Goal: Task Accomplishment & Management: Complete application form

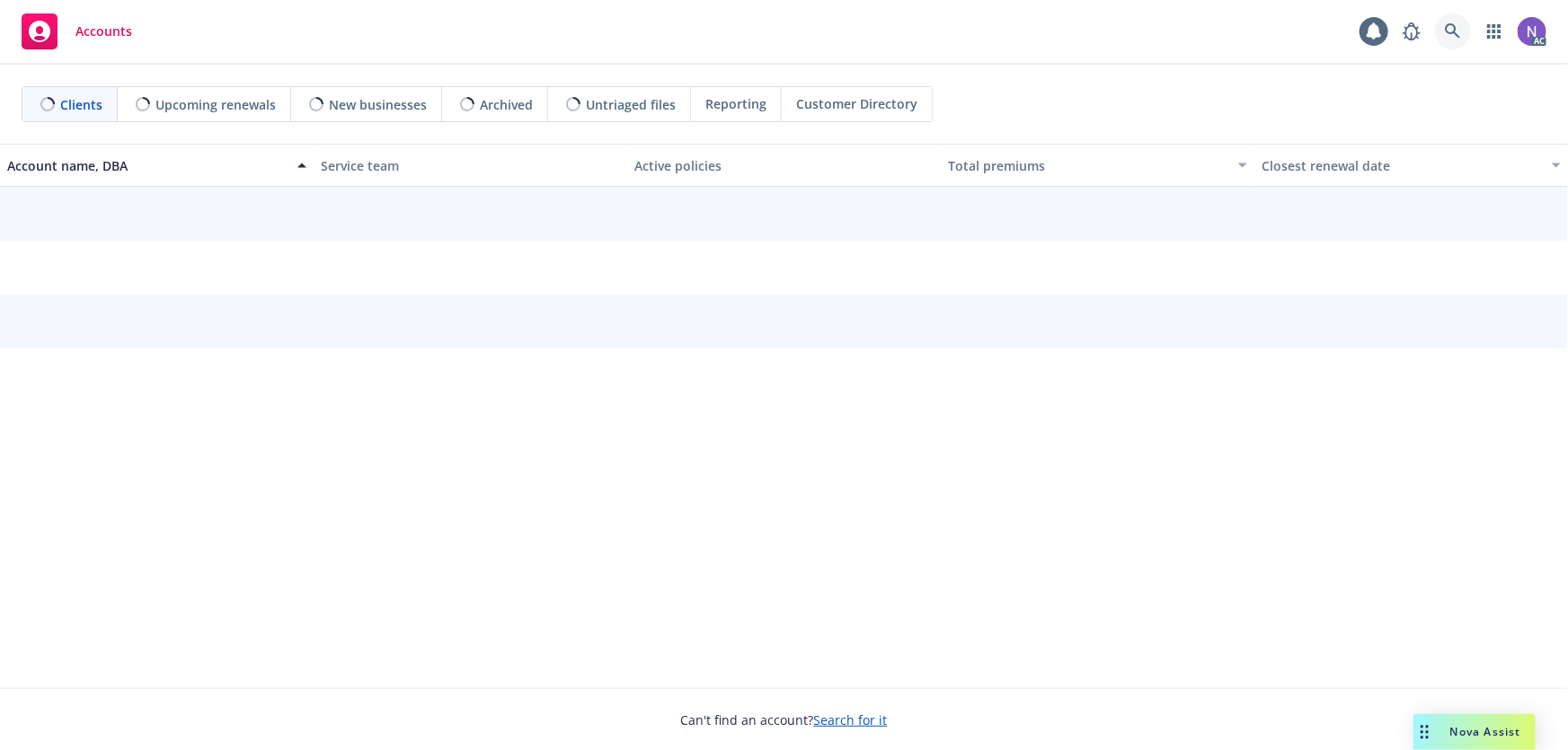
click at [1453, 25] on icon at bounding box center [1452, 30] width 15 height 15
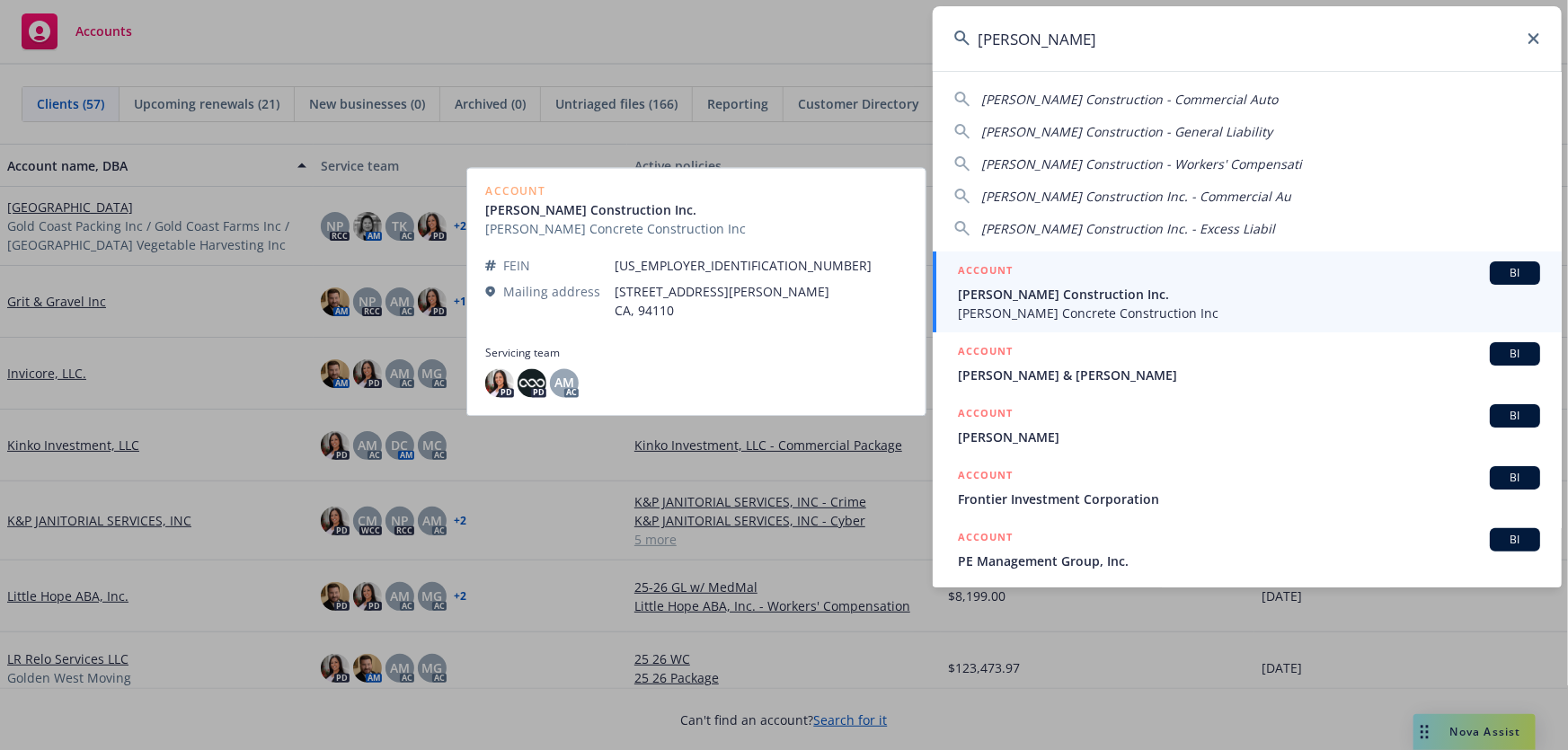
type input "ricardo marrun"
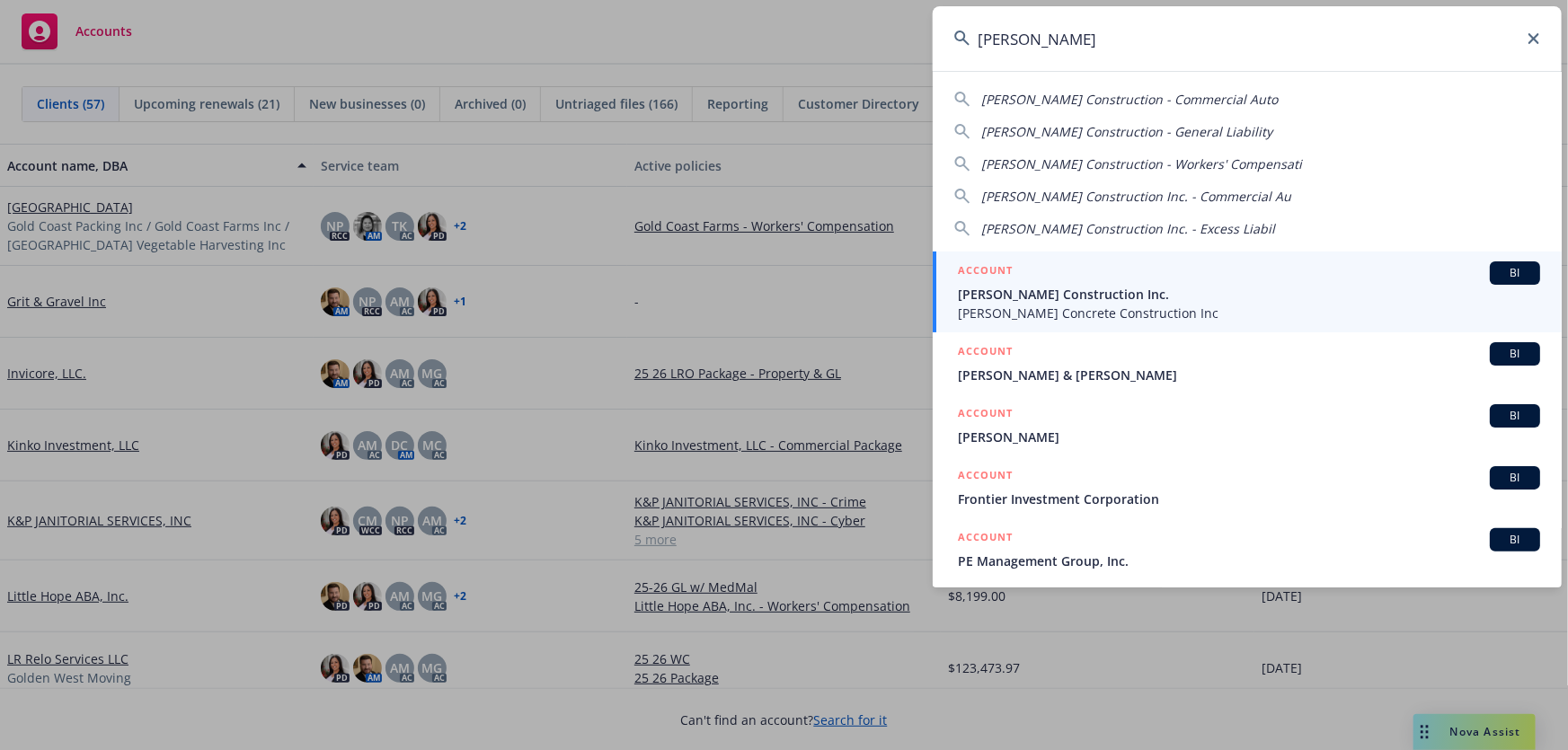
click at [1057, 284] on span "[PERSON_NAME] Construction Inc." at bounding box center [1248, 293] width 582 height 19
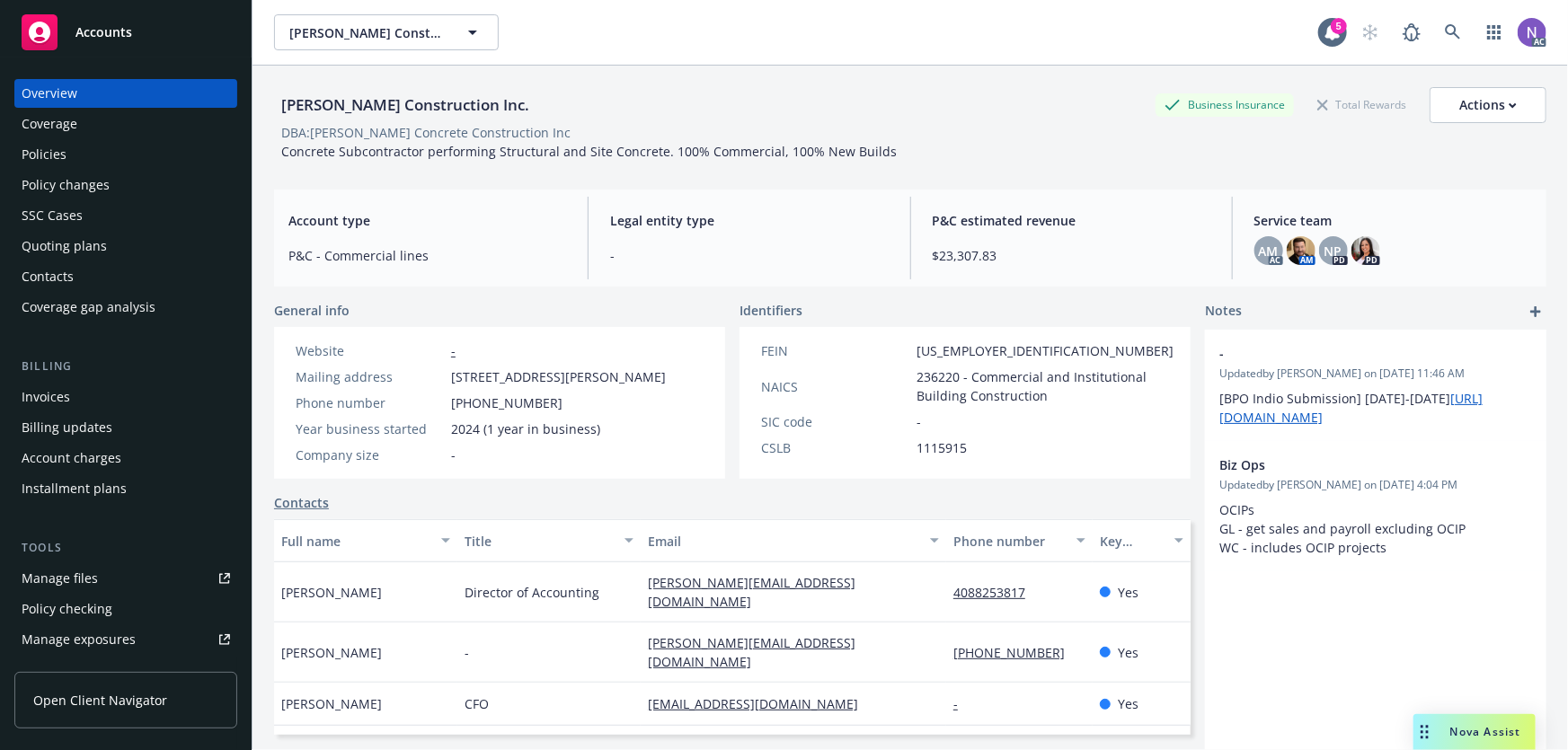
click at [97, 239] on div "Quoting plans" at bounding box center [65, 246] width 86 height 29
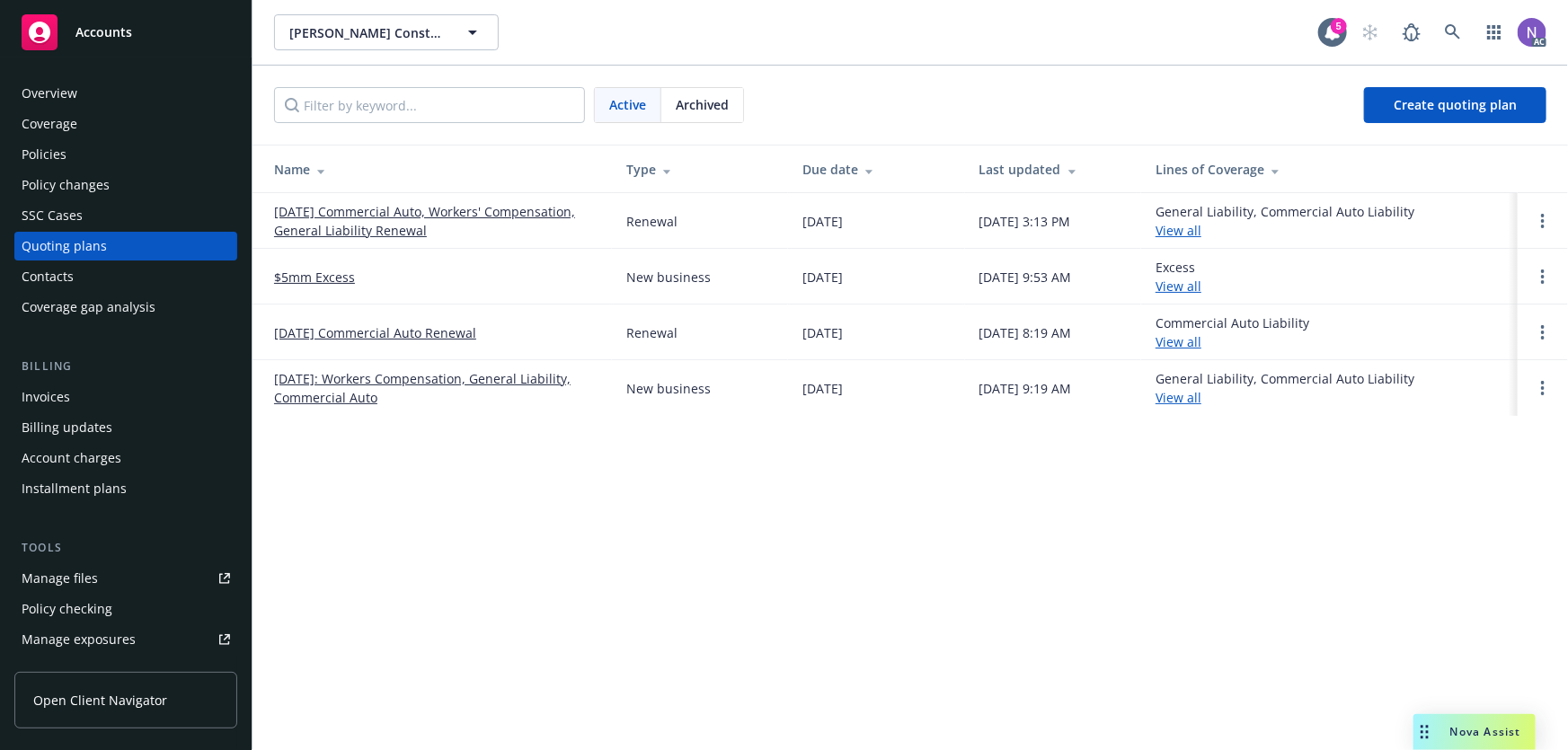
click at [380, 232] on link "[DATE] Commercial Auto, Workers' Compensation, General Liability Renewal" at bounding box center [436, 221] width 323 height 38
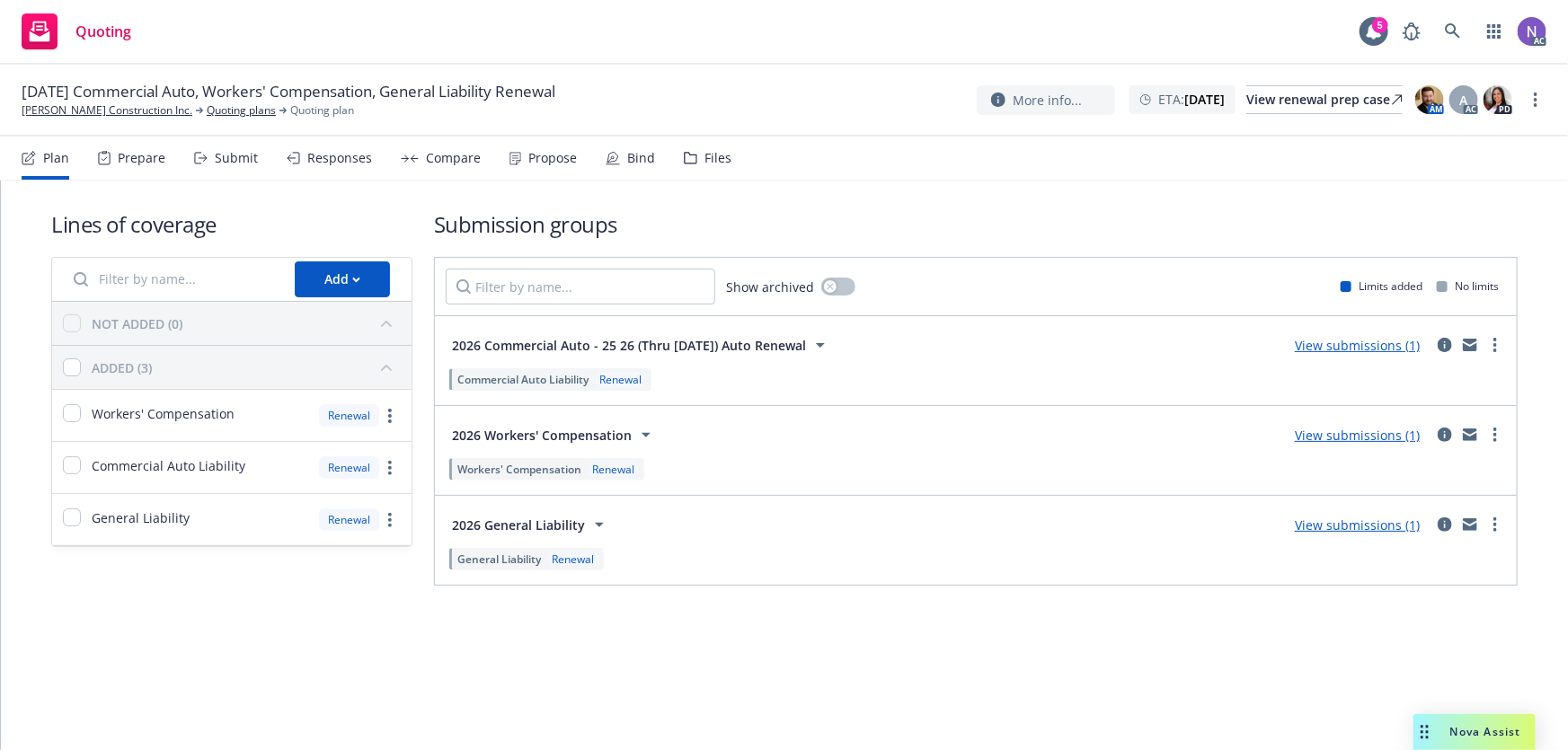
click at [704, 156] on div "Files" at bounding box center [717, 158] width 27 height 14
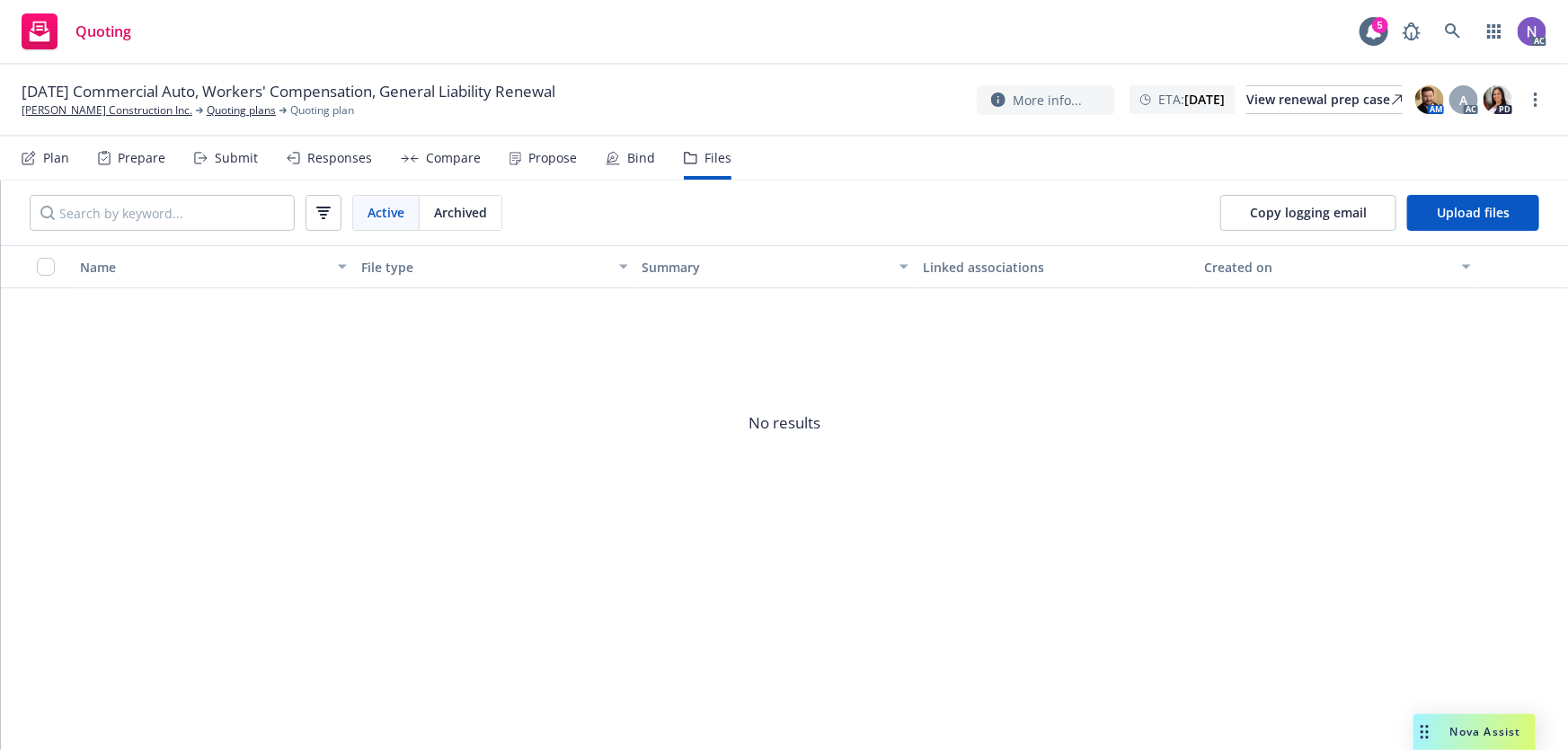
click at [116, 159] on div "Prepare" at bounding box center [131, 157] width 68 height 43
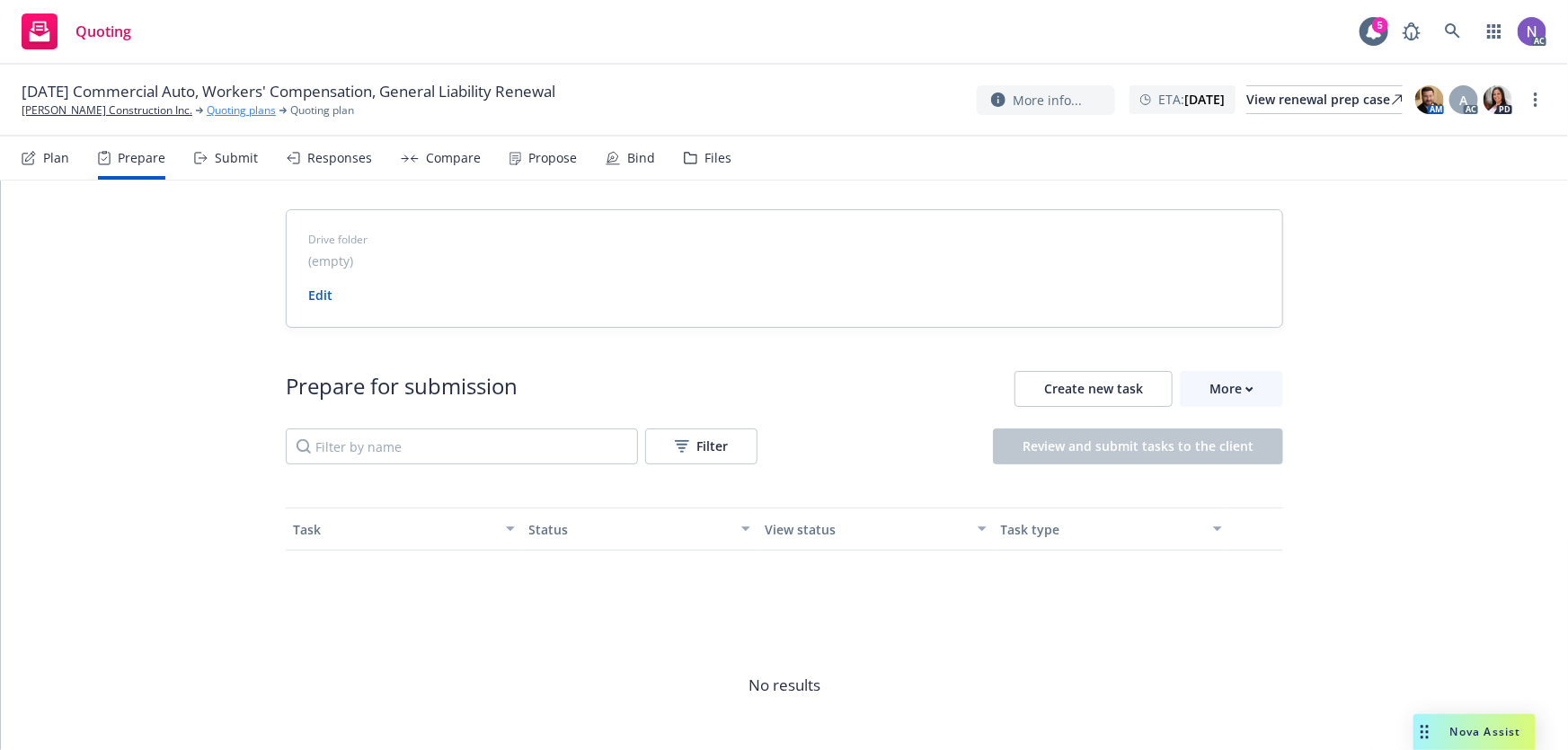
click at [247, 107] on link "Quoting plans" at bounding box center [242, 110] width 70 height 16
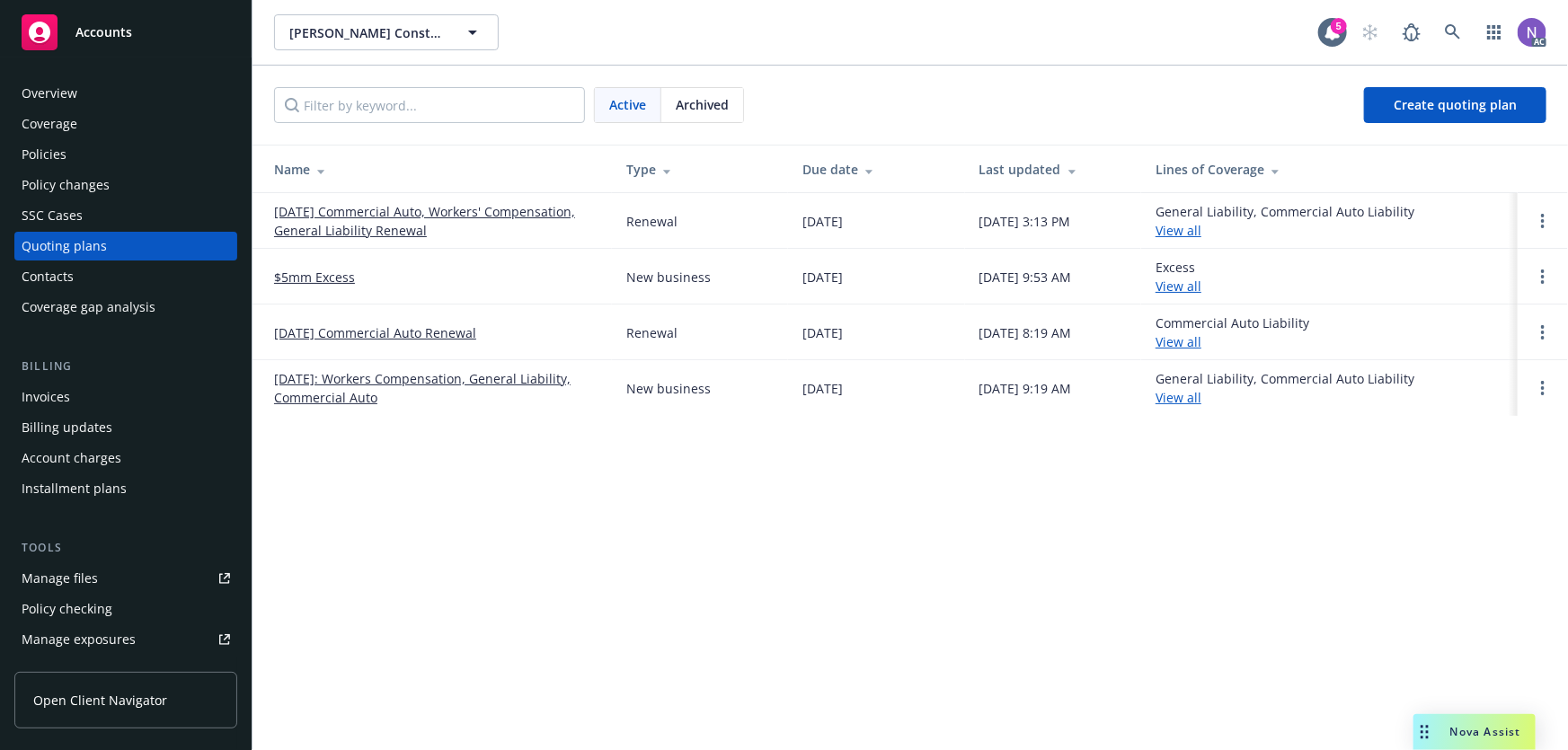
click at [137, 153] on div "Policies" at bounding box center [126, 154] width 209 height 29
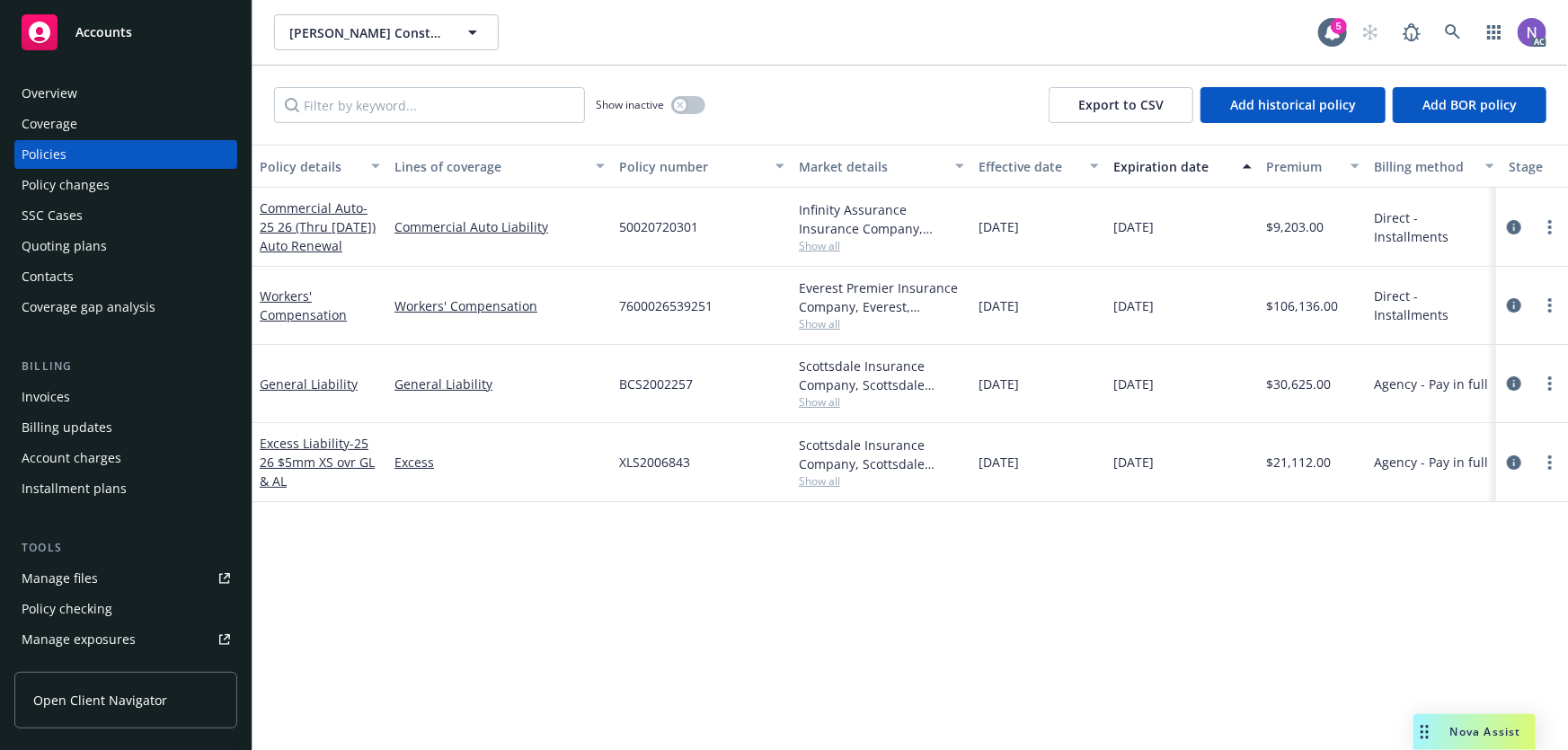
click at [165, 96] on div "Overview" at bounding box center [126, 94] width 209 height 29
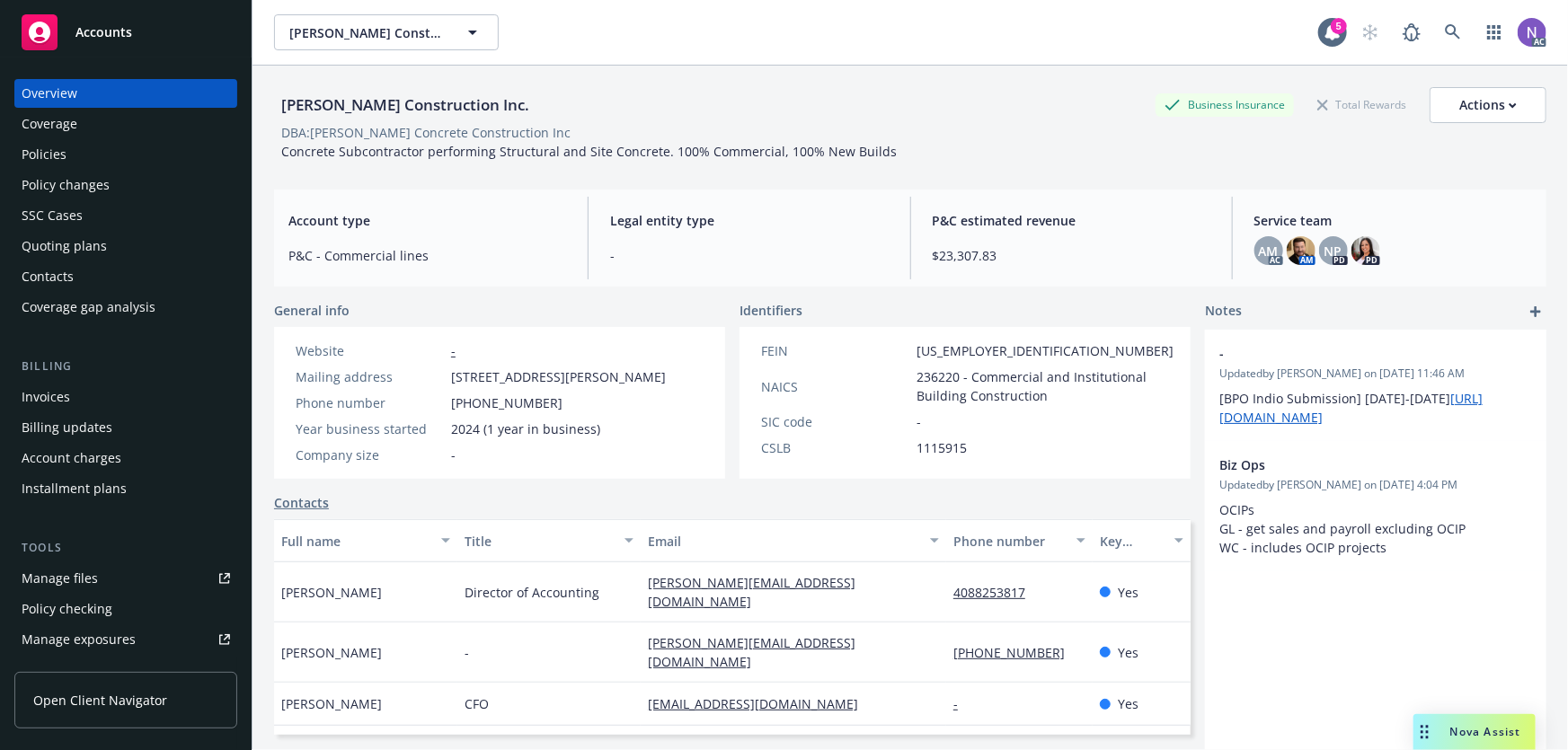
drag, startPoint x: 125, startPoint y: 630, endPoint x: 270, endPoint y: 572, distance: 156.2
click at [419, 512] on div "Contacts" at bounding box center [733, 502] width 917 height 19
drag, startPoint x: 125, startPoint y: 645, endPoint x: 132, endPoint y: 635, distance: 12.2
click at [137, 154] on div "Policies" at bounding box center [126, 154] width 209 height 29
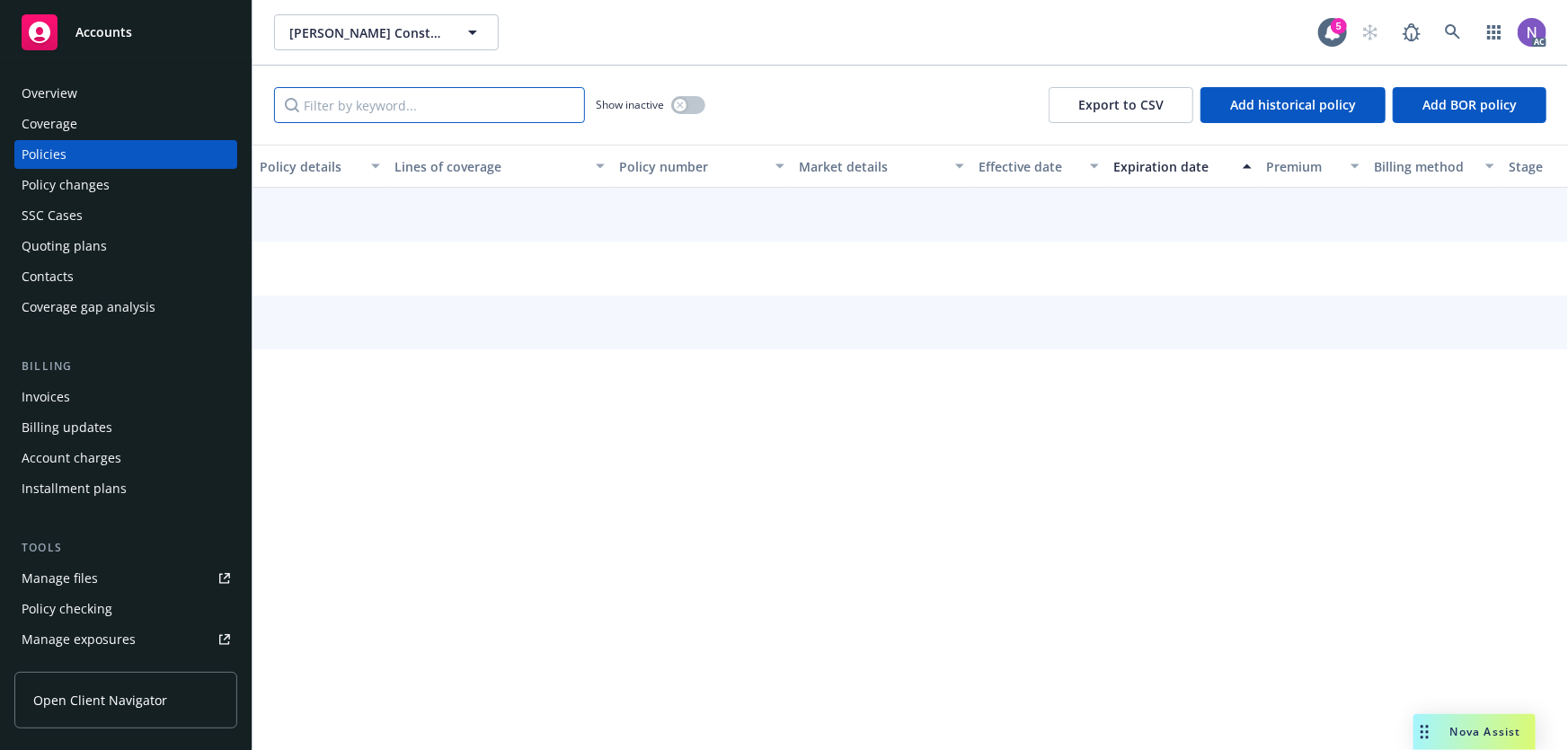
click at [448, 102] on input "Filter by keyword..." at bounding box center [430, 105] width 311 height 36
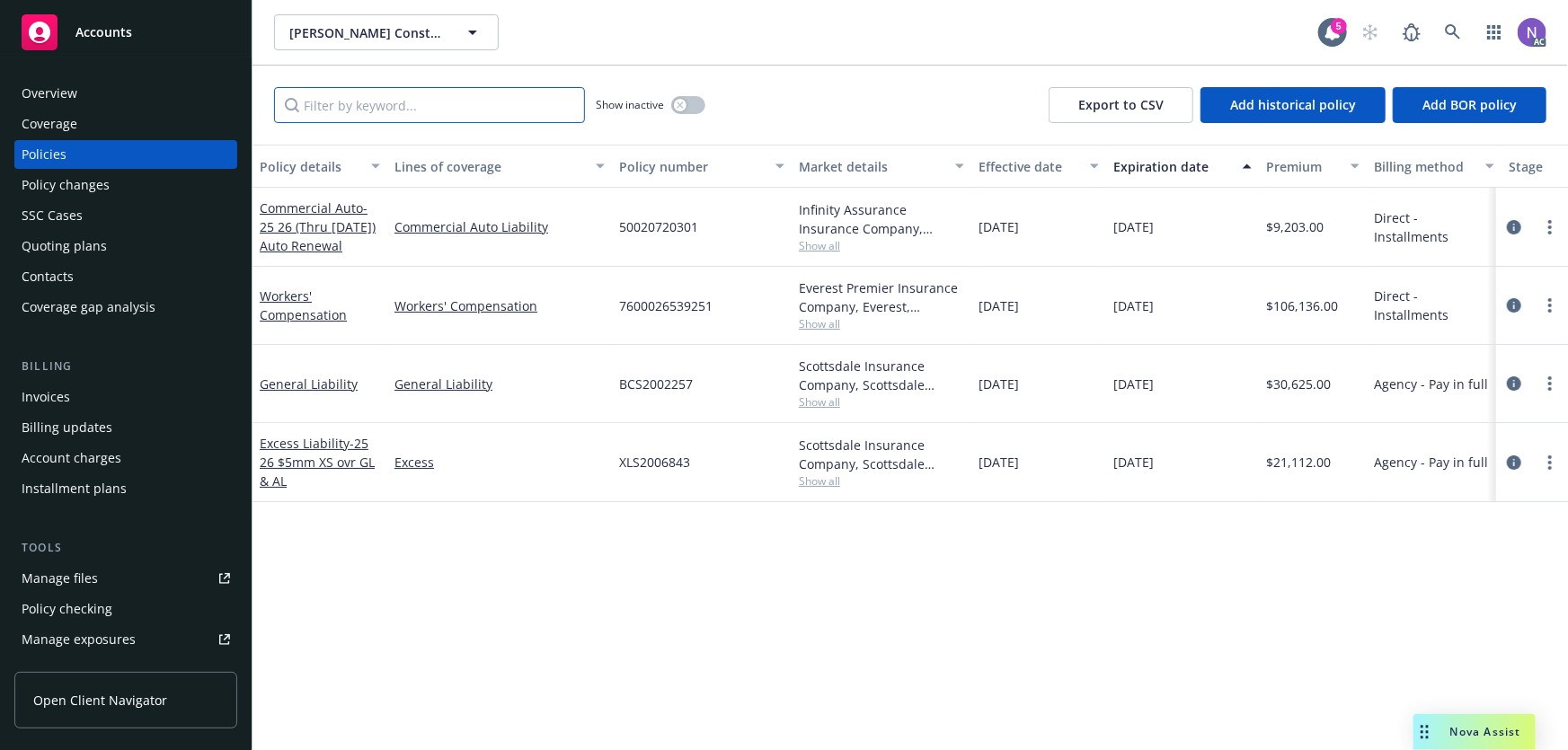
click at [485, 112] on input "Filter by keyword..." at bounding box center [430, 105] width 311 height 36
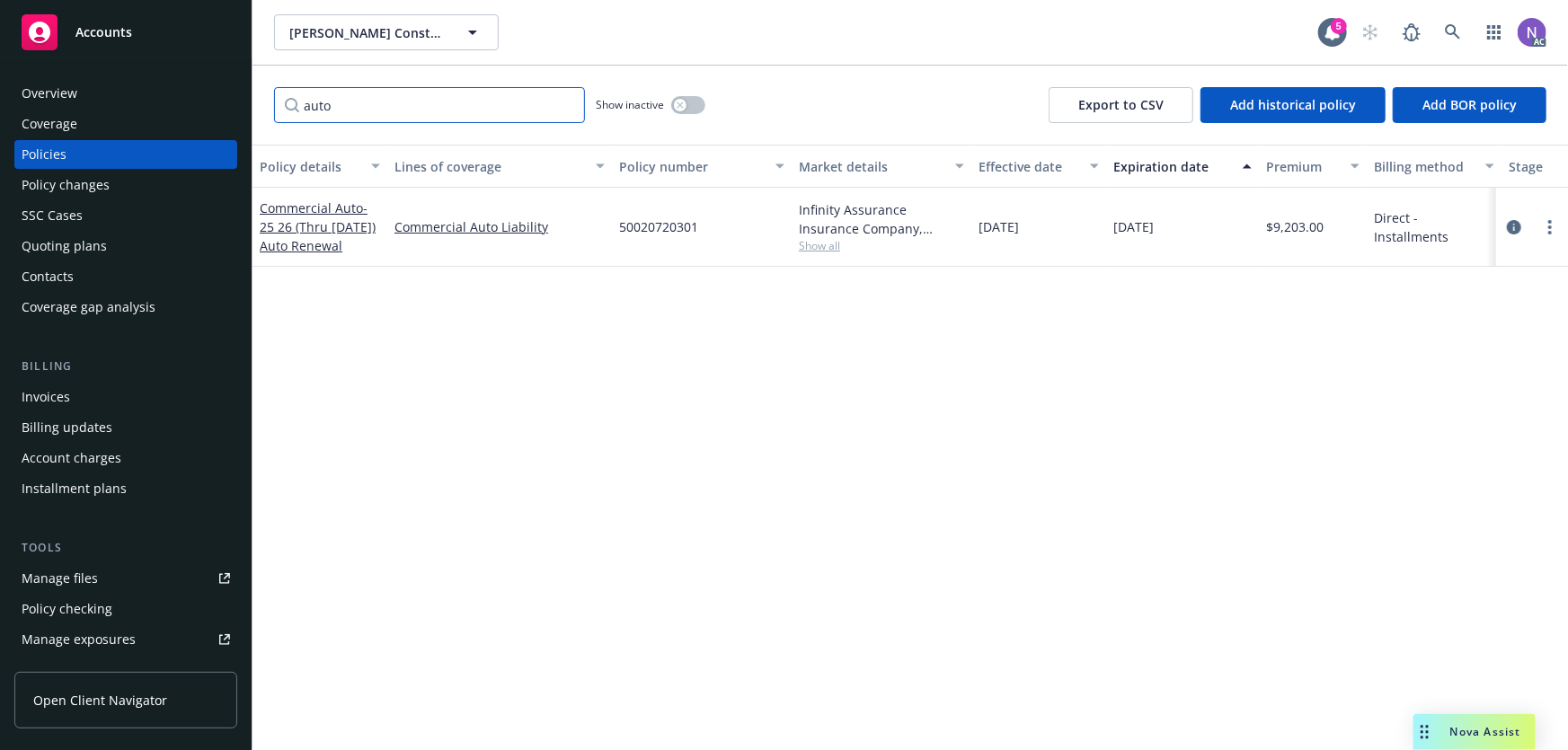
type input "auto"
click at [678, 98] on div "button" at bounding box center [680, 104] width 13 height 13
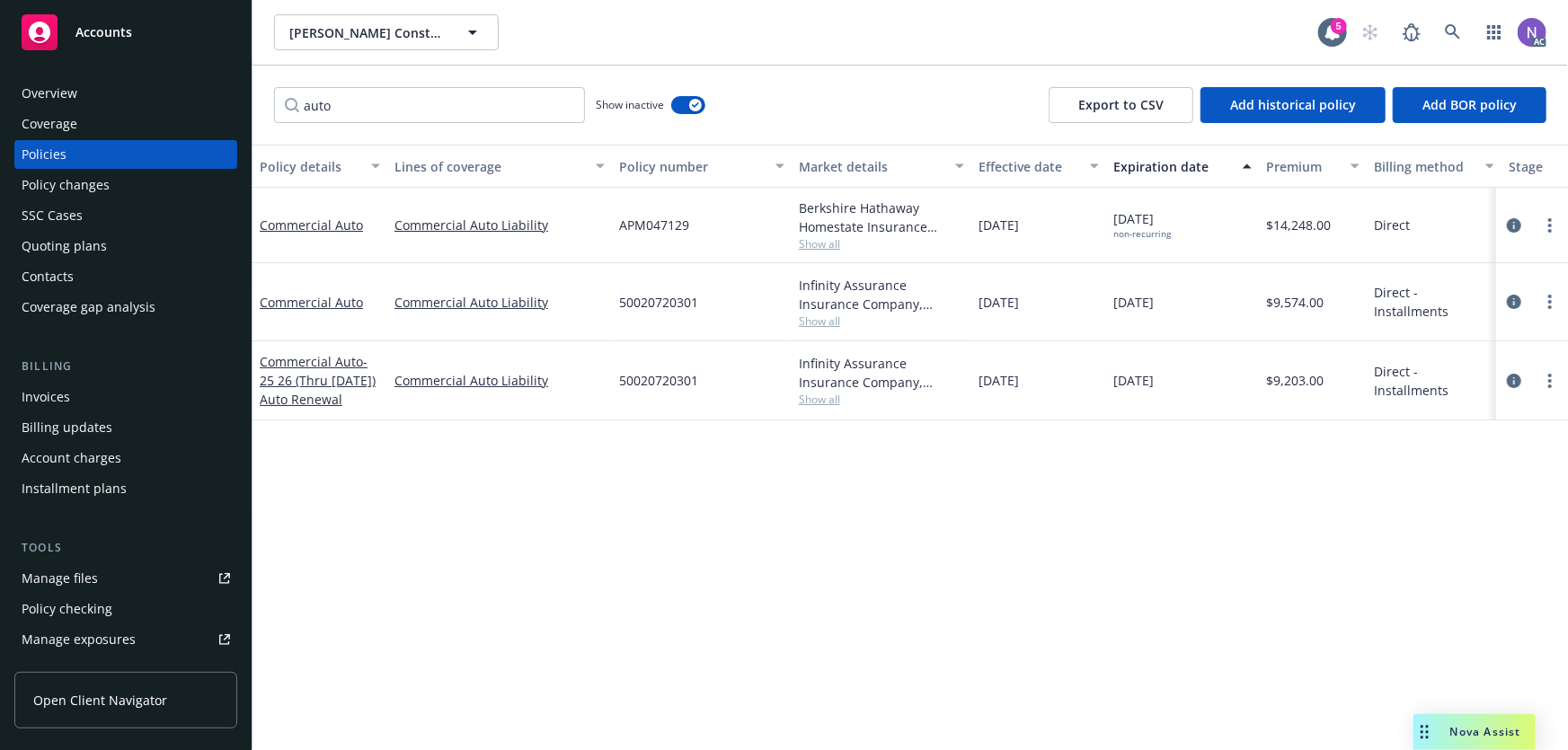
click at [823, 247] on span "Show all" at bounding box center [881, 244] width 165 height 15
click at [740, 44] on div "Ricardo Marrun Construction Inc. Ricardo Marrun Construction Inc." at bounding box center [796, 32] width 1044 height 36
click at [116, 259] on div "Quoting plans" at bounding box center [126, 246] width 209 height 29
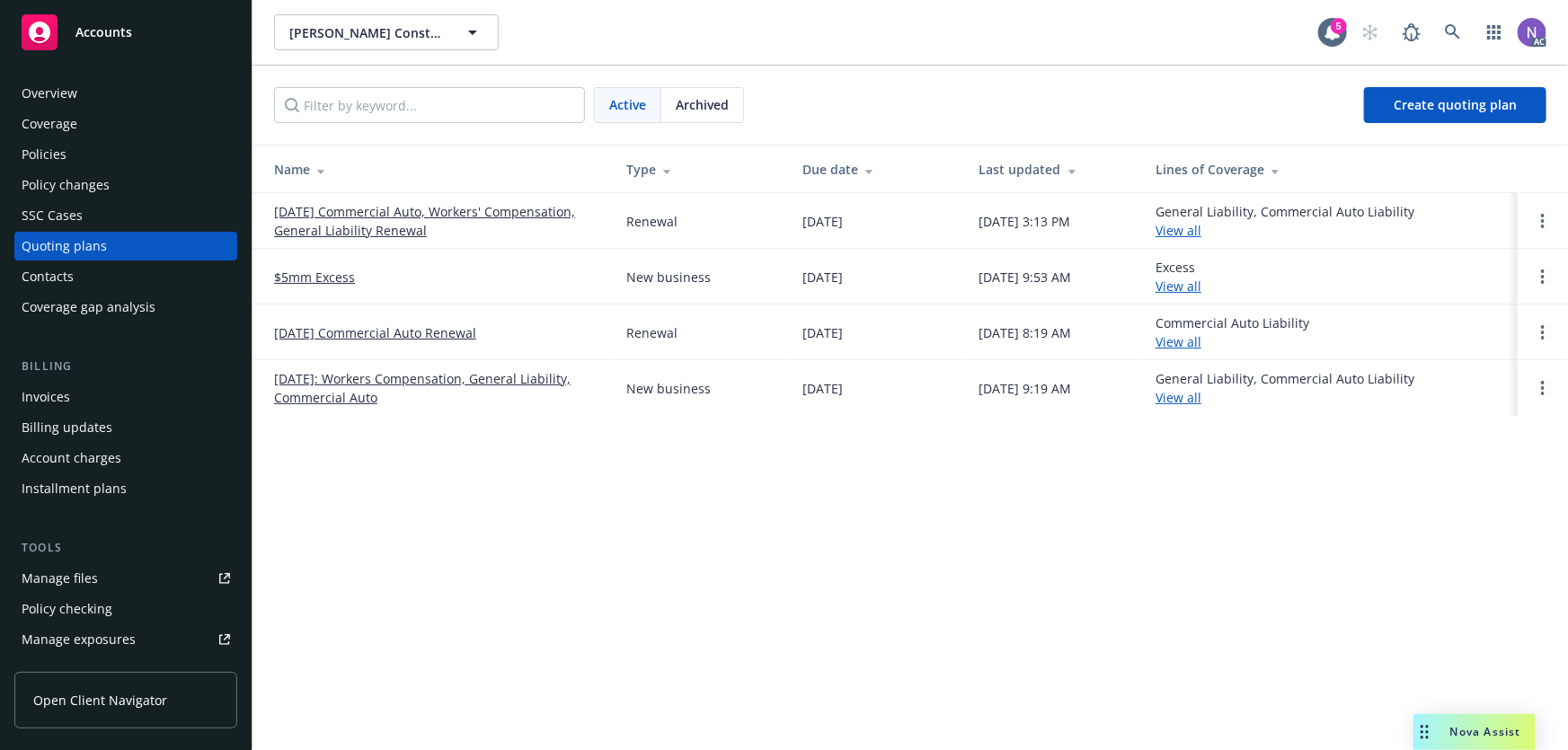
click at [467, 208] on link "01/05/26 Commercial Auto, Workers' Compensation, General Liability Renewal" at bounding box center [436, 221] width 323 height 38
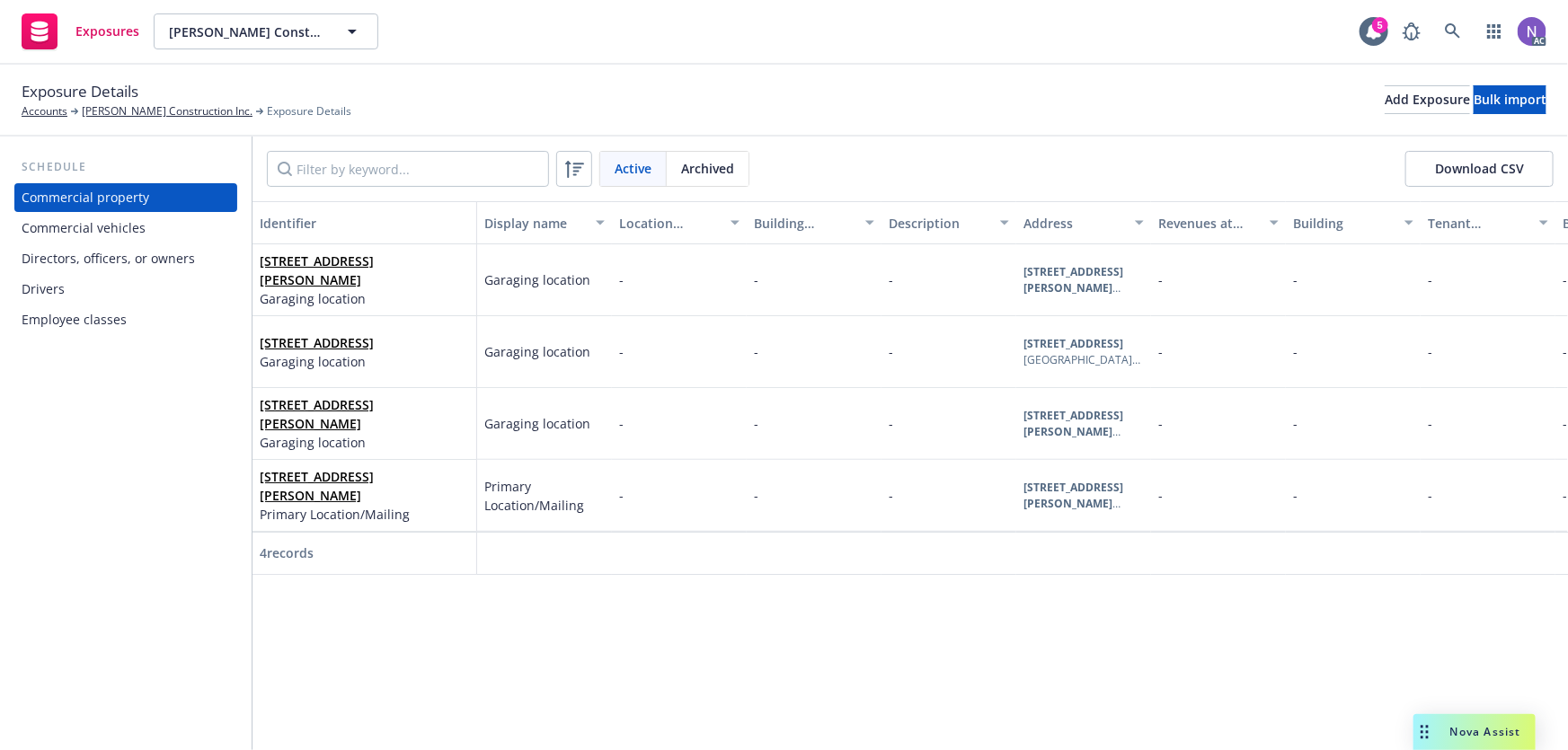
click at [143, 247] on div "Directors, officers, or owners" at bounding box center [108, 259] width 173 height 29
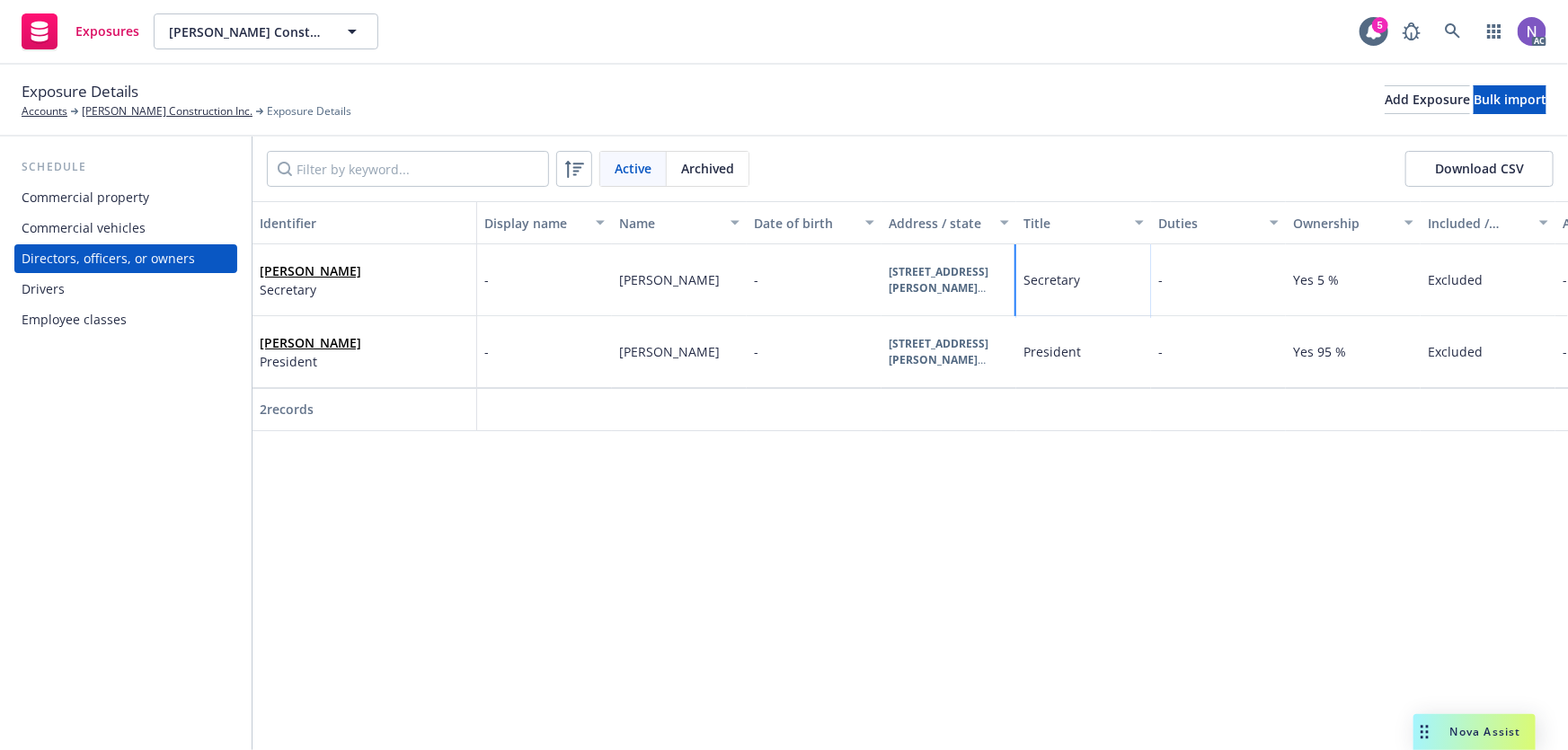
click at [1062, 291] on div "Secretary" at bounding box center [1084, 281] width 135 height 72
click at [1058, 279] on span "Secretary" at bounding box center [1051, 280] width 57 height 17
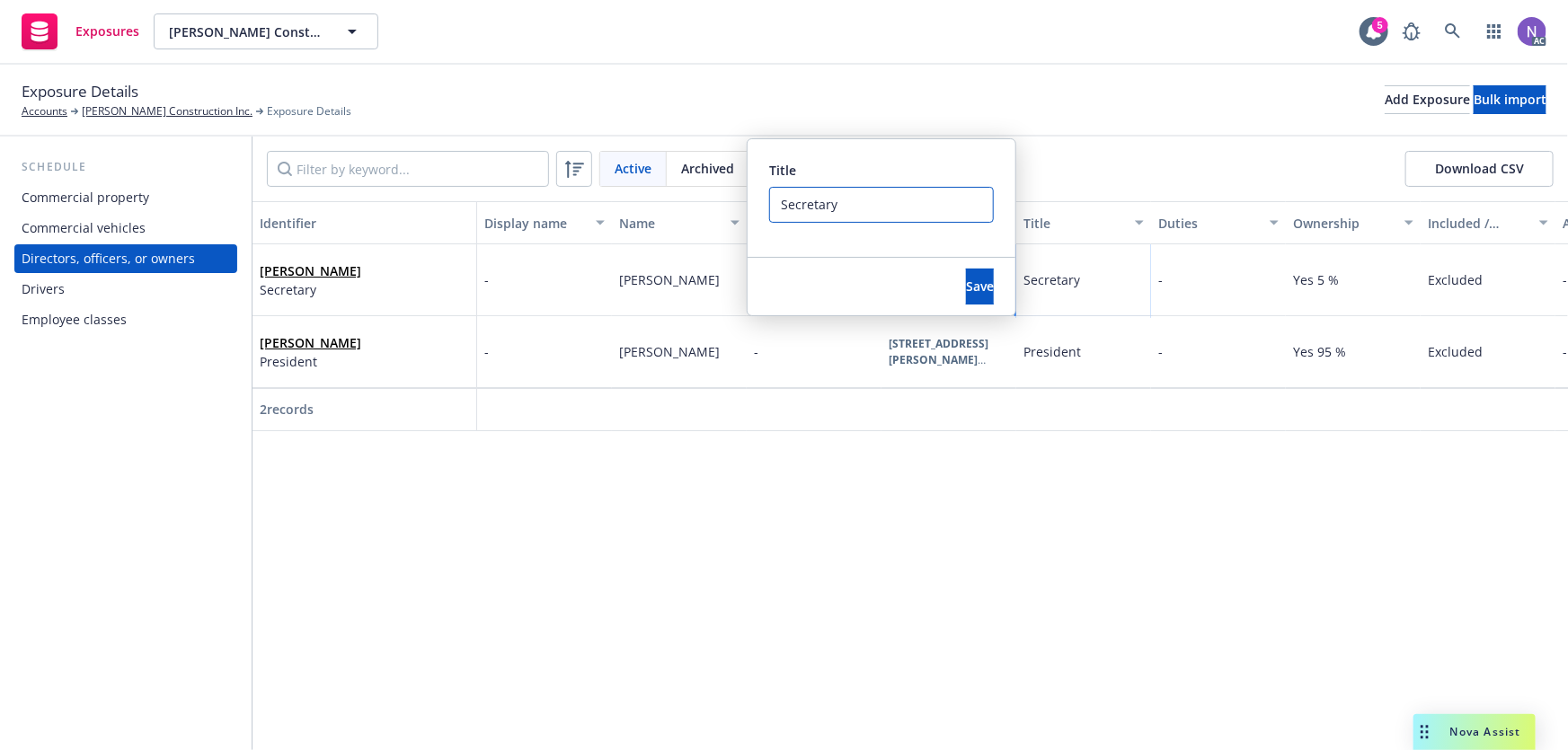
click at [821, 193] on input "Secretary" at bounding box center [881, 205] width 225 height 36
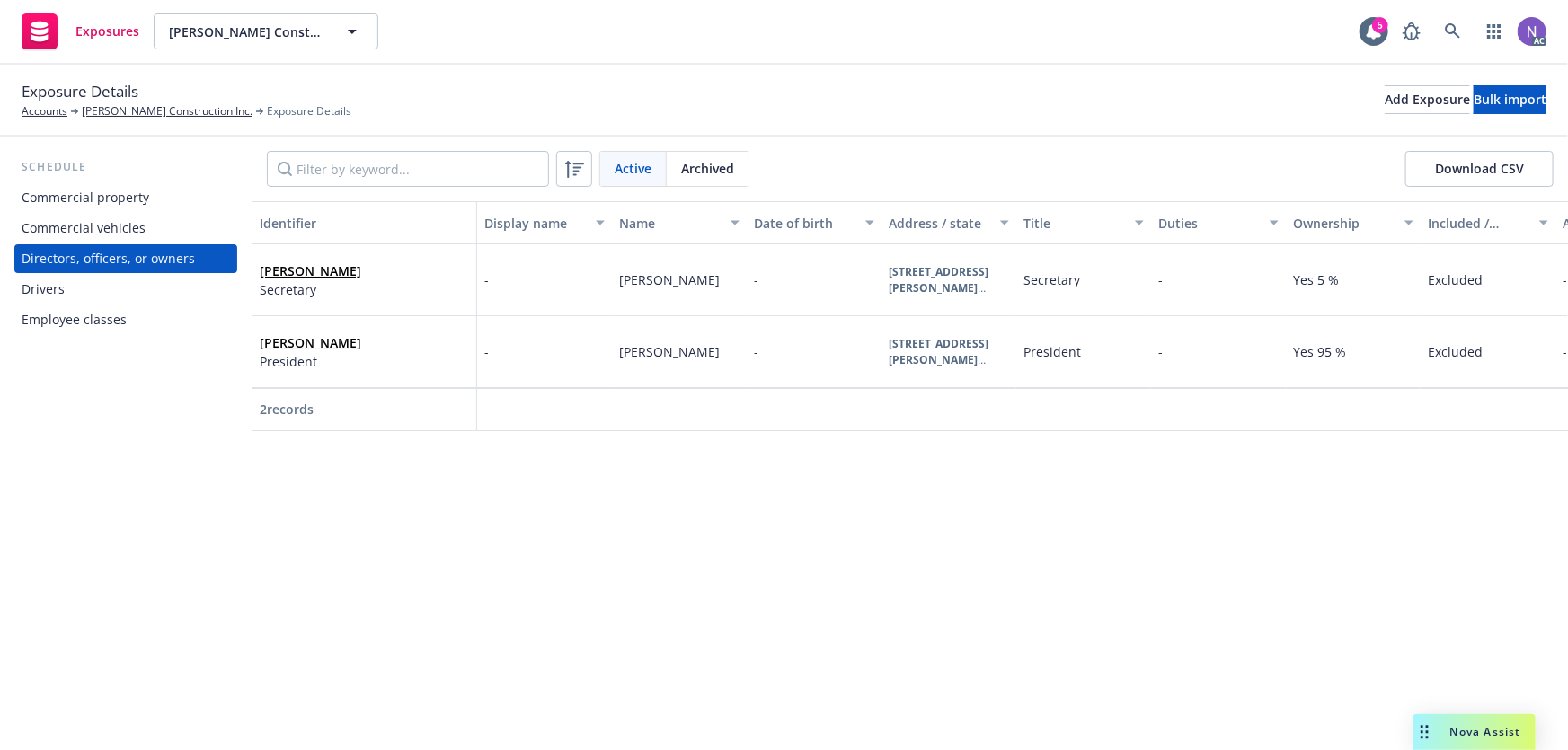
click at [91, 292] on div "Drivers" at bounding box center [126, 288] width 209 height 29
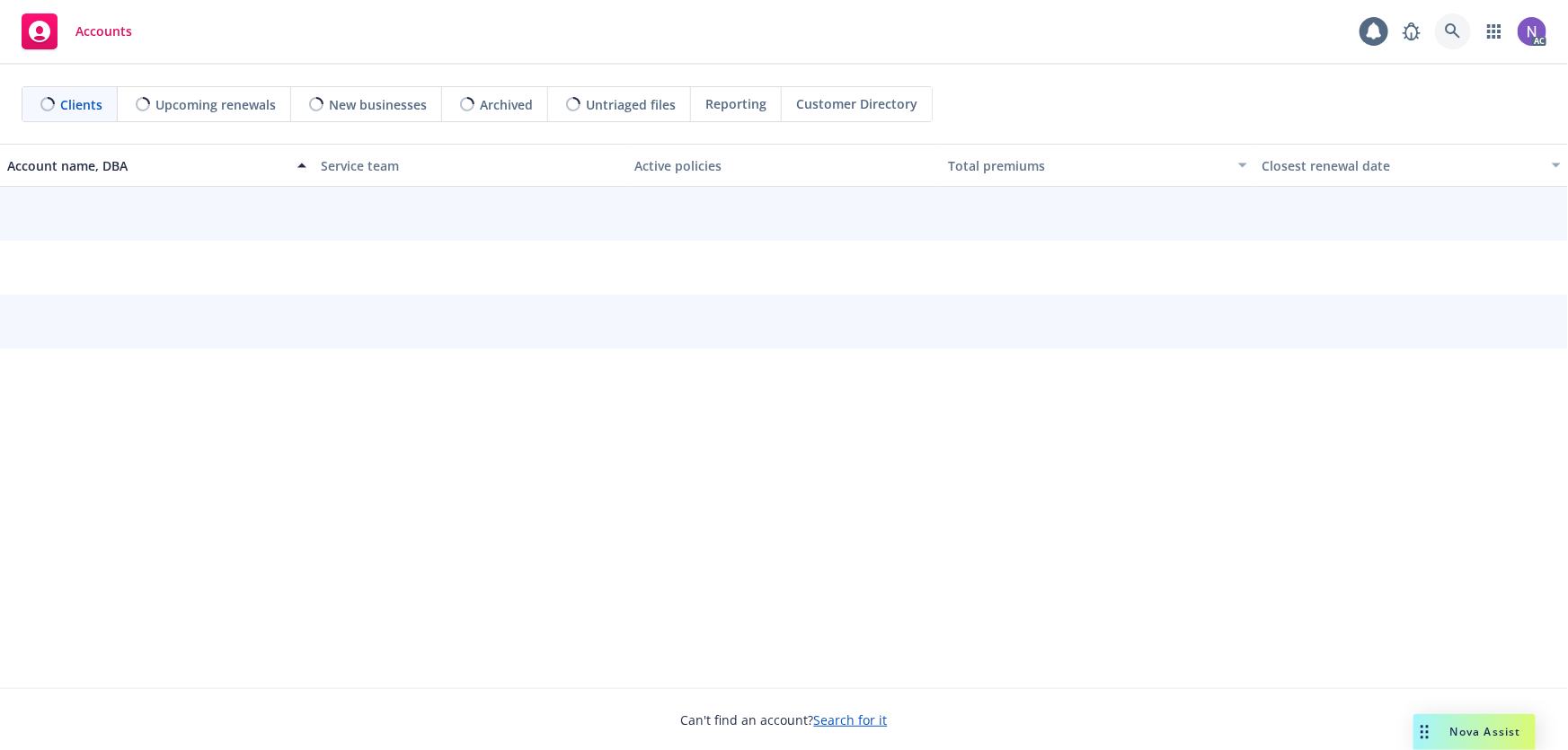
click at [1457, 36] on icon at bounding box center [1452, 30] width 15 height 15
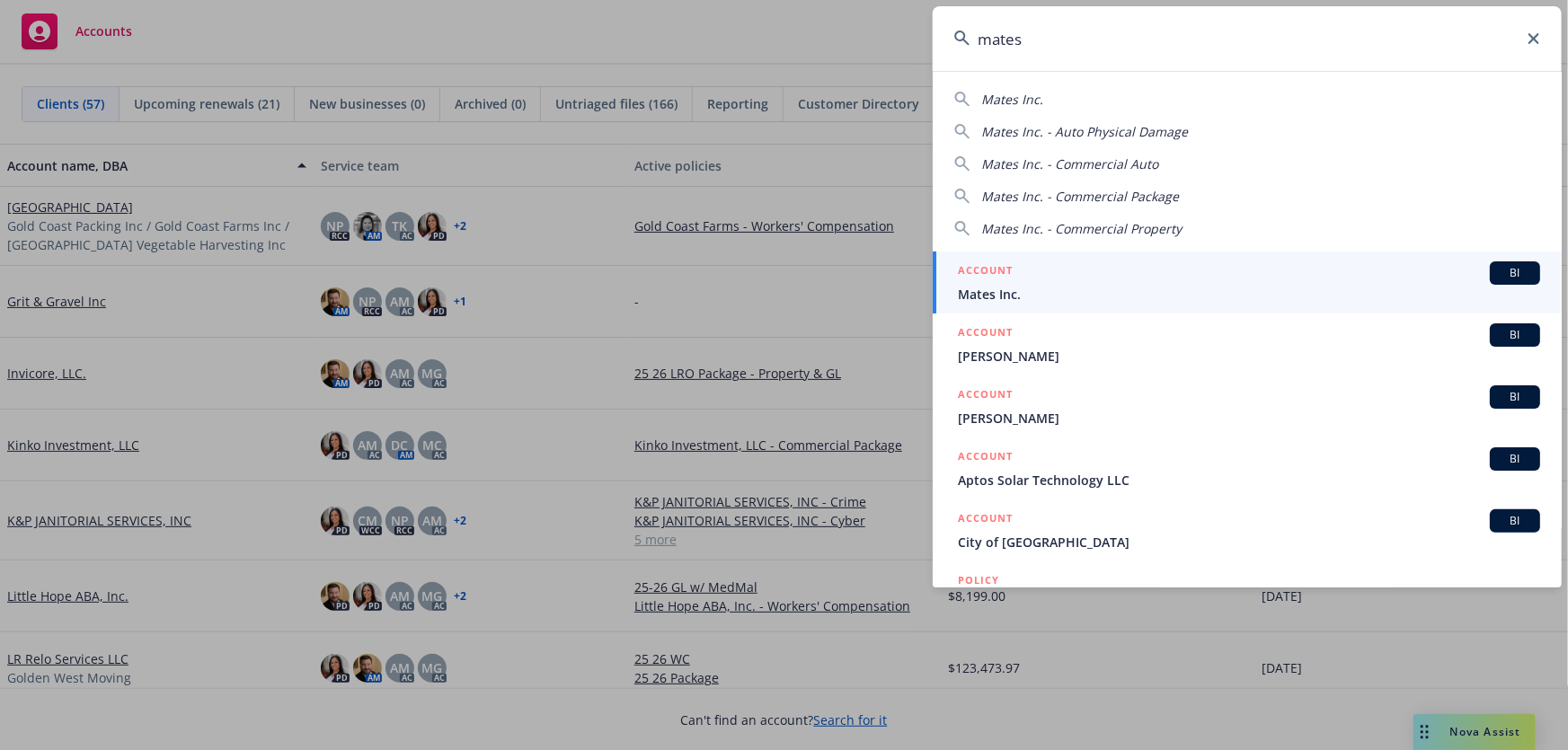
type input "mates"
click at [1094, 291] on span "Mates Inc." at bounding box center [1248, 293] width 582 height 19
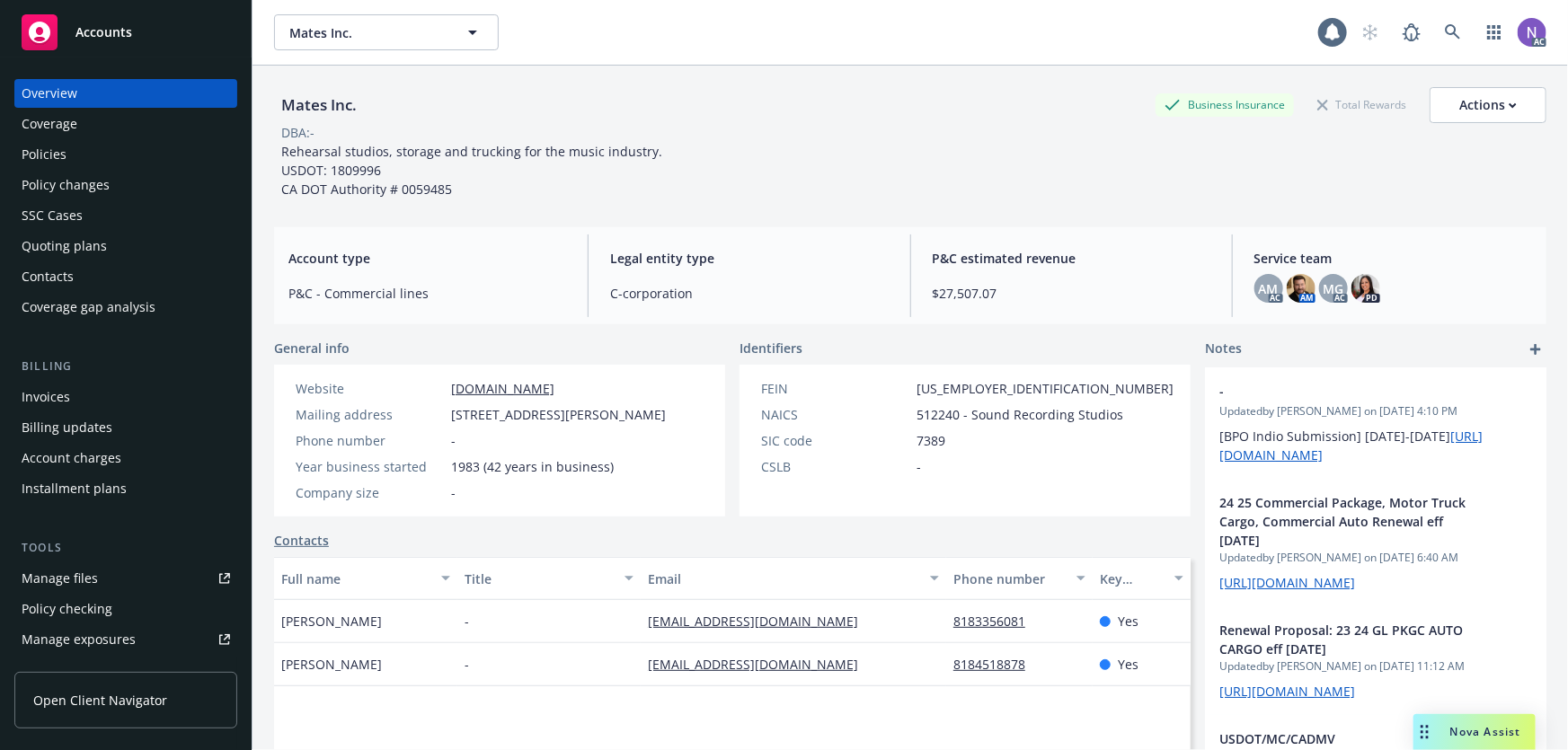
click at [138, 150] on div "Policies" at bounding box center [126, 154] width 209 height 29
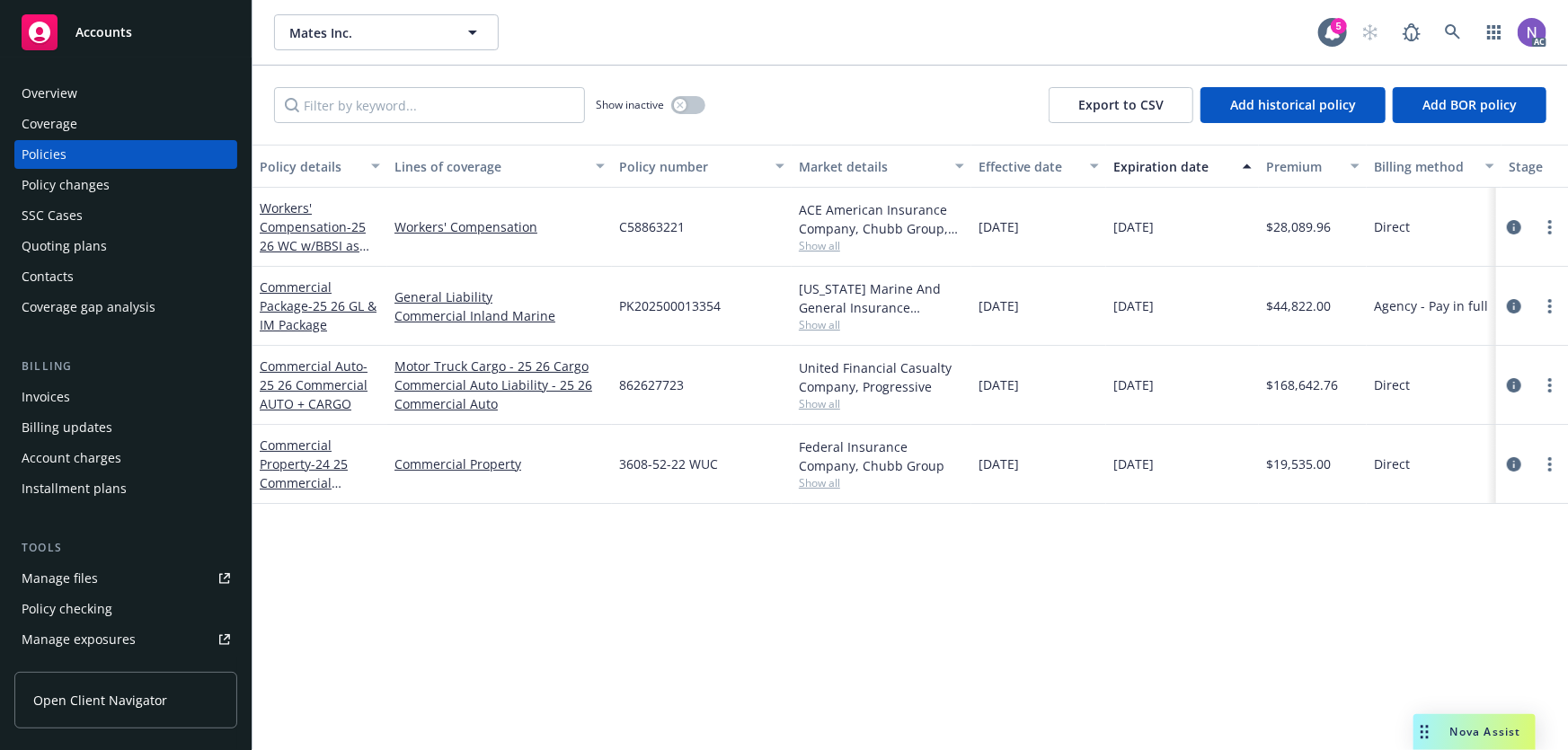
click at [829, 402] on span "Show all" at bounding box center [881, 403] width 165 height 15
click at [661, 379] on span "862627723" at bounding box center [651, 385] width 65 height 19
copy span "862627723"
click at [137, 186] on div "Policy changes" at bounding box center [126, 185] width 209 height 29
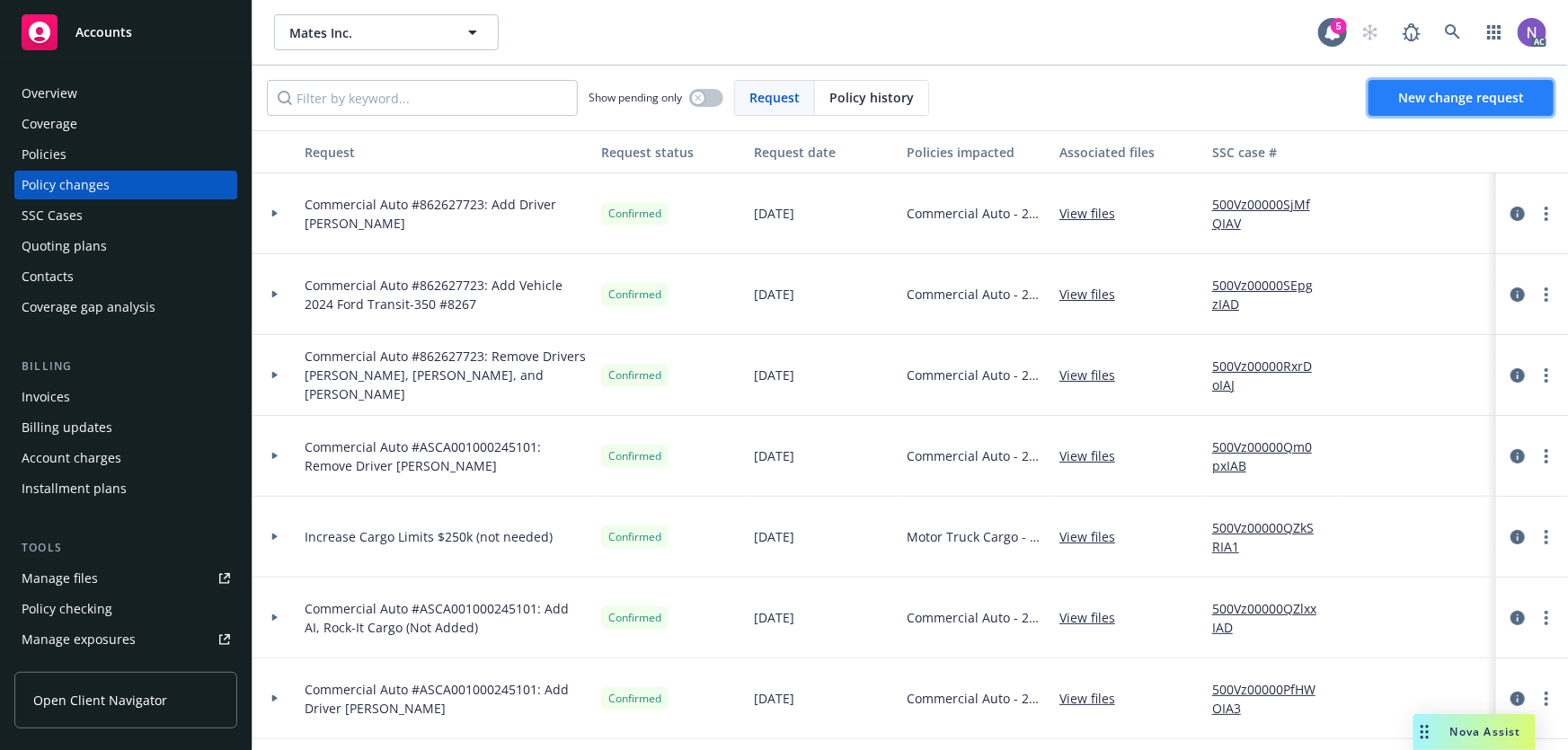
click at [1417, 102] on span "New change request" at bounding box center [1461, 96] width 125 height 17
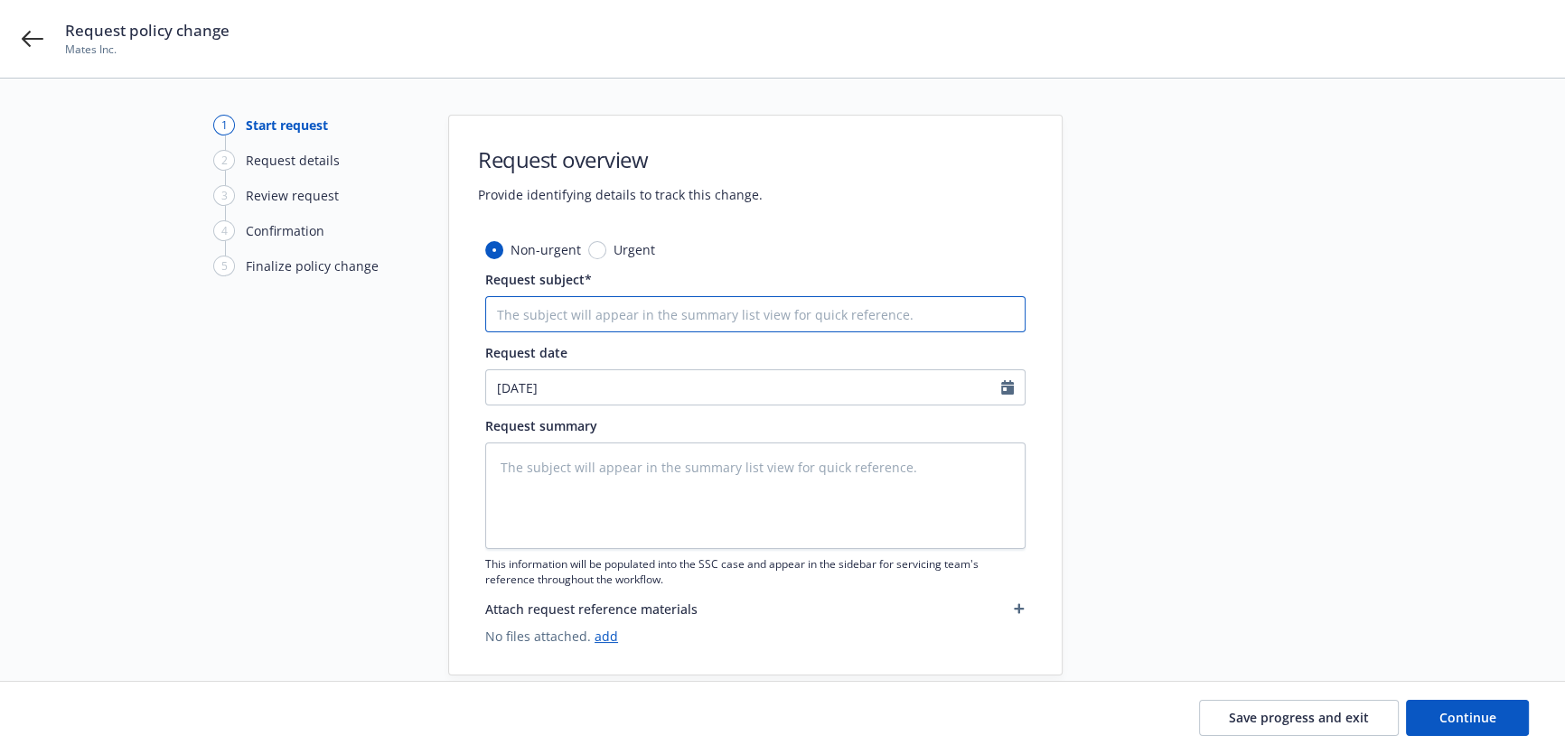
click at [653, 309] on input "Request subject*" at bounding box center [755, 314] width 540 height 36
type textarea "x"
type input "C"
type textarea "x"
type input "CO"
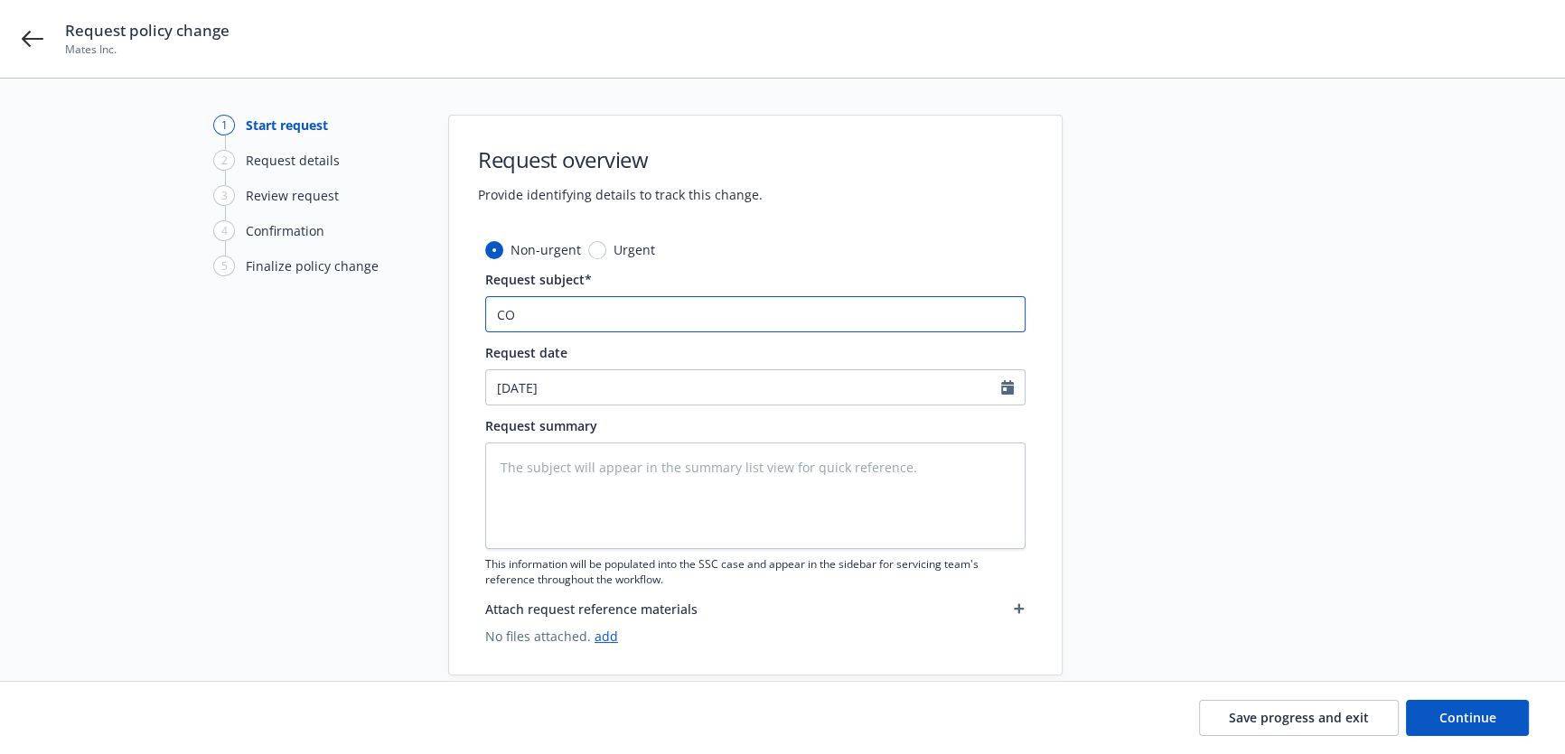
type textarea "x"
type input "COMA"
type textarea "x"
type input "COMAU"
type textarea "x"
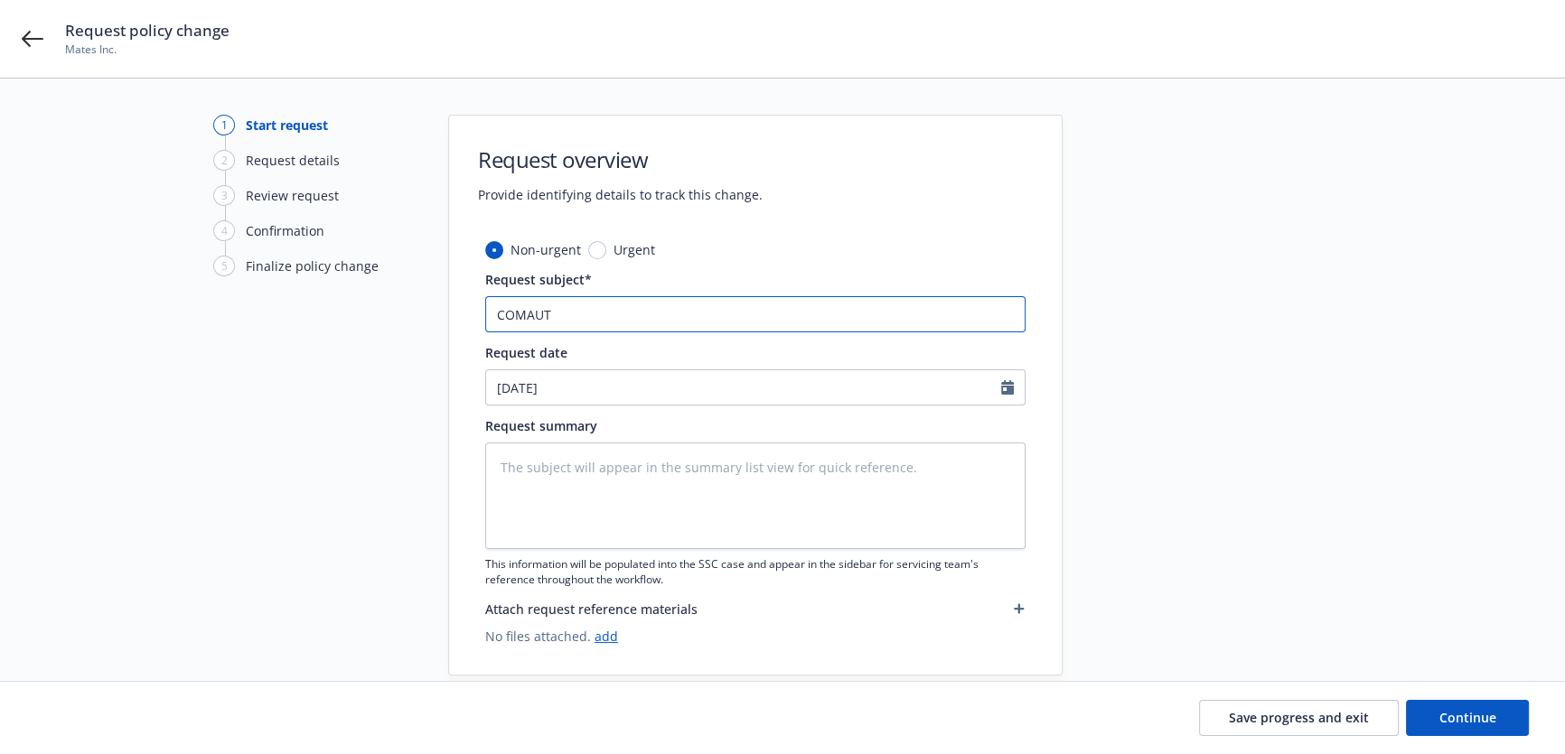
paste input "ommercial Auto"
type input "Commercial Auto"
type textarea "x"
type input "Commercial Auto"
type textarea "x"
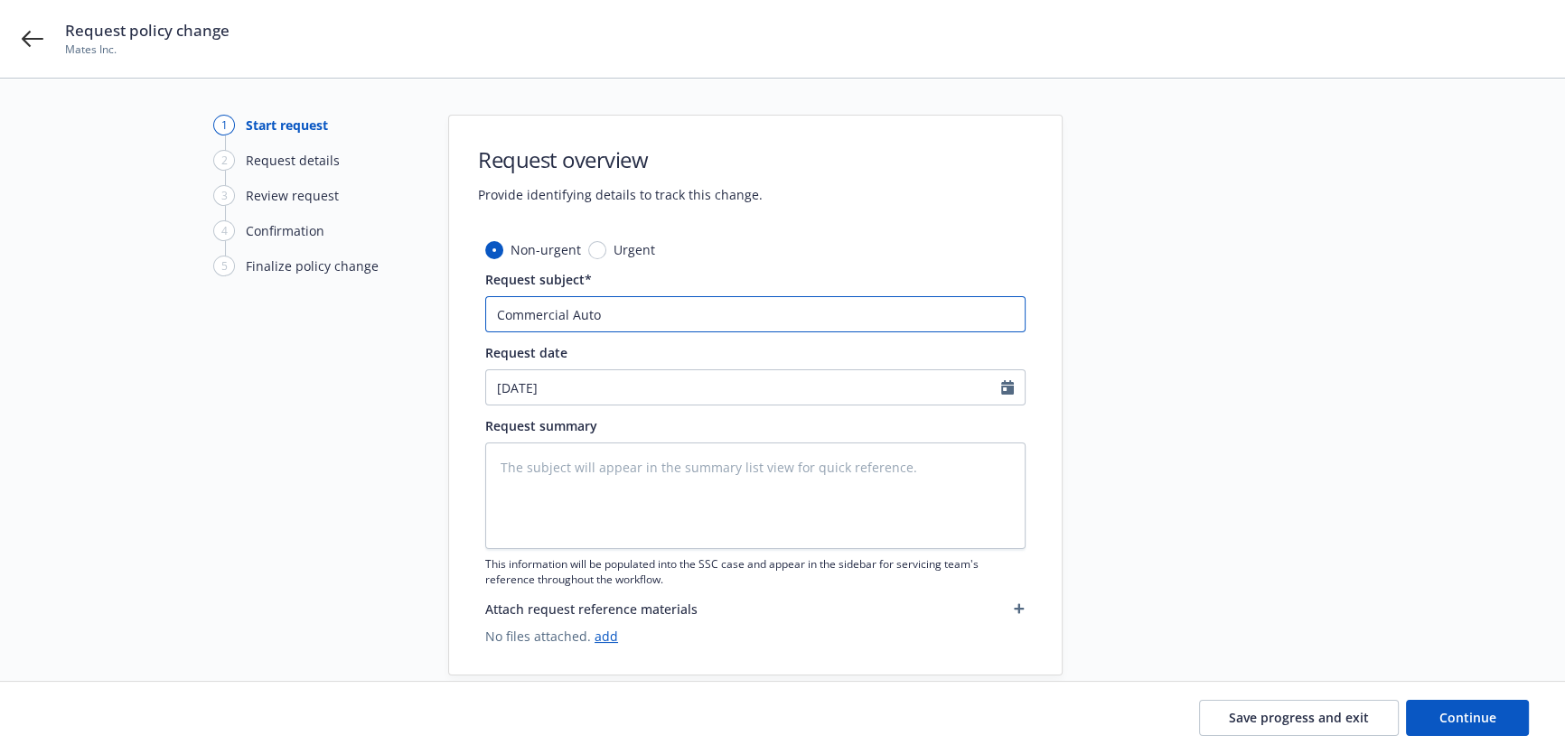
type input "Commercial Auto #"
paste input "862627723"
type textarea "x"
type input "Commercial Auto #862627723"
type textarea "x"
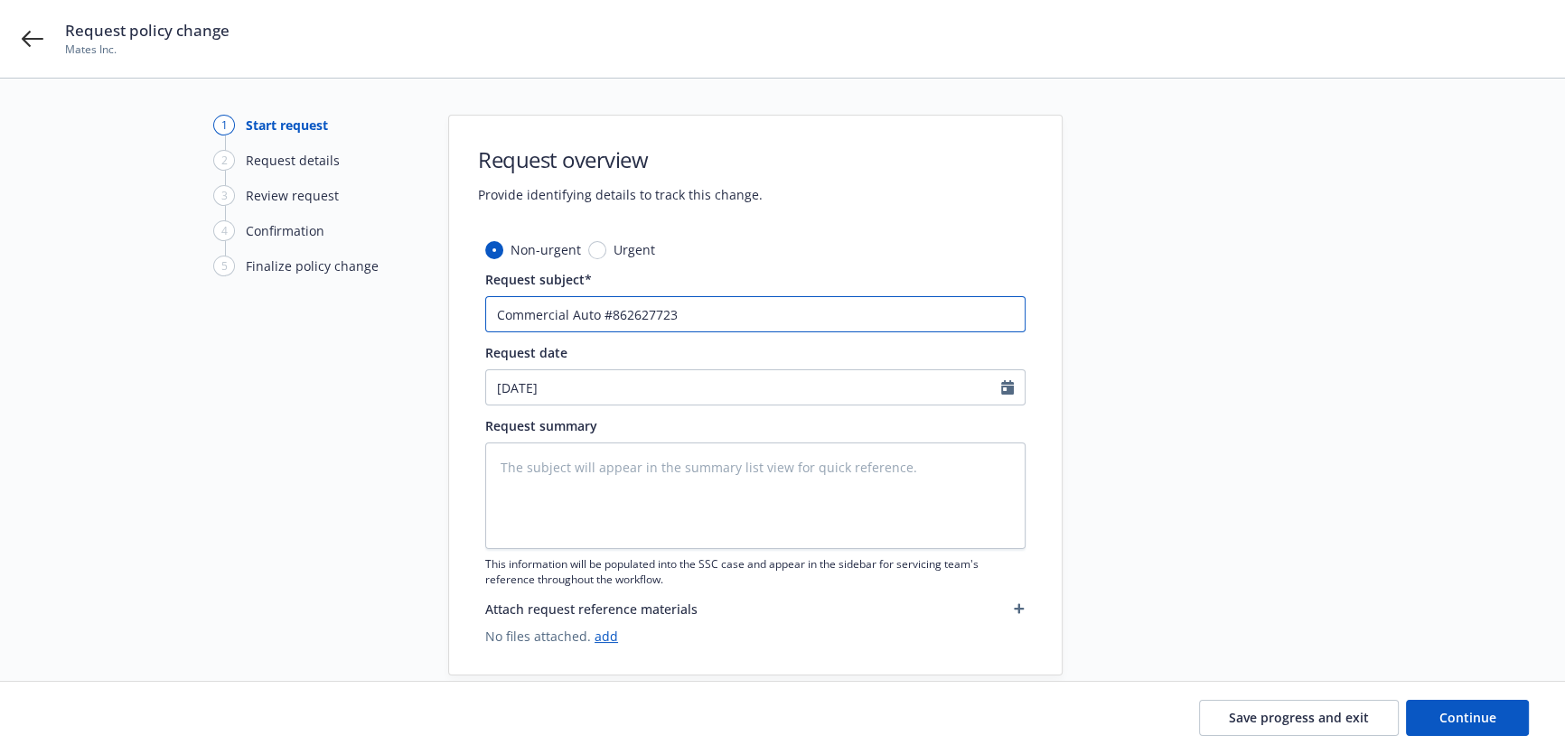
type input "Commercial Auto #862627723:"
type textarea "x"
type input "Commercial Auto #862627723:"
type textarea "x"
type input "Commercial Auto #862627723: R"
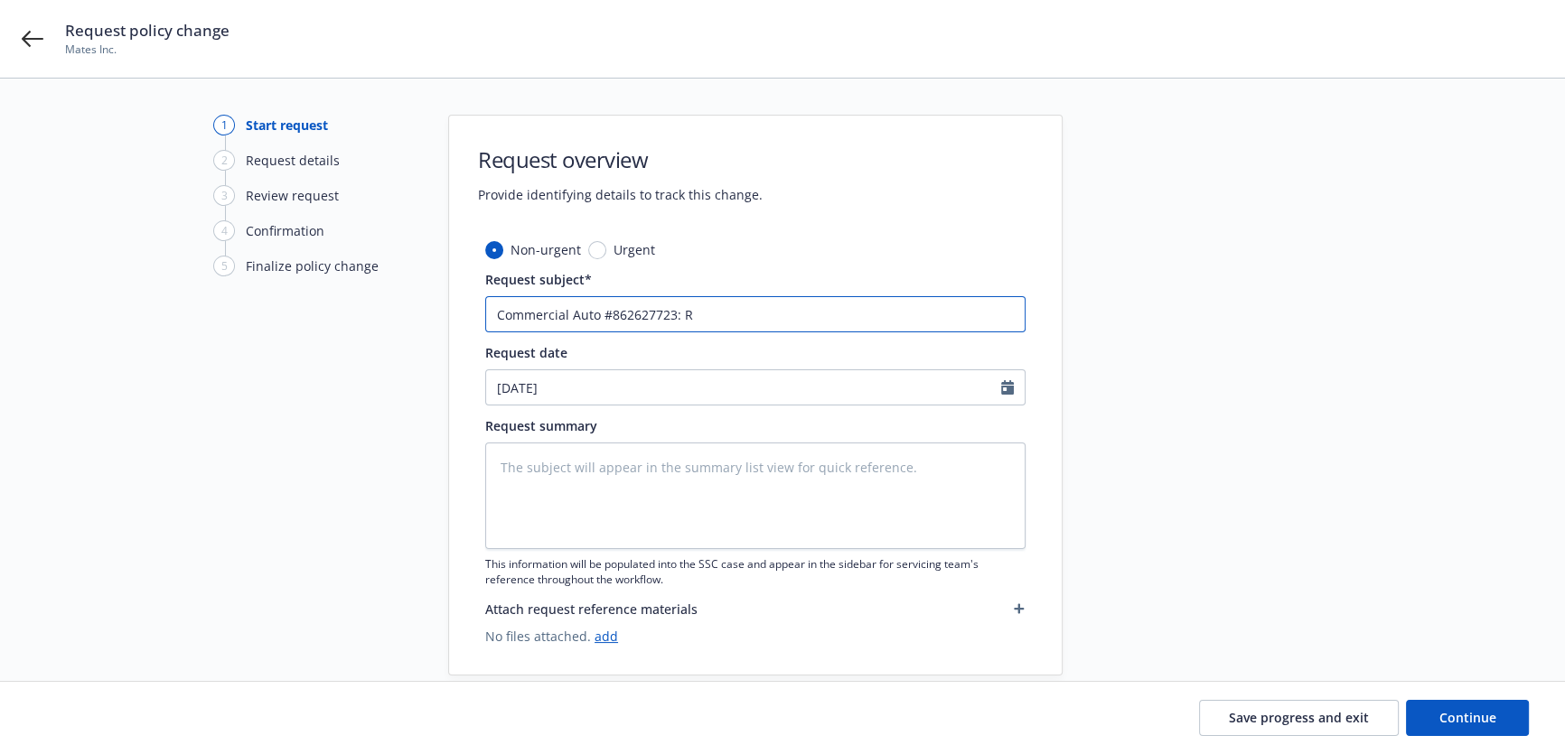
type textarea "x"
type input "Commercial Auto #862627723: Re"
type textarea "x"
type input "Commercial Auto #862627723: Rem"
type textarea "x"
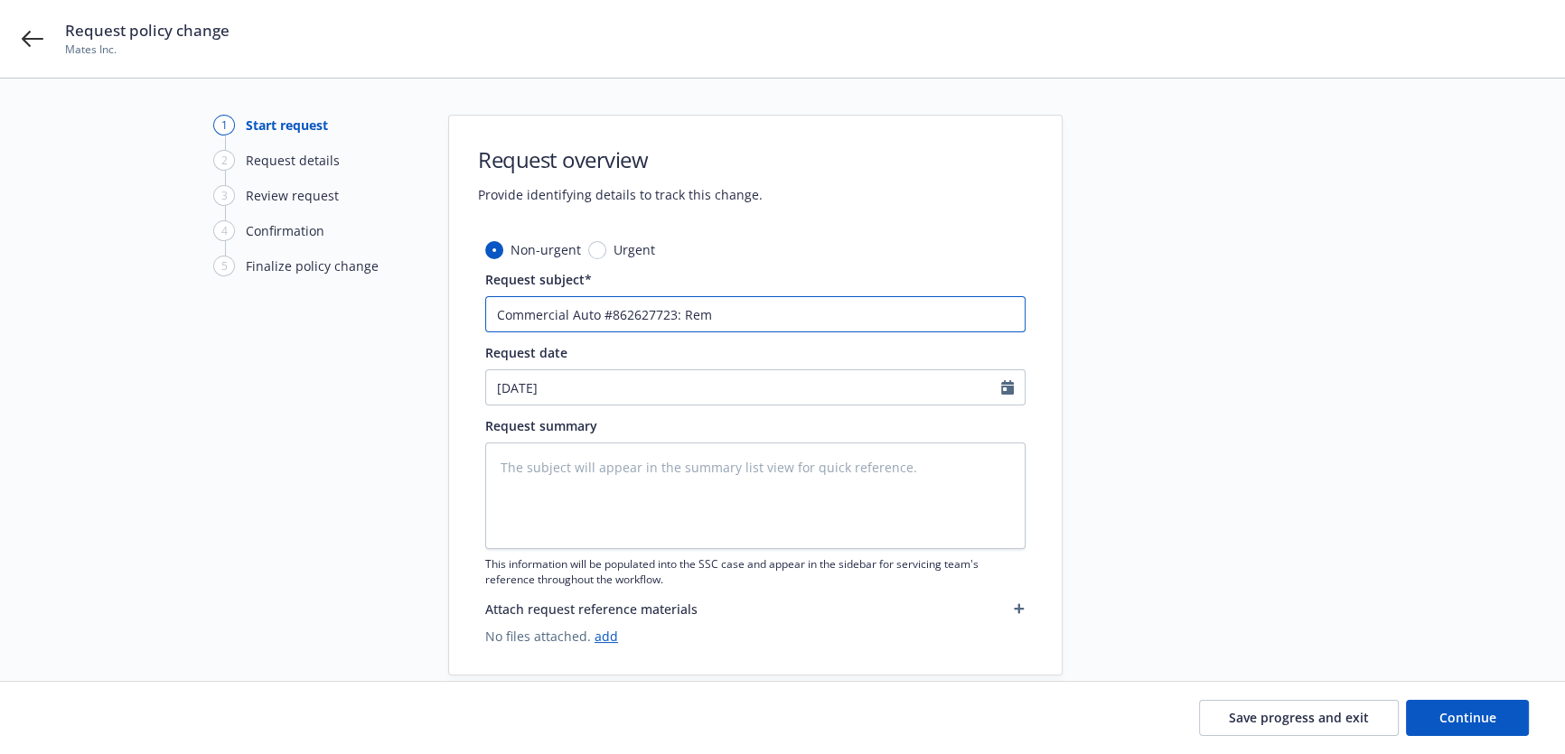
type input "Commercial Auto #862627723: Remo"
type textarea "x"
type input "Commercial Auto #862627723: Remov"
type textarea "x"
type input "Commercial Auto #862627723: Remove"
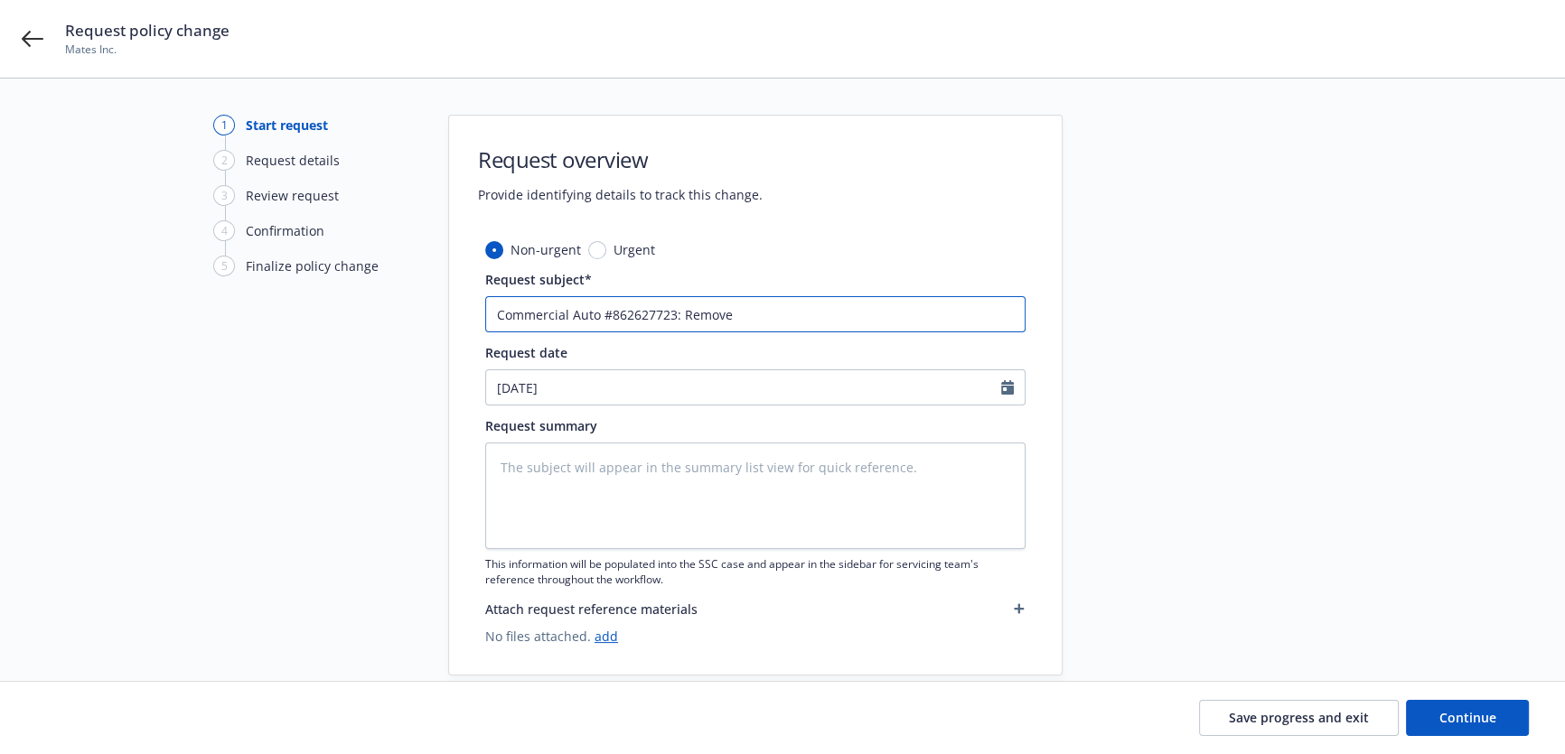
type textarea "x"
type input "Commercial Auto #862627723: Remove"
type textarea "x"
type input "Commercial Auto #862627723: Remove D"
type textarea "x"
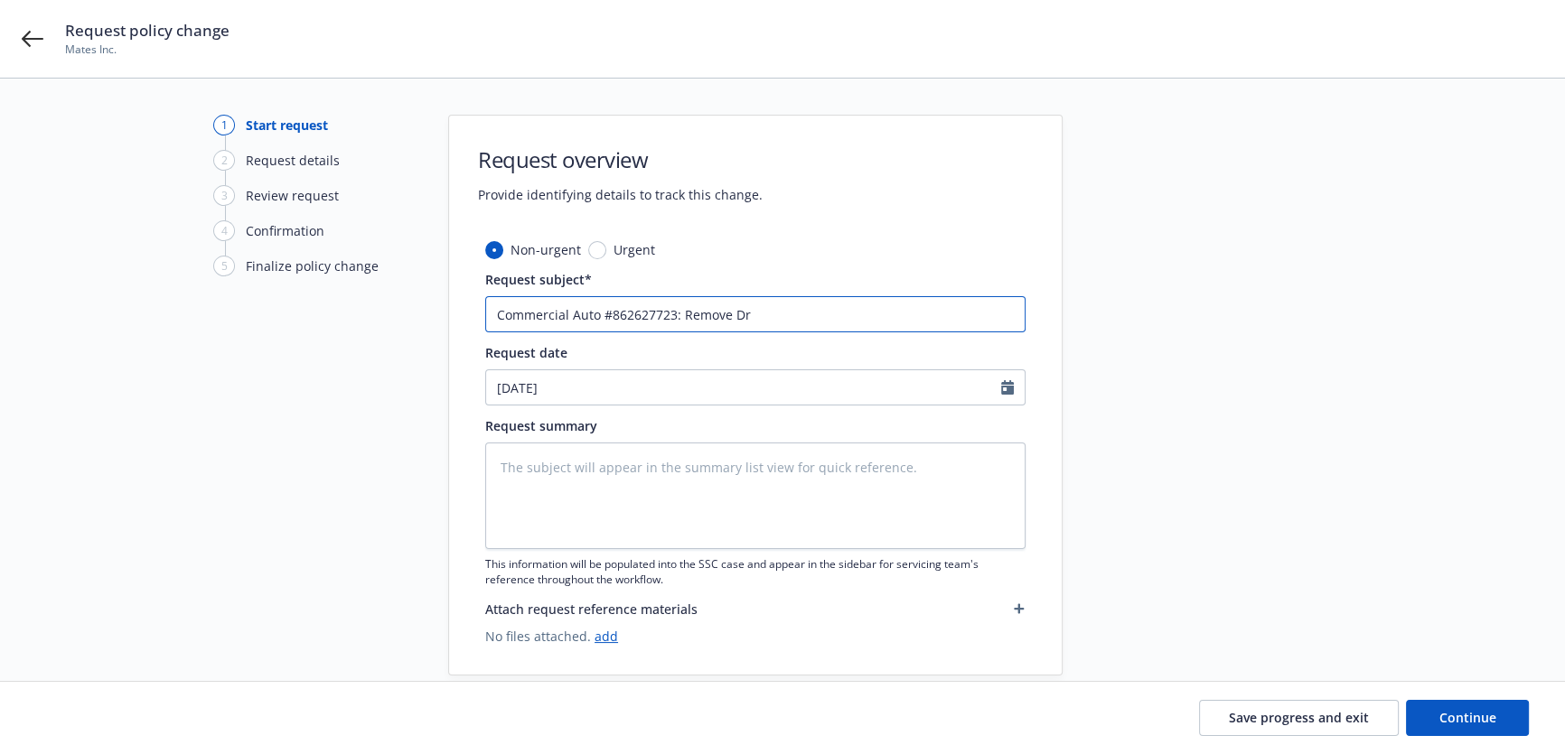
type input "Commercial Auto #862627723: Remove Dri"
type textarea "x"
type input "Commercial Auto #862627723: Remove Driv"
type textarea "x"
type input "Commercial Auto #862627723: Remove Drive"
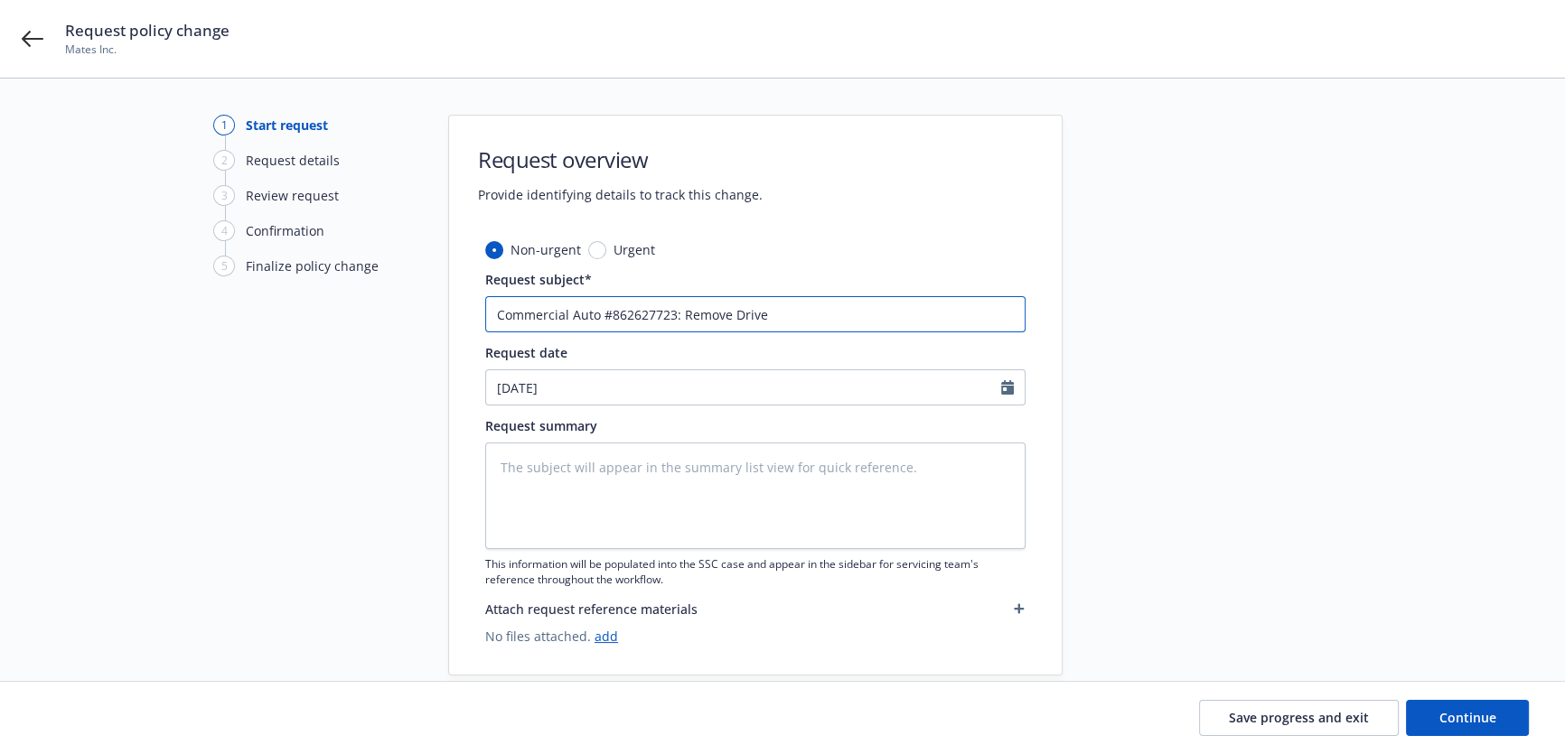
type textarea "x"
type input "Commercial Auto #862627723: Remove Drives"
type textarea "x"
type input "Commercial Auto #862627723: Remove Drive"
type textarea "x"
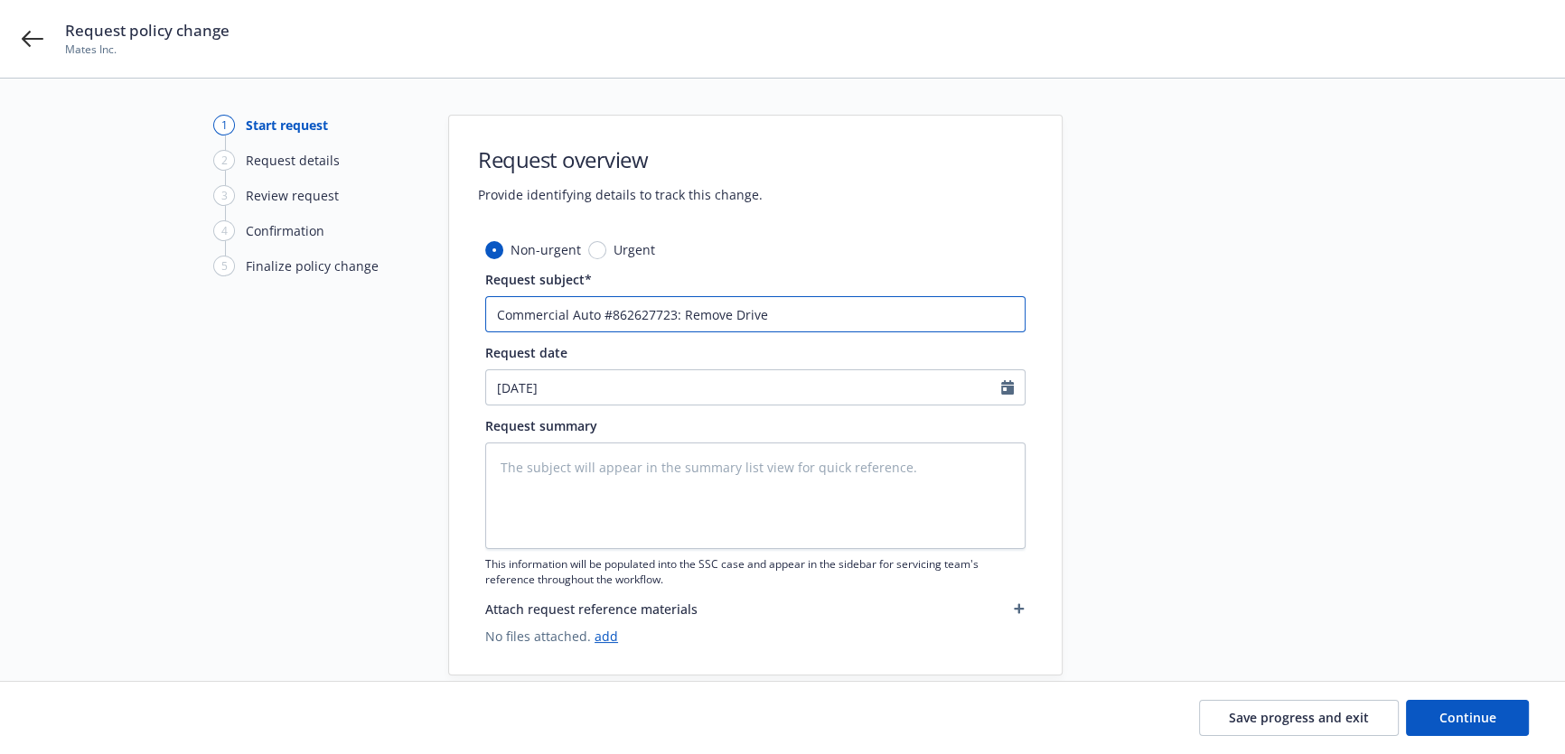
type input "Commercial Auto #862627723: Remove Driver"
type textarea "x"
type input "Commercial Auto #862627723: Remove Drivers"
drag, startPoint x: 691, startPoint y: 476, endPoint x: 686, endPoint y: 461, distance: 16.3
click at [690, 476] on textarea at bounding box center [755, 496] width 540 height 107
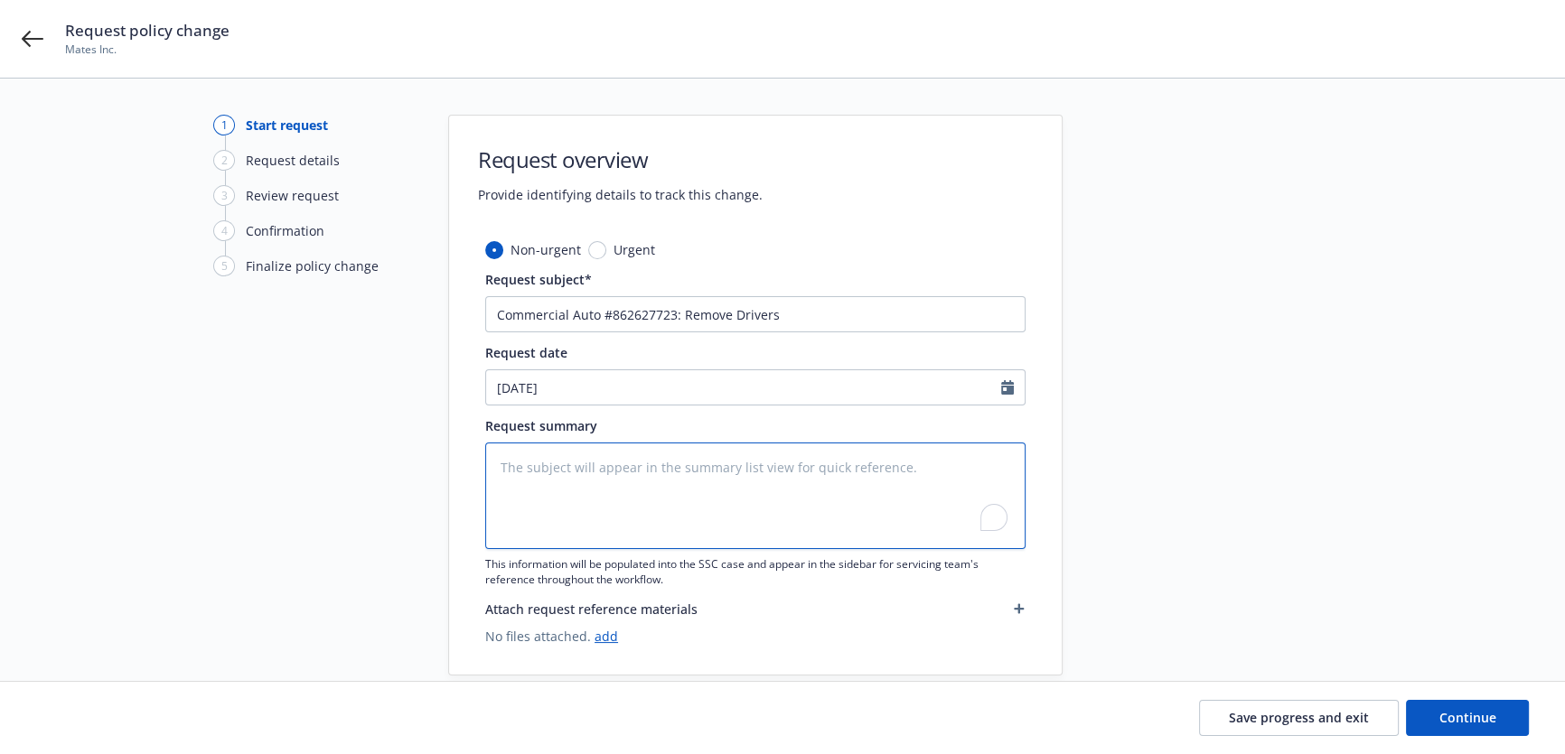
type textarea "x"
type textarea "R"
type textarea "x"
type textarea "Re"
type textarea "x"
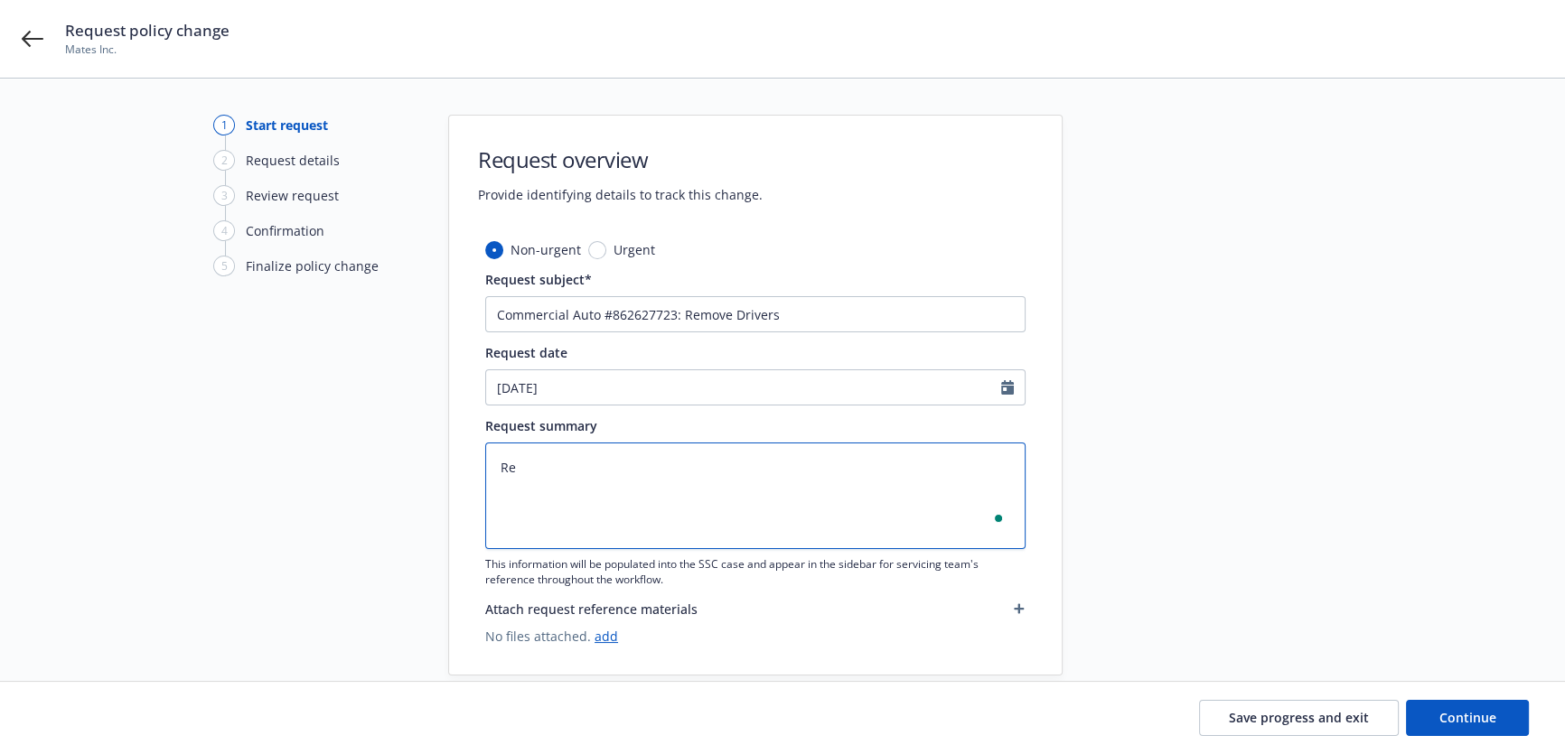
type textarea "Rem"
type textarea "x"
type textarea "Remo"
type textarea "x"
type textarea "Remov"
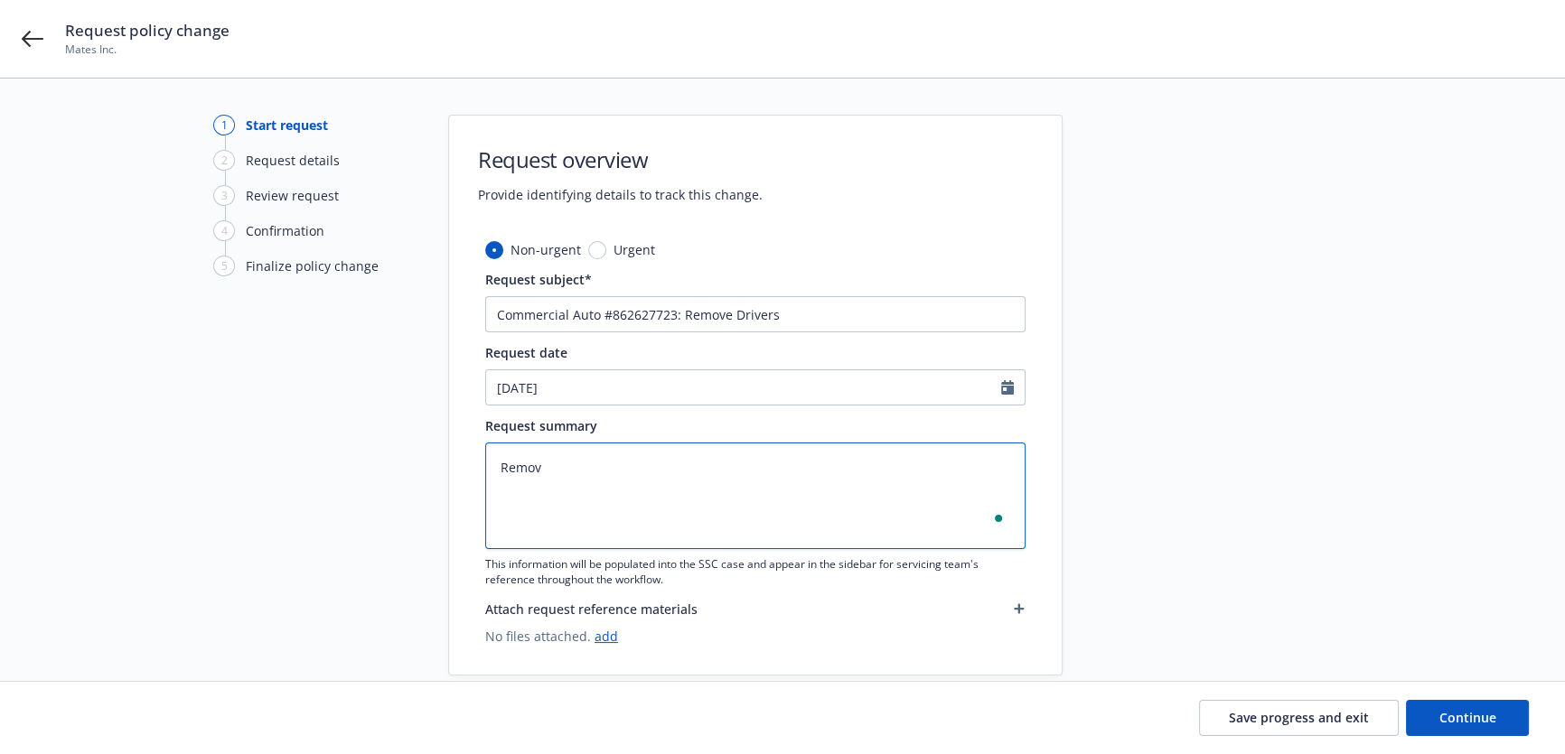
type textarea "x"
type textarea "Remove"
type textarea "x"
type textarea "Remove:"
type textarea "x"
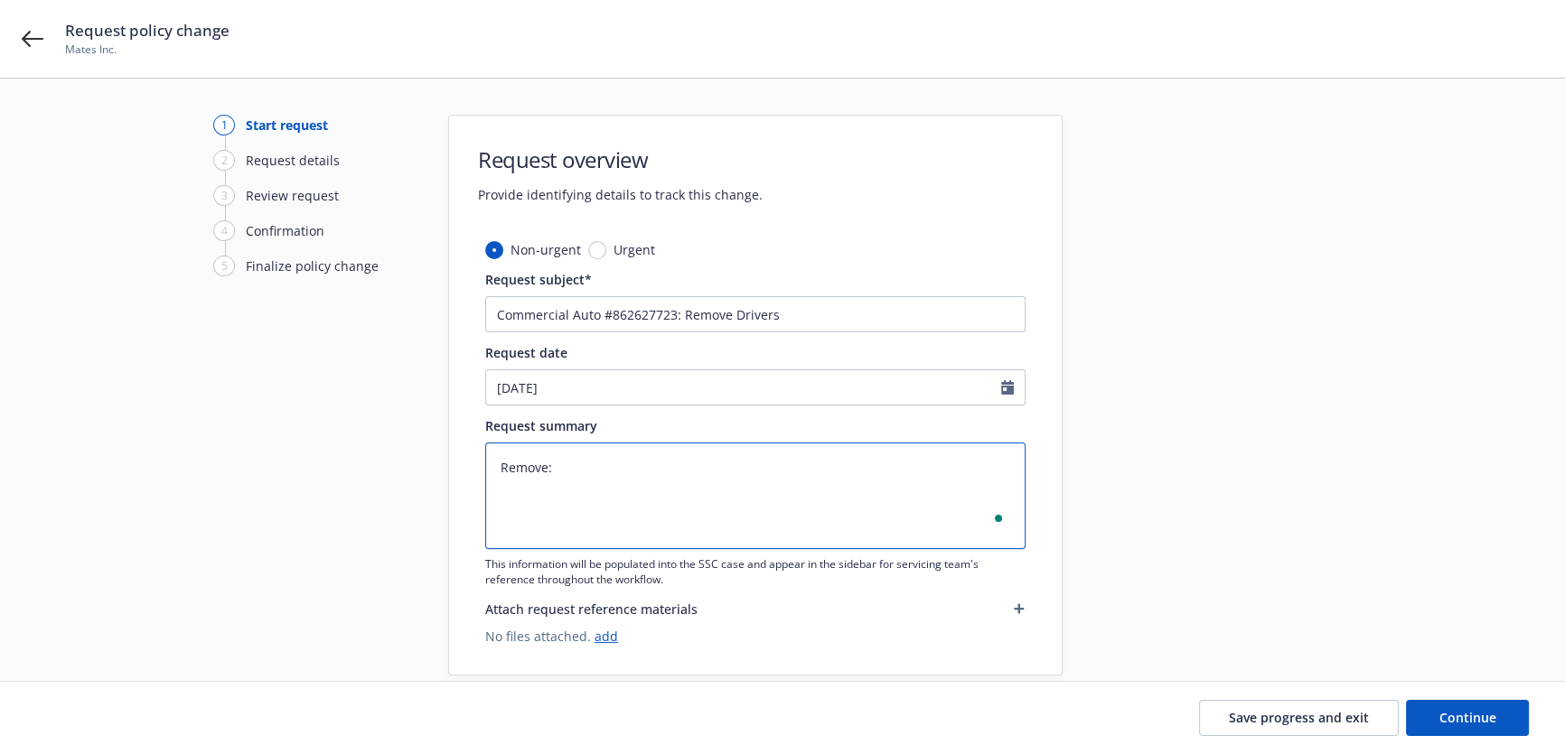
type textarea "Remove:"
type textarea "x"
type textarea "Remove:"
paste textarea "Christopher McLeod"
type textarea "x"
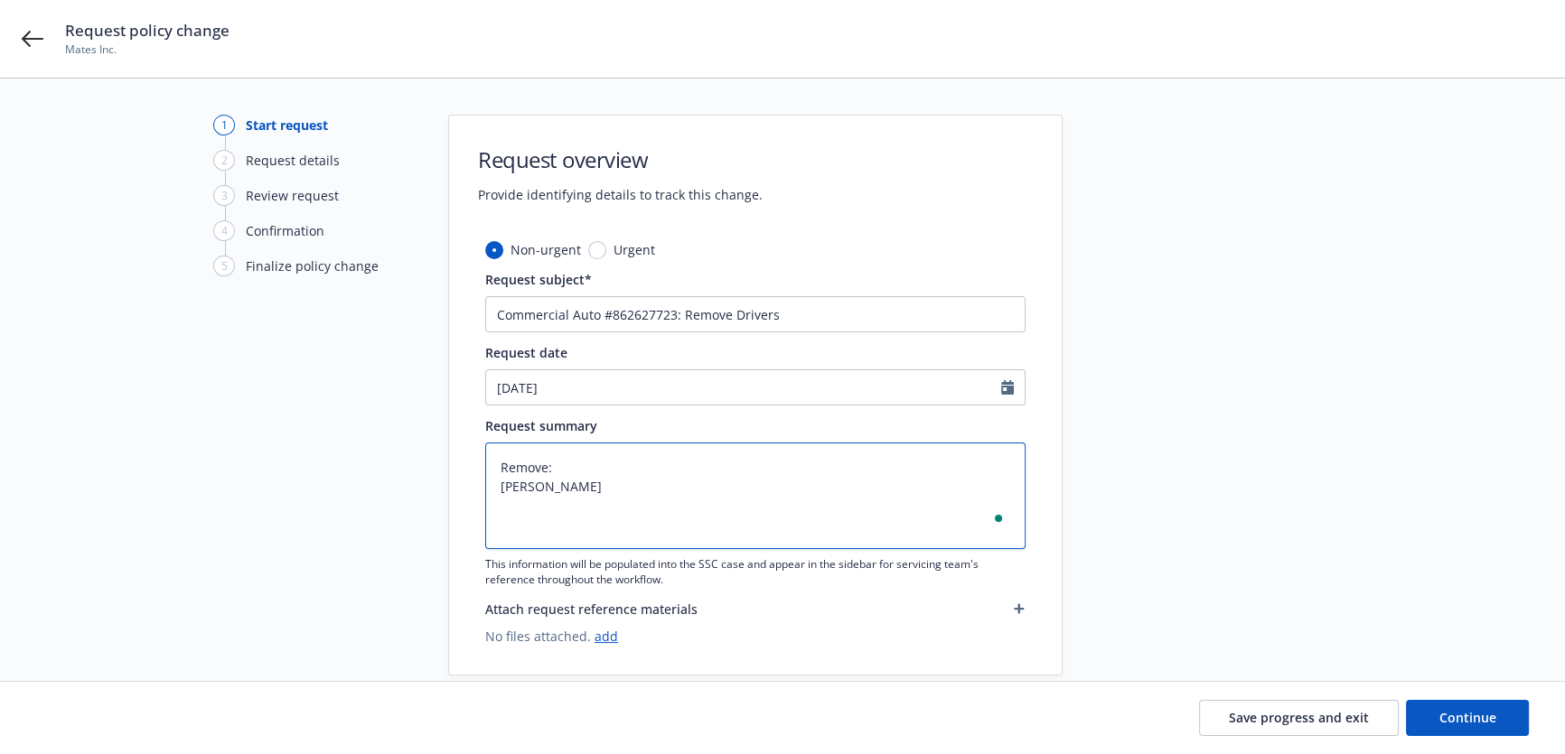
type textarea "Remove: Christopher McLeod"
type textarea "x"
type textarea "Remove: Christopher McLeod,"
type textarea "x"
type textarea "Remove: Christopher McLeod,"
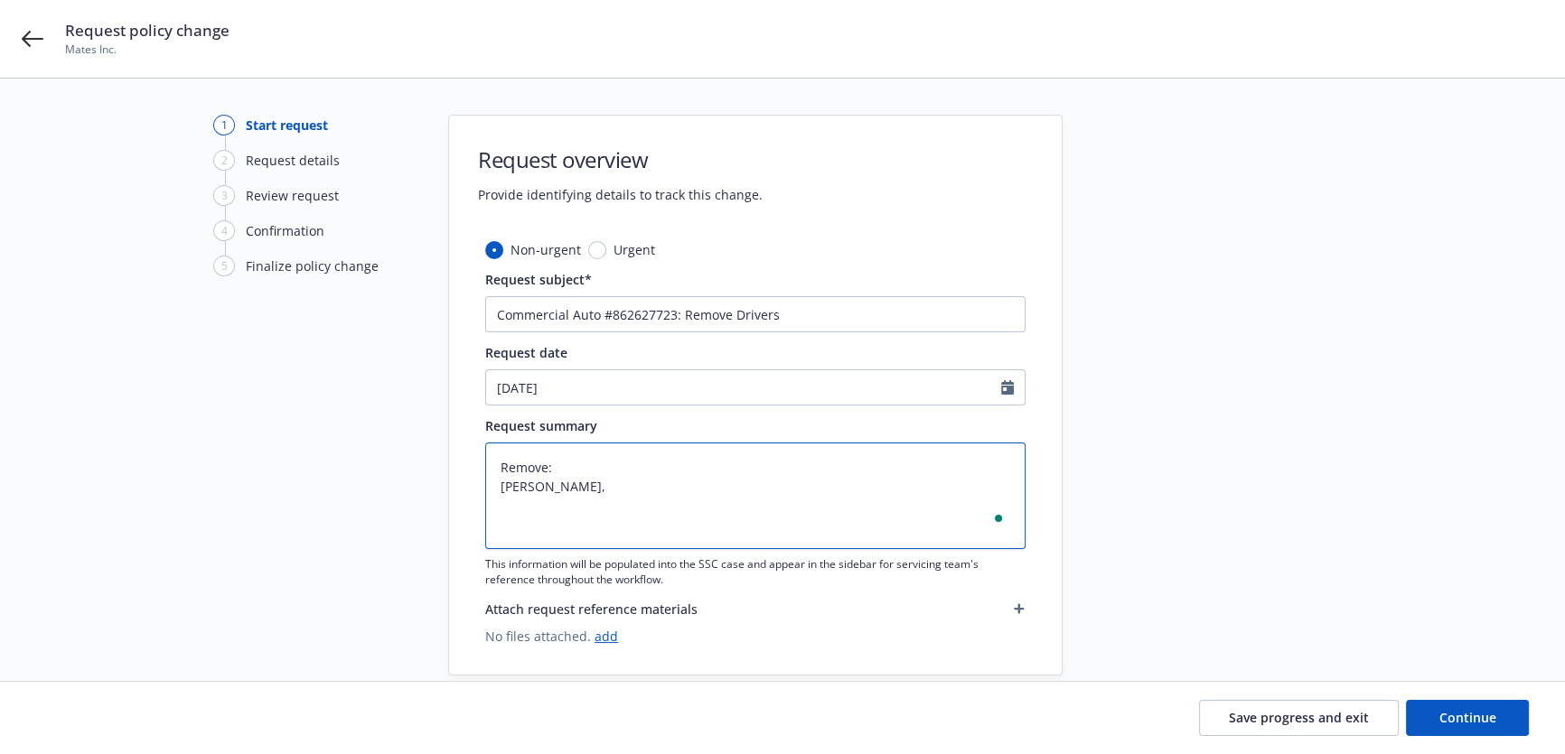
type textarea "x"
type textarea "Remove: Christopher McLeod, E"
type textarea "x"
type textarea "Remove: Christopher McLeod, Ef"
type textarea "x"
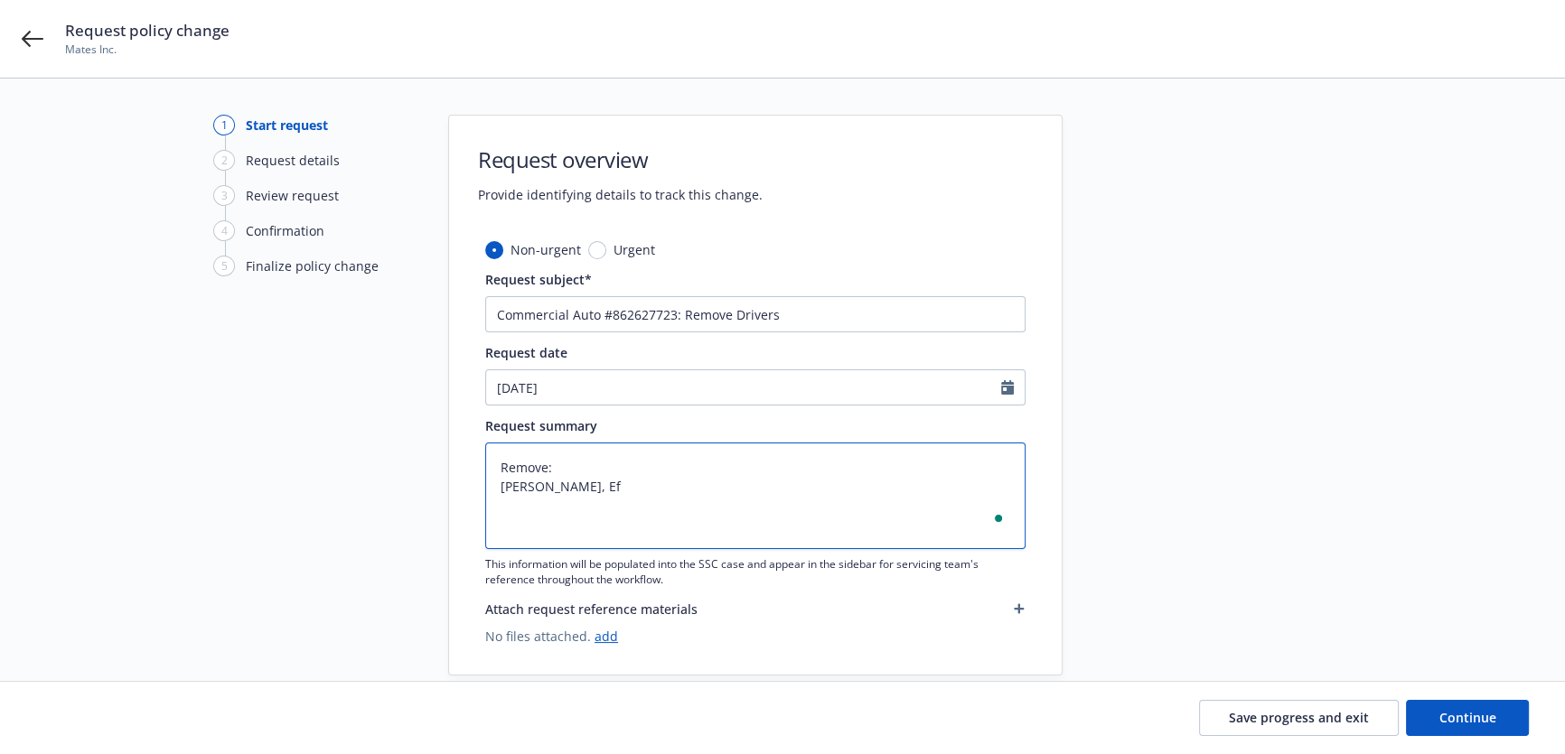
type textarea "Remove: Christopher McLeod, Eff"
type textarea "x"
type textarea "Remove: Christopher McLeod, Effe"
type textarea "x"
type textarea "Remove: Christopher McLeod, Effec"
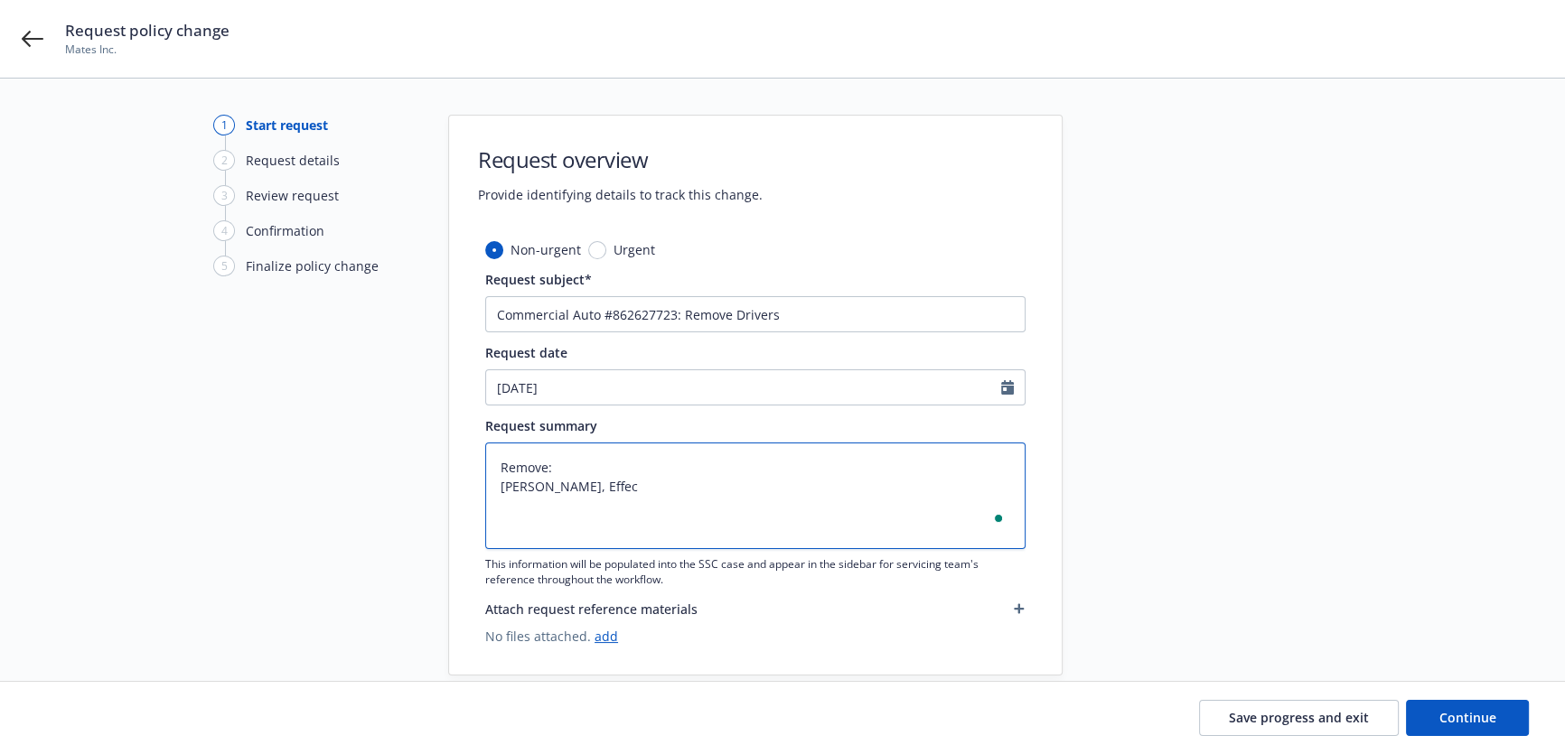
type textarea "x"
type textarea "Remove: Christopher McLeod, Effect"
type textarea "x"
type textarea "Remove: Christopher McLeod, Effecti"
type textarea "x"
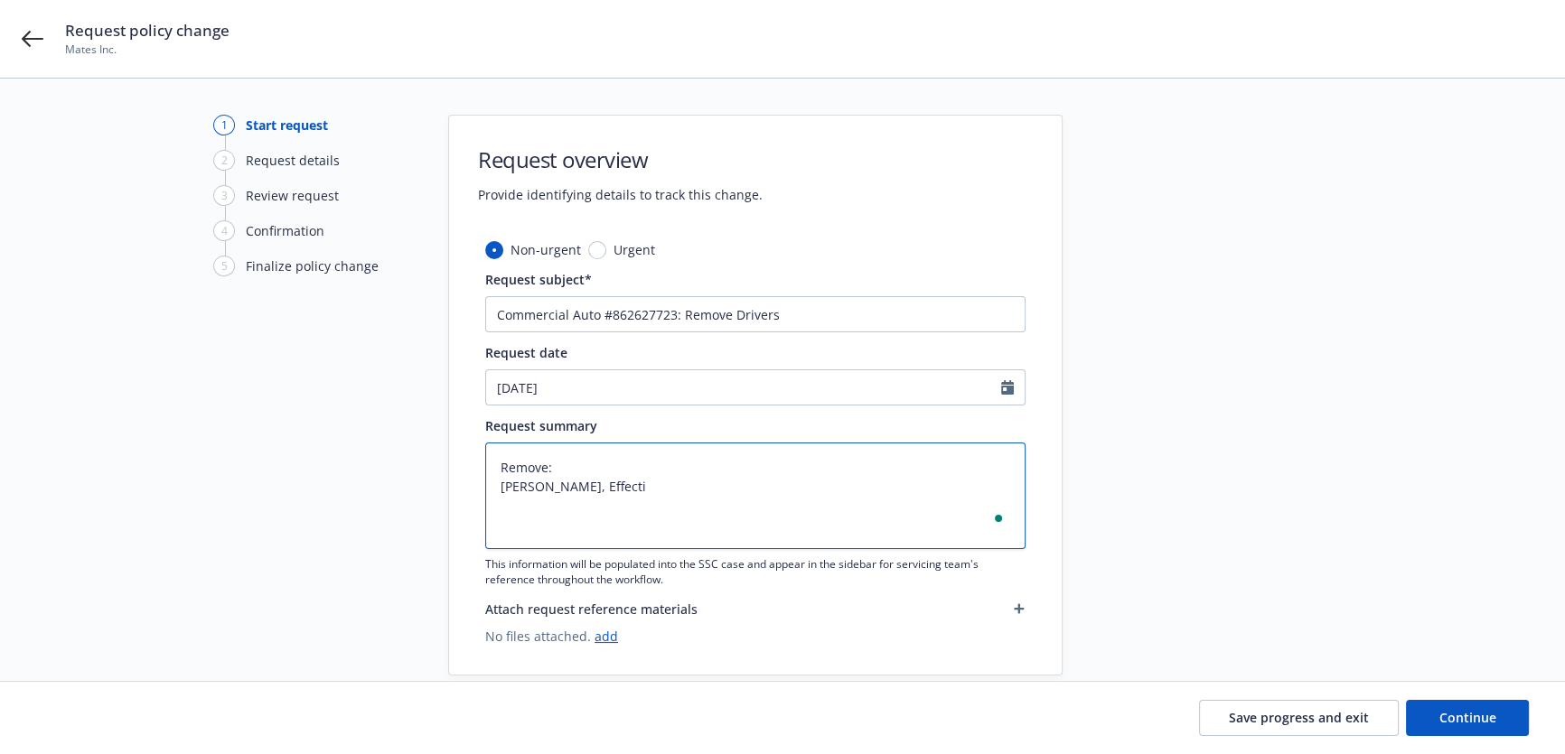
type textarea "Remove: Christopher McLeod, Effectiv"
type textarea "x"
type textarea "Remove: Christopher McLeod, Effective"
type textarea "x"
type textarea "Remove: Christopher McLeod, Effective"
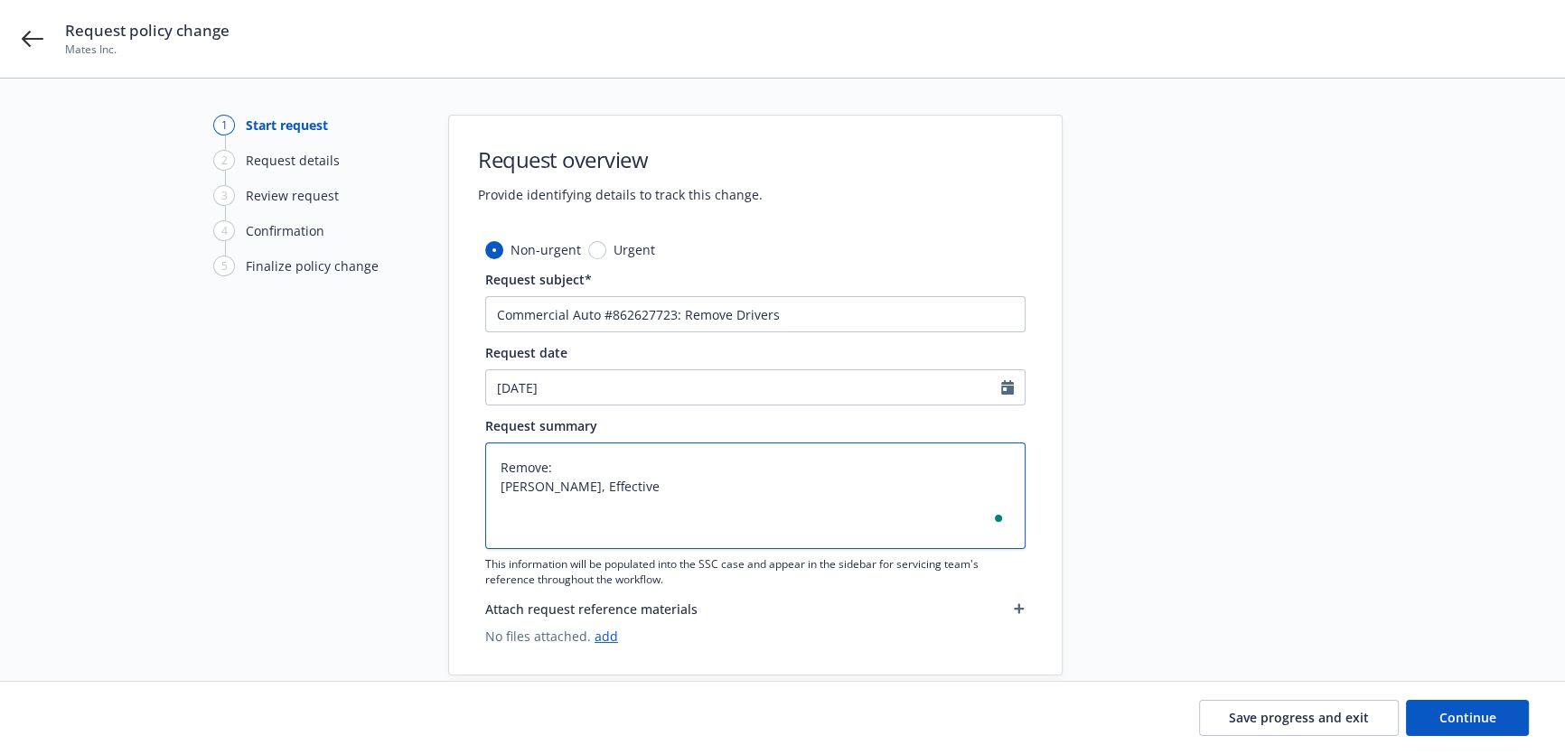
type textarea "x"
type textarea "Remove: Christopher McLeod, Effective 1"
type textarea "x"
type textarea "Remove: Christopher McLeod, Effective 10"
type textarea "x"
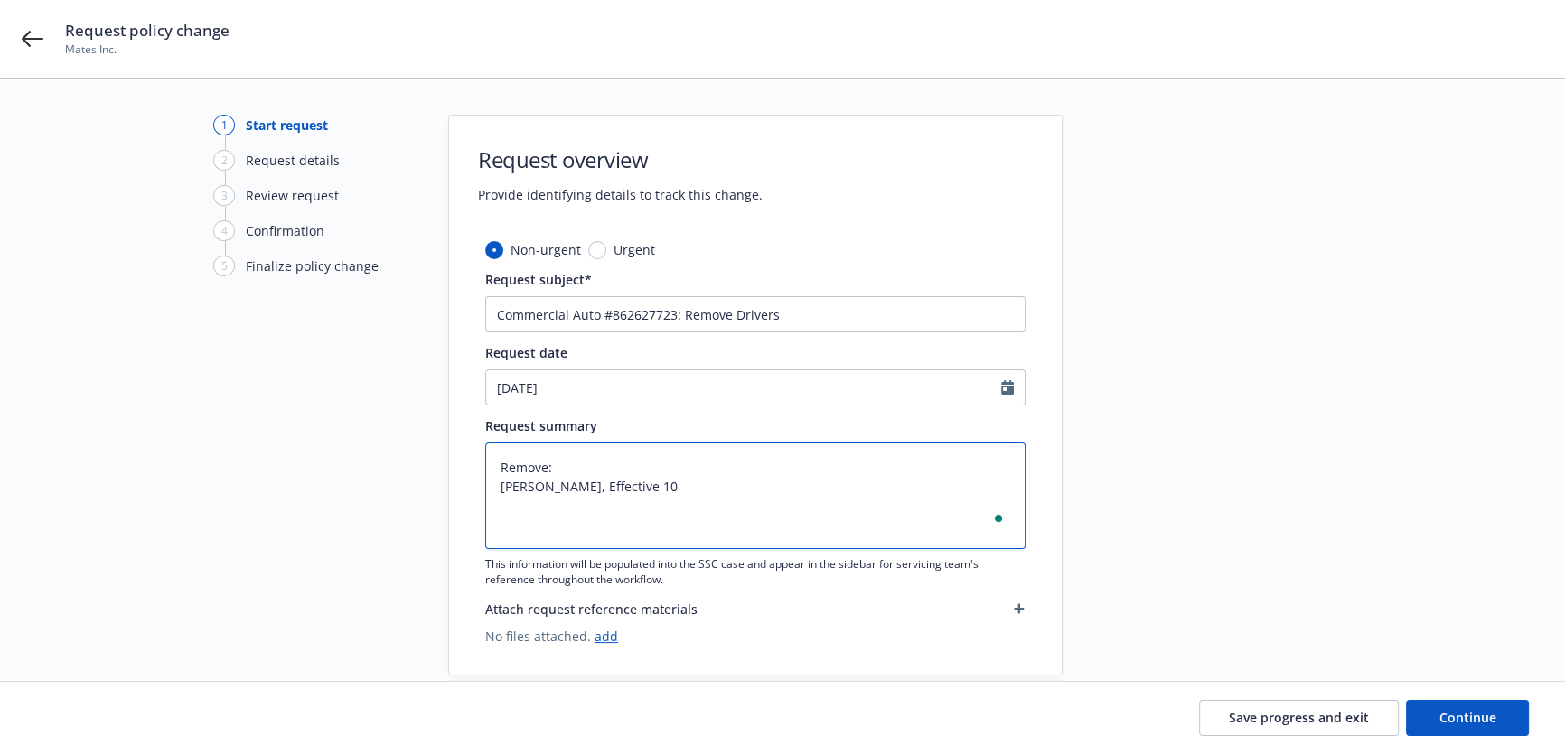
type textarea "Remove: Christopher McLeod, Effective 10/"
type textarea "x"
type textarea "Remove: Christopher McLeod, Effective 10/0"
type textarea "x"
type textarea "Remove: Christopher McLeod, Effective 10/08"
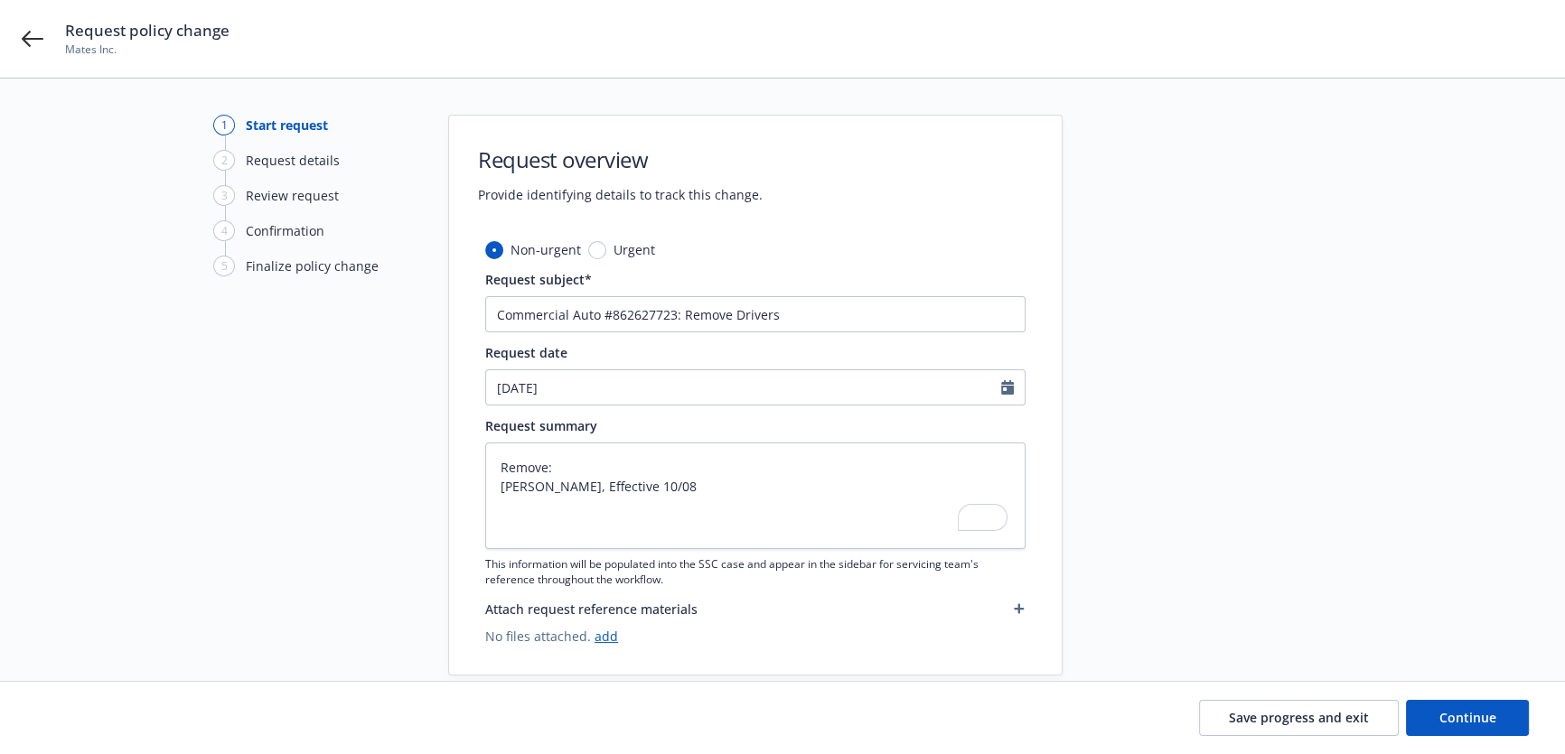
type textarea "x"
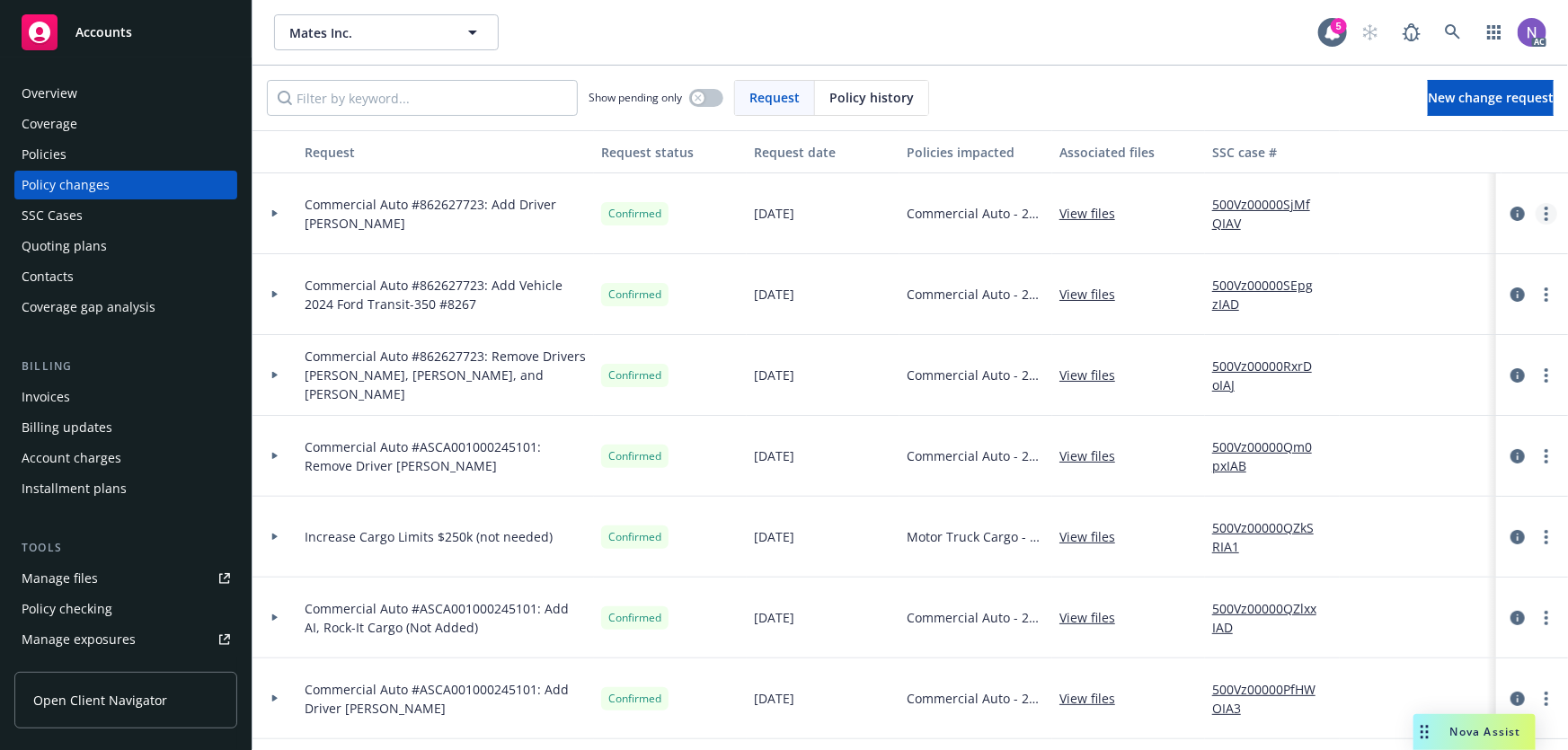
click at [1542, 211] on link "more" at bounding box center [1546, 214] width 22 height 22
click at [1248, 204] on link "500Vz00000SjMfQIAV" at bounding box center [1272, 214] width 120 height 38
click at [1077, 377] on link "View files" at bounding box center [1094, 375] width 70 height 19
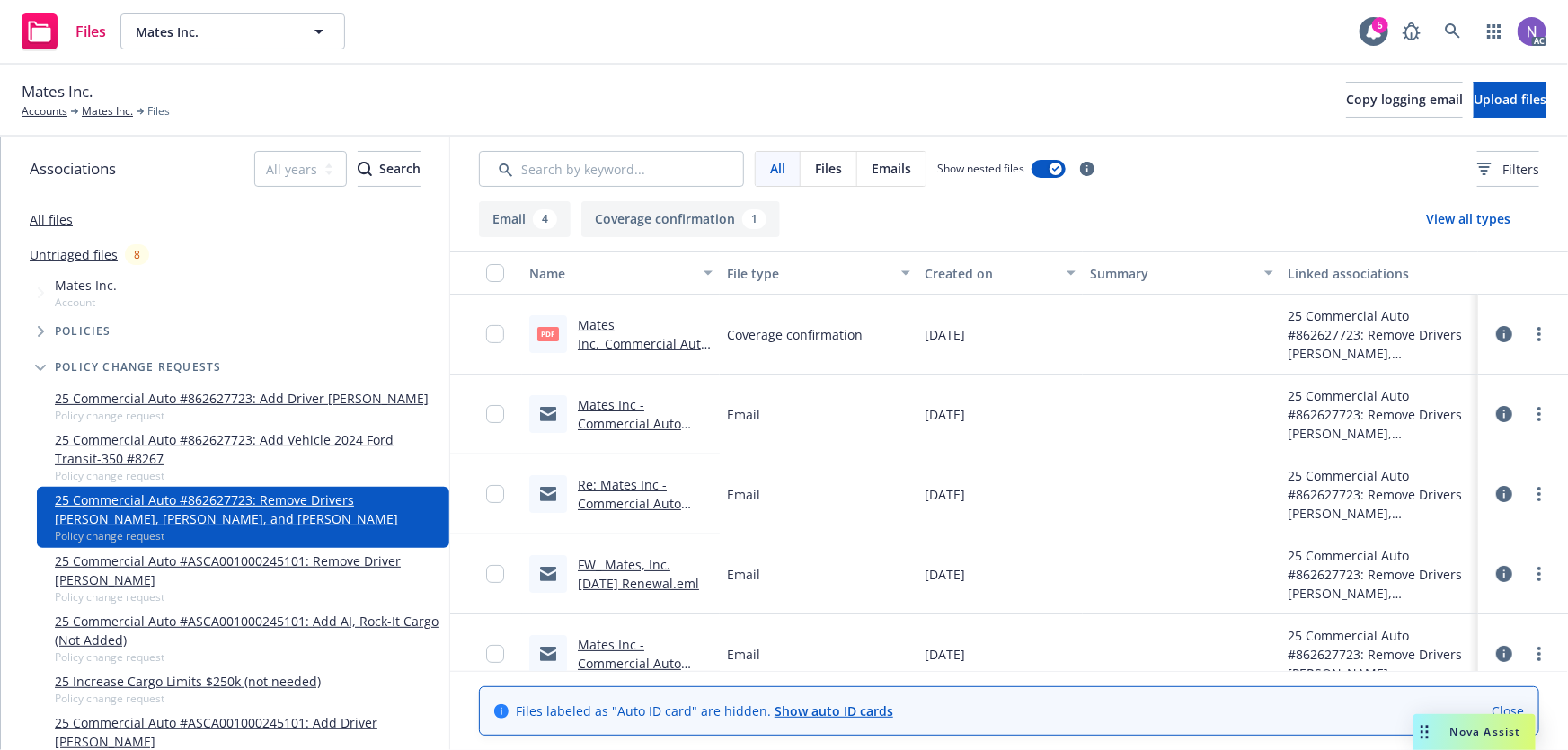
click at [644, 347] on link "Mates Inc._Commercial Auto #862627723_Driver Change (Removed [PERSON_NAME], [PE…" at bounding box center [644, 419] width 133 height 206
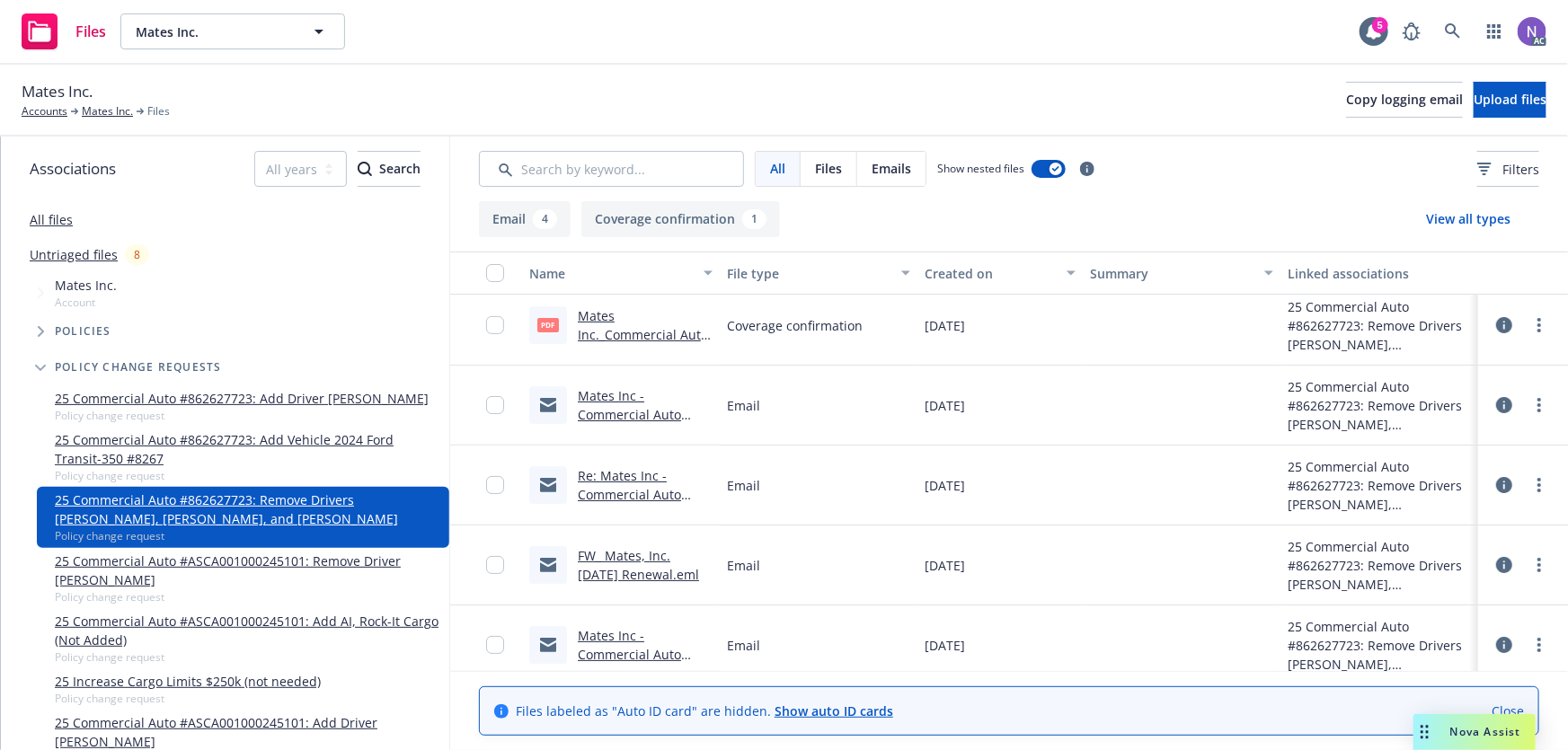
scroll to position [23, 0]
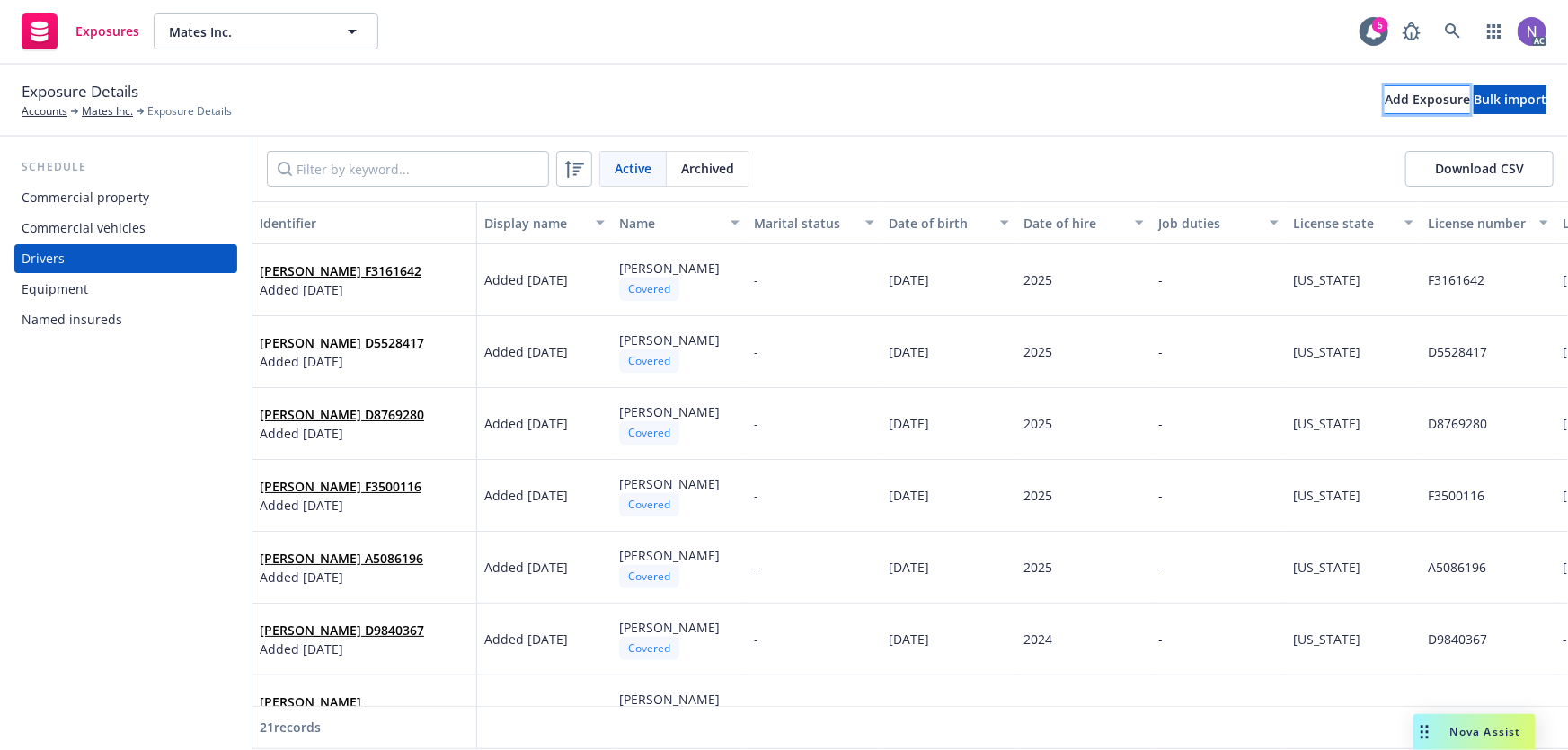
click at [1384, 97] on button "Add Exposure" at bounding box center [1427, 99] width 86 height 29
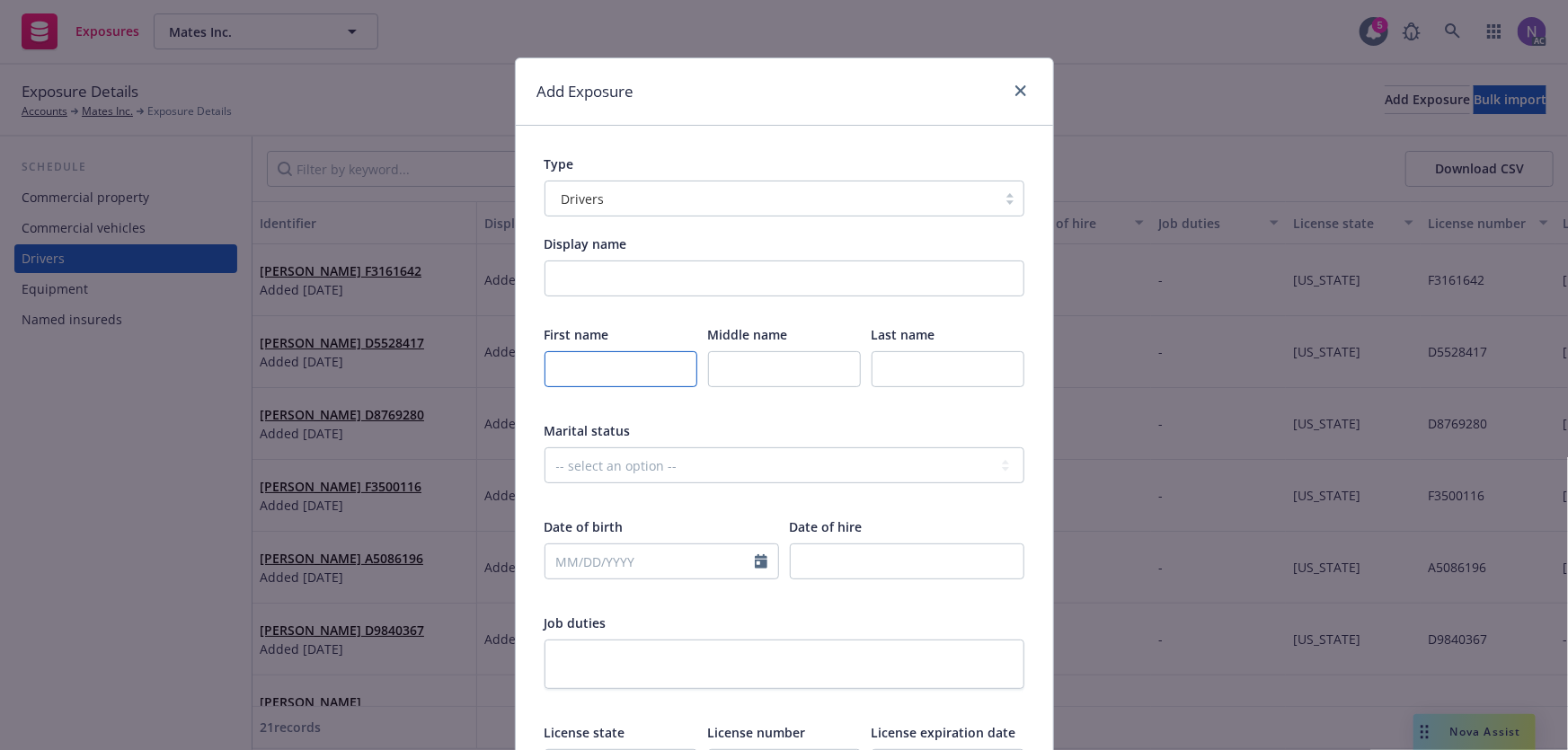
click at [606, 371] on input "text" at bounding box center [621, 369] width 153 height 36
drag, startPoint x: 593, startPoint y: 373, endPoint x: 551, endPoint y: 368, distance: 42.3
click at [593, 373] on input "text" at bounding box center [621, 369] width 153 height 36
paste input "[PERSON_NAME]"
type input "[PERSON_NAME]"
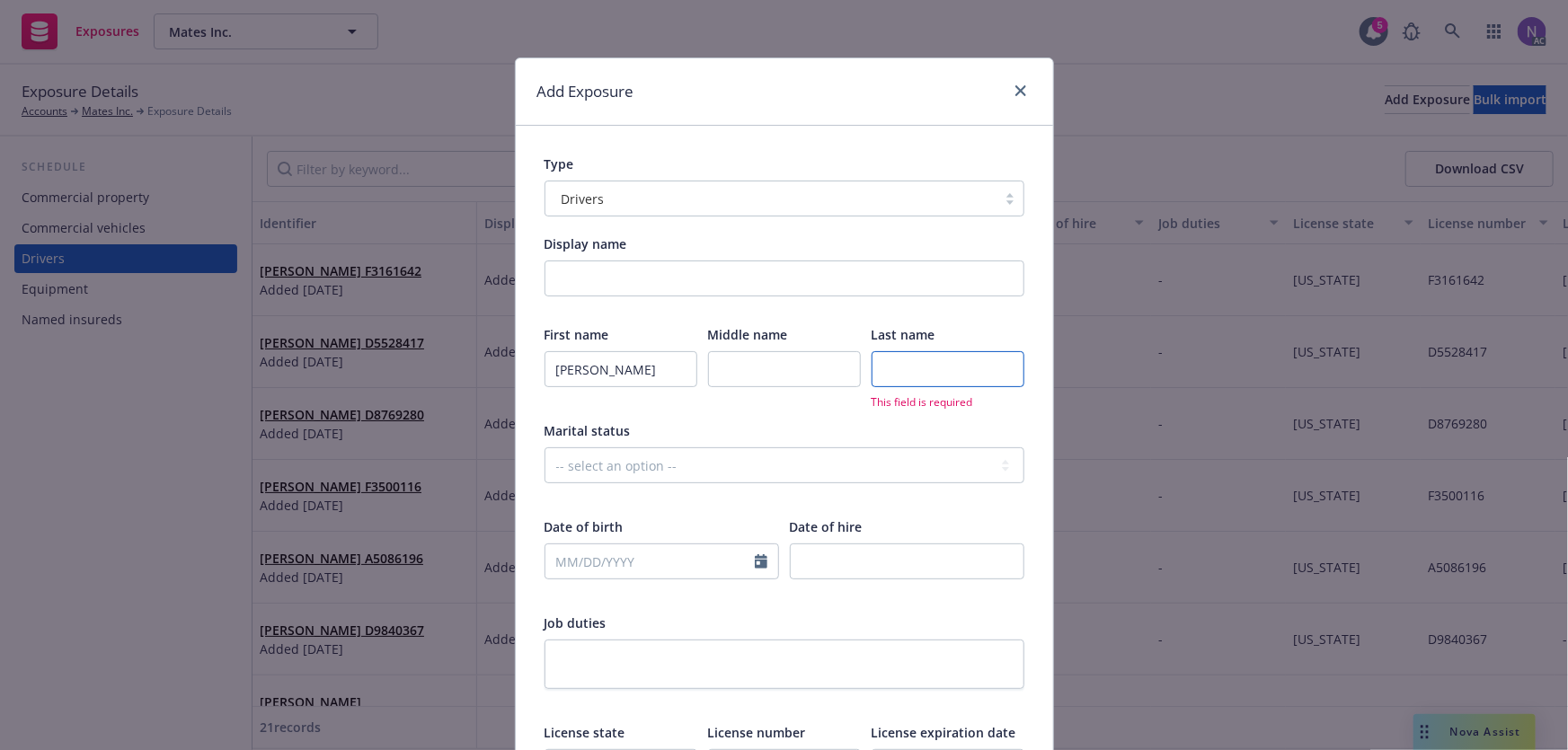
drag, startPoint x: 945, startPoint y: 353, endPoint x: 774, endPoint y: 372, distance: 172.1
click at [945, 353] on input "text" at bounding box center [948, 369] width 153 height 36
paste input "Ivy"
type input "Ivy"
click at [656, 556] on input "text" at bounding box center [649, 562] width 210 height 34
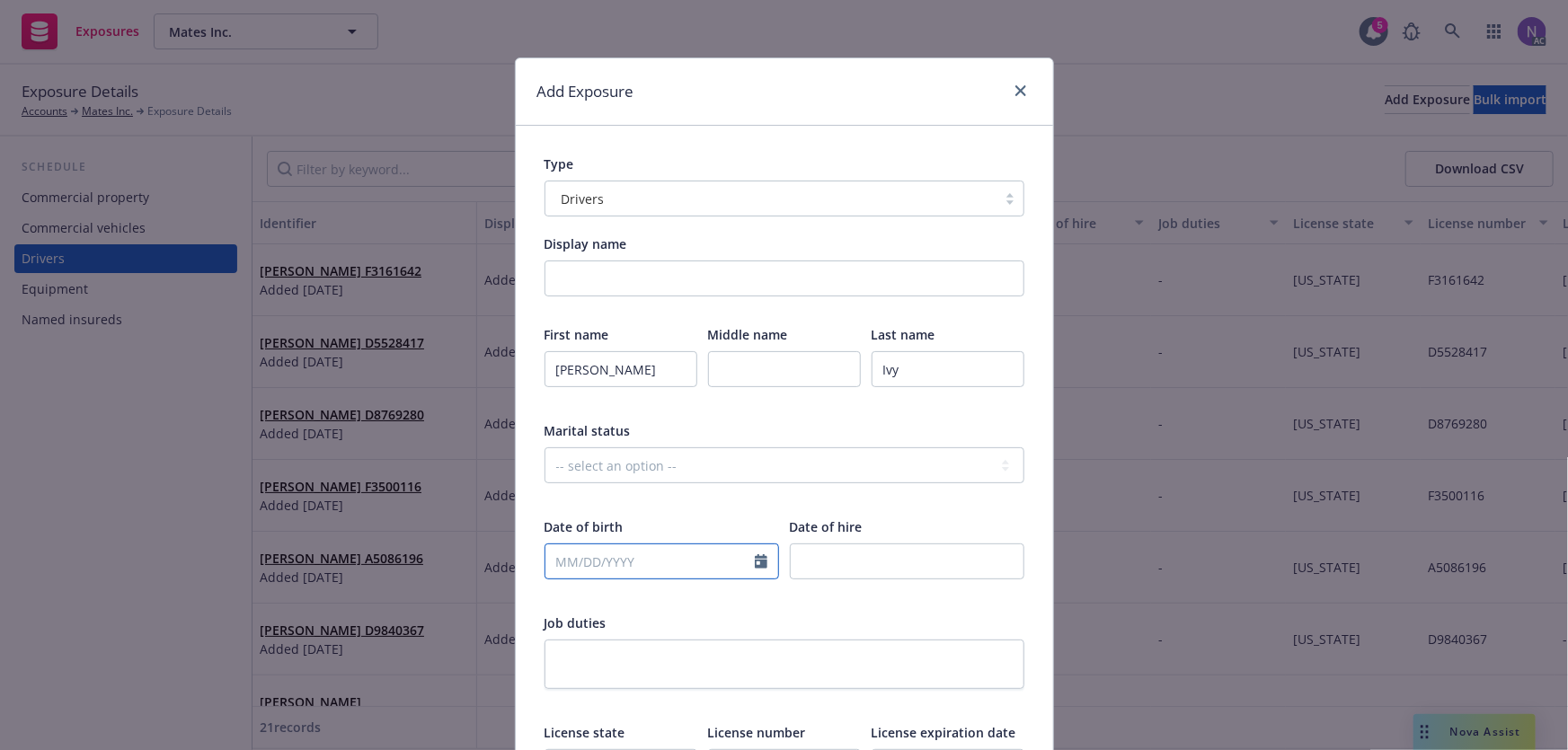
paste input "[DATE]"
type input "[DATE]"
select select "10"
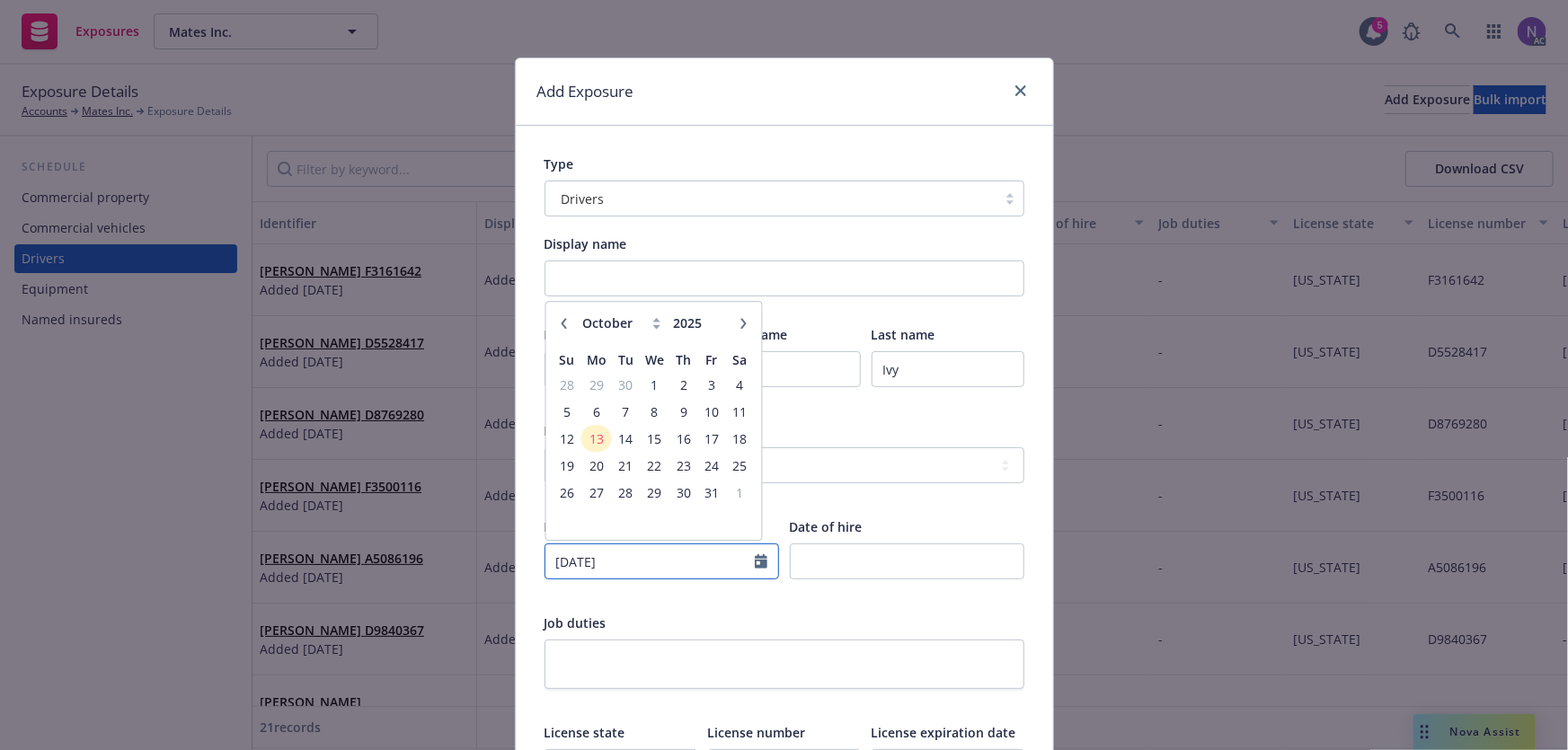
type input "[DATE]"
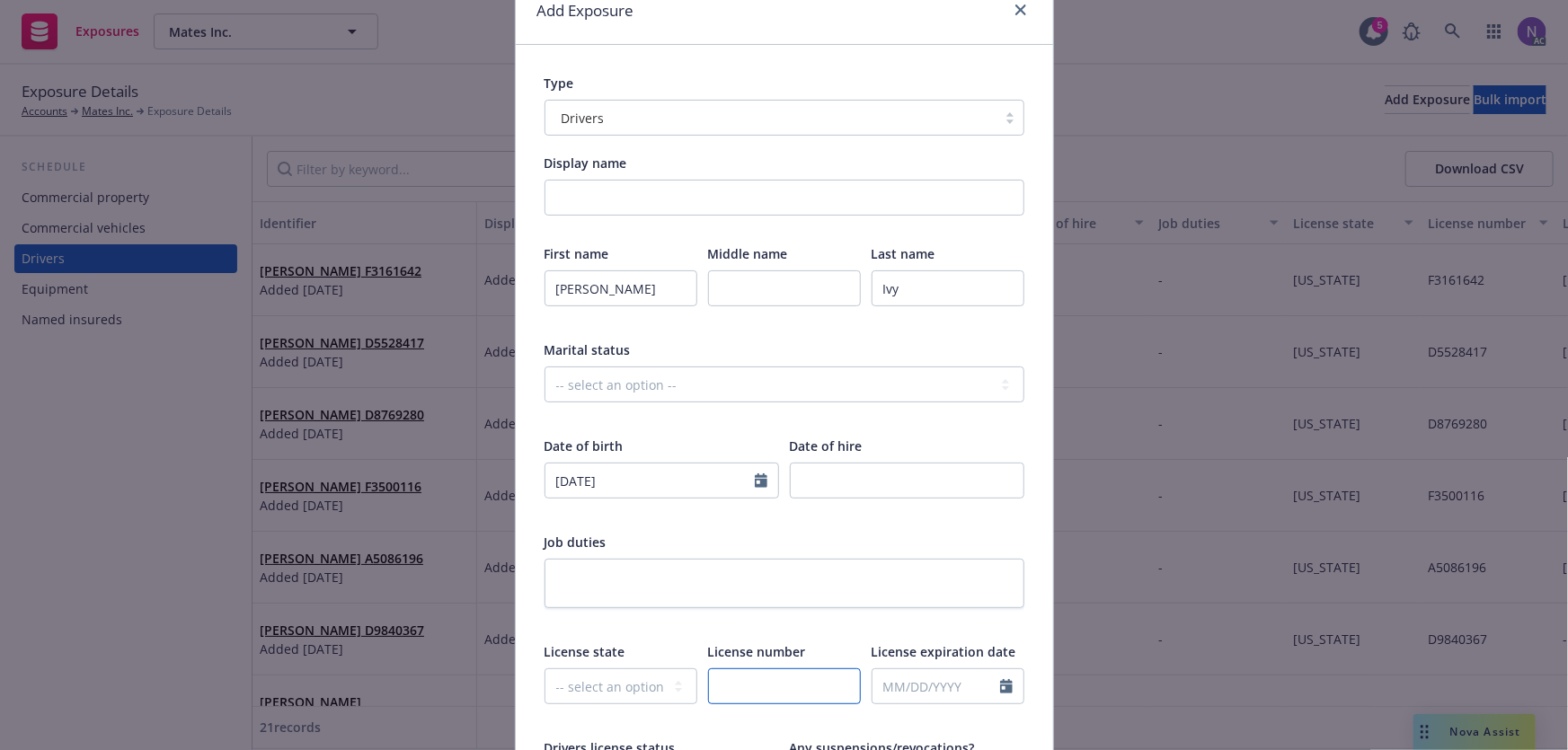
click at [807, 674] on input "text" at bounding box center [784, 686] width 153 height 36
paste input "F2103628"
type input "F2103628"
click at [603, 674] on select "-- select an option -- [US_STATE] [US_STATE] [US_STATE] [US_STATE] [US_STATE] […" at bounding box center [621, 686] width 153 height 36
select select "CA"
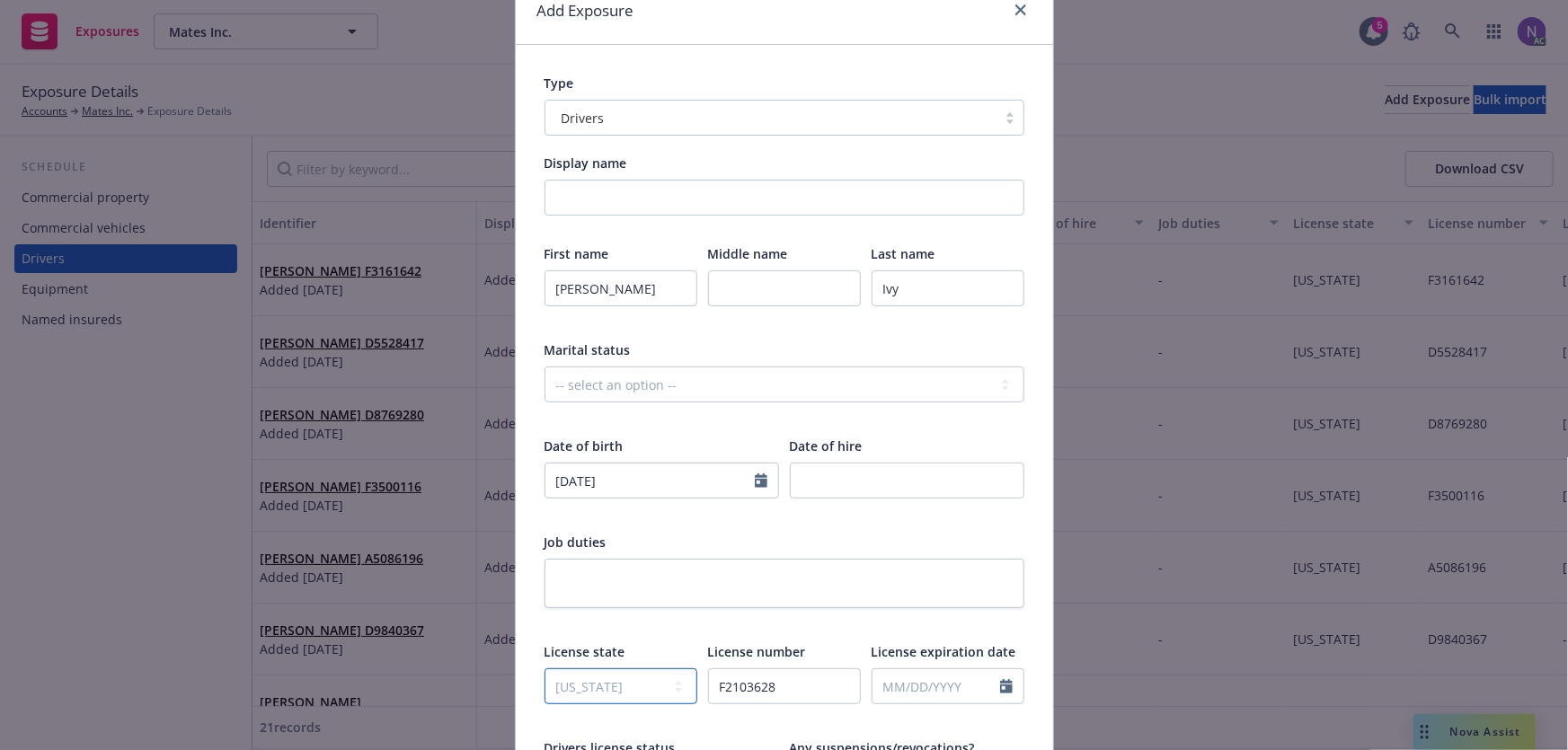
click at [545, 668] on select "-- select an option -- [US_STATE] [US_STATE] [US_STATE] [US_STATE] [US_STATE] […" at bounding box center [621, 686] width 153 height 36
click at [761, 287] on input "text" at bounding box center [784, 288] width 153 height 36
type input "[DEMOGRAPHIC_DATA]"
click at [906, 479] on input "number" at bounding box center [907, 480] width 235 height 36
type input "2025"
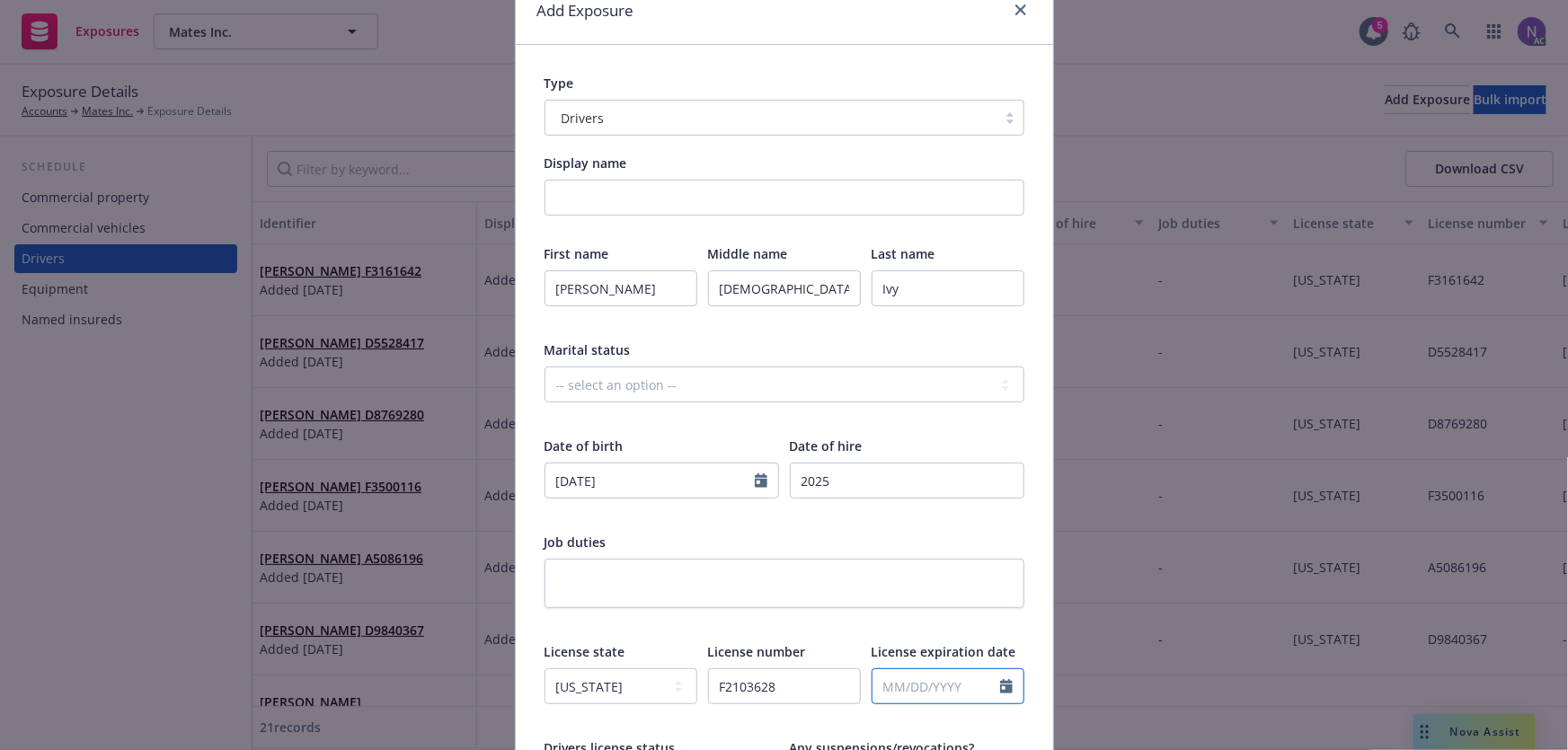
select select "10"
click at [927, 684] on input "text" at bounding box center [936, 686] width 127 height 34
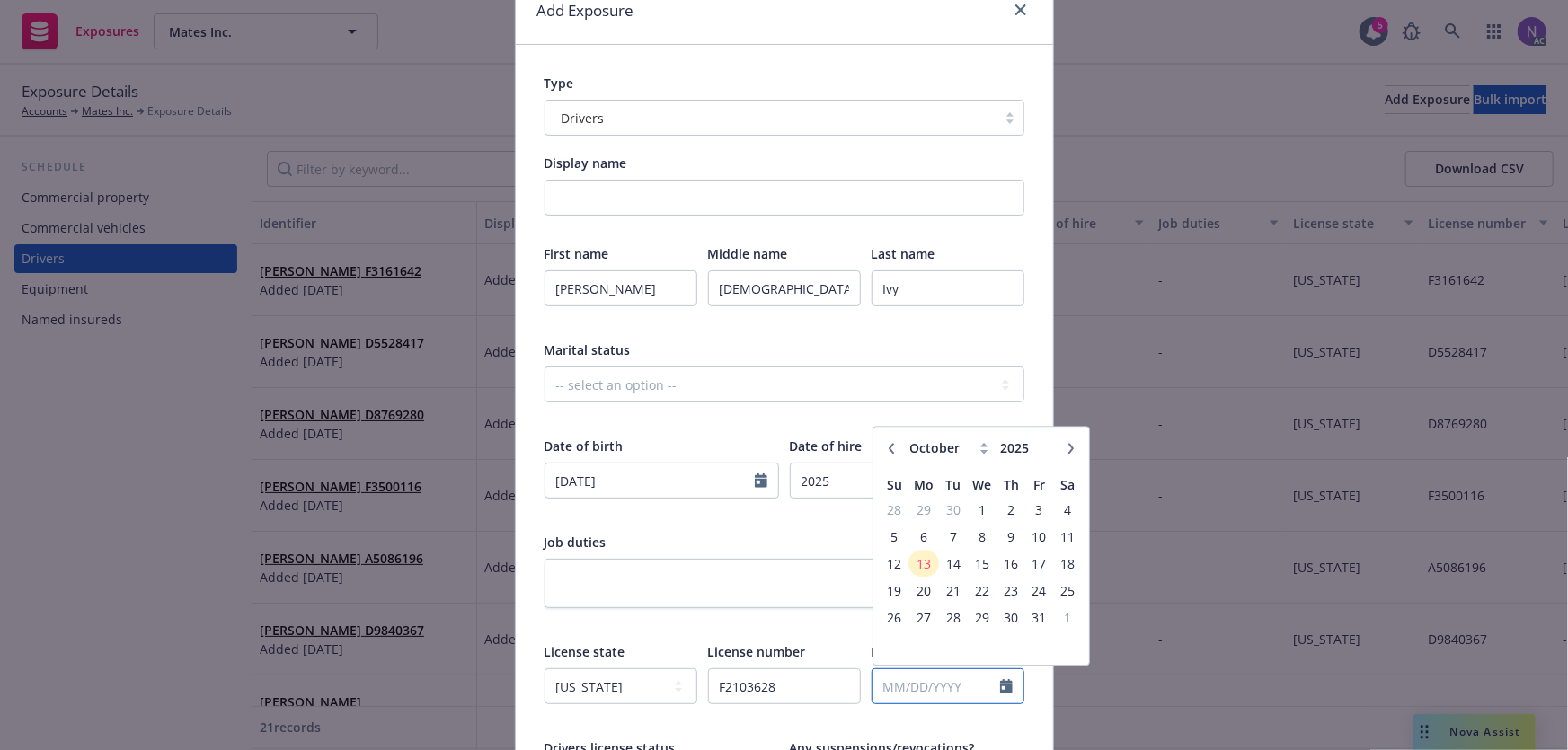
paste input "[DATE]"
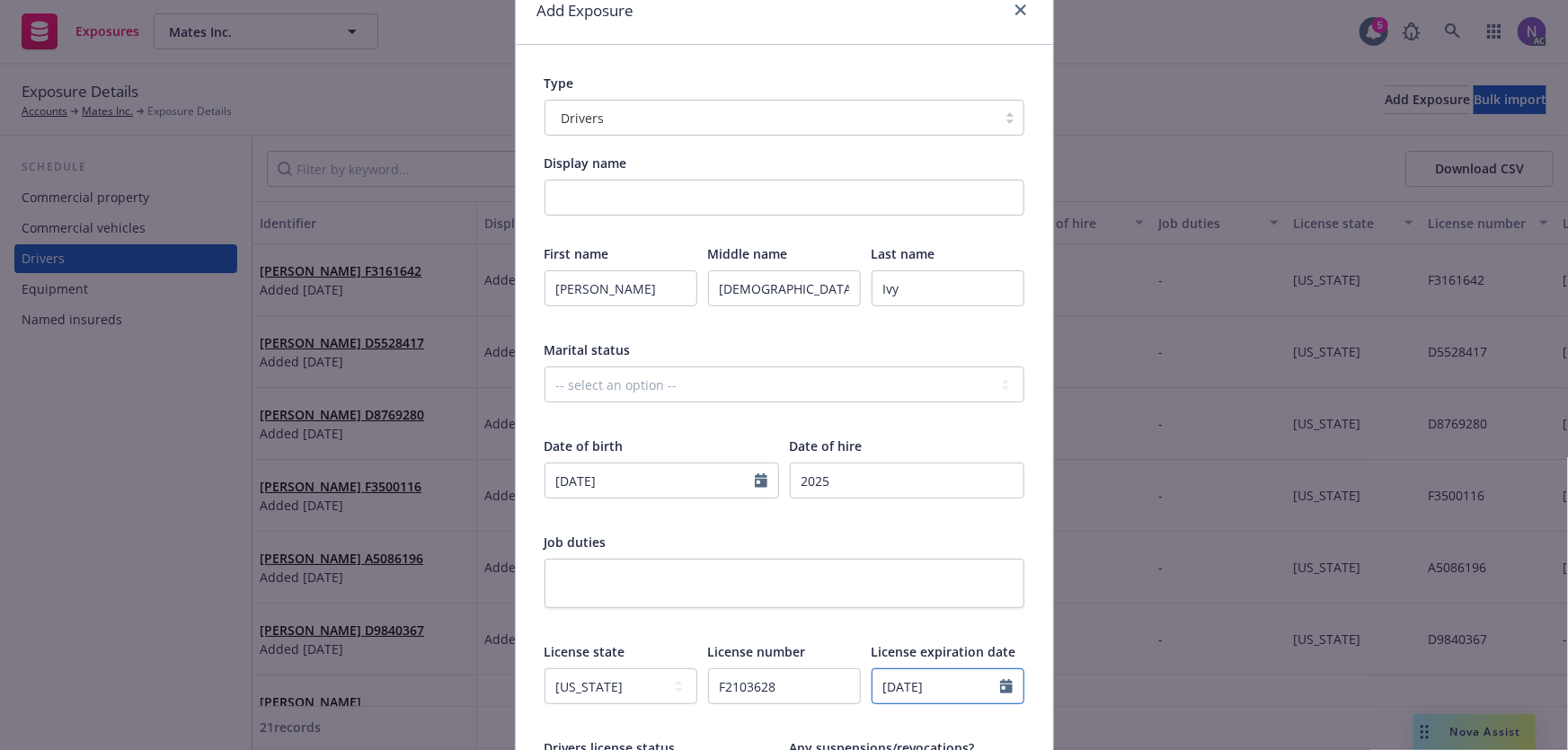
type input "[DATE]"
click at [789, 617] on div at bounding box center [784, 624] width 479 height 16
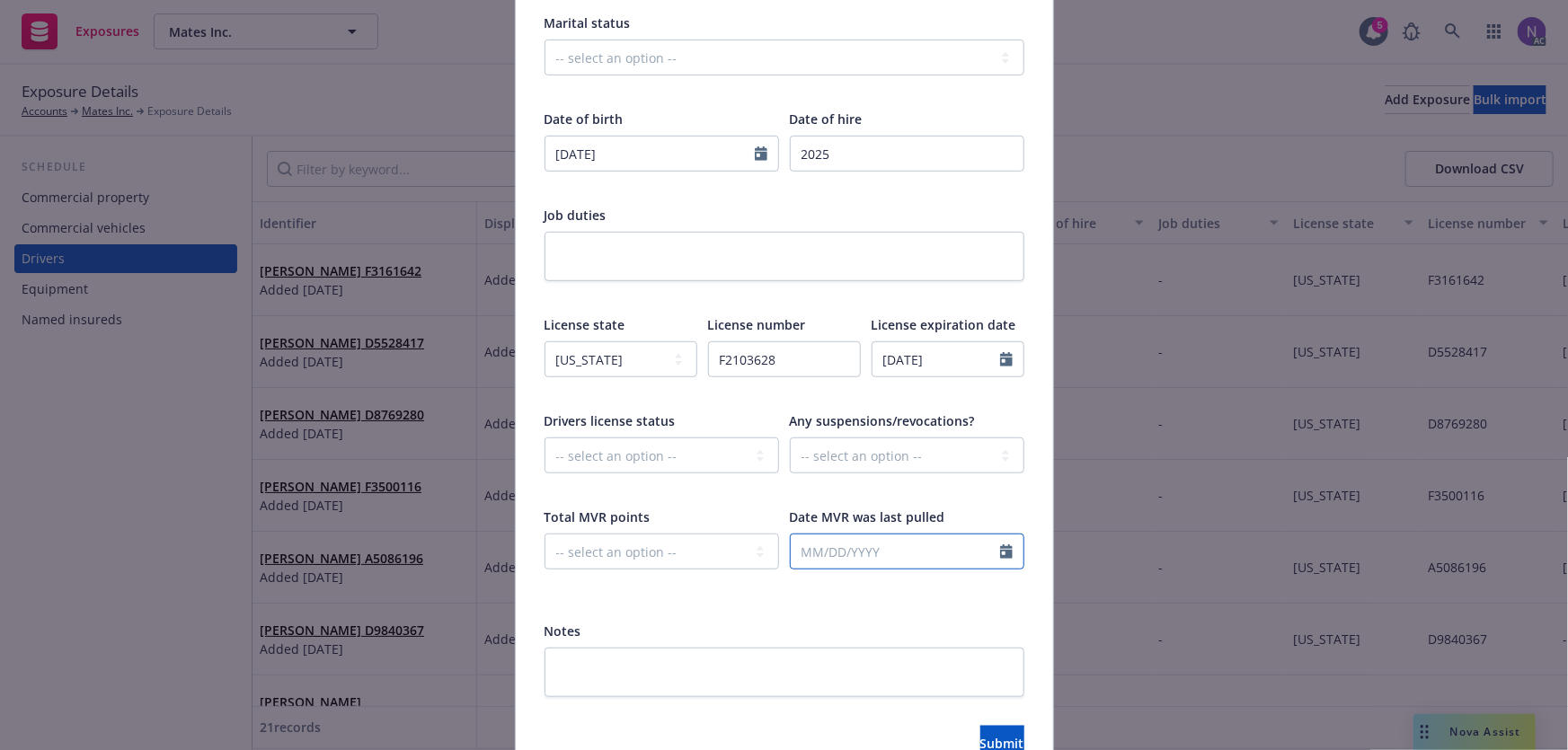
click at [912, 550] on input "text" at bounding box center [895, 552] width 210 height 34
select select "10"
click at [838, 419] on span "13" at bounding box center [841, 429] width 27 height 23
type input "[DATE]"
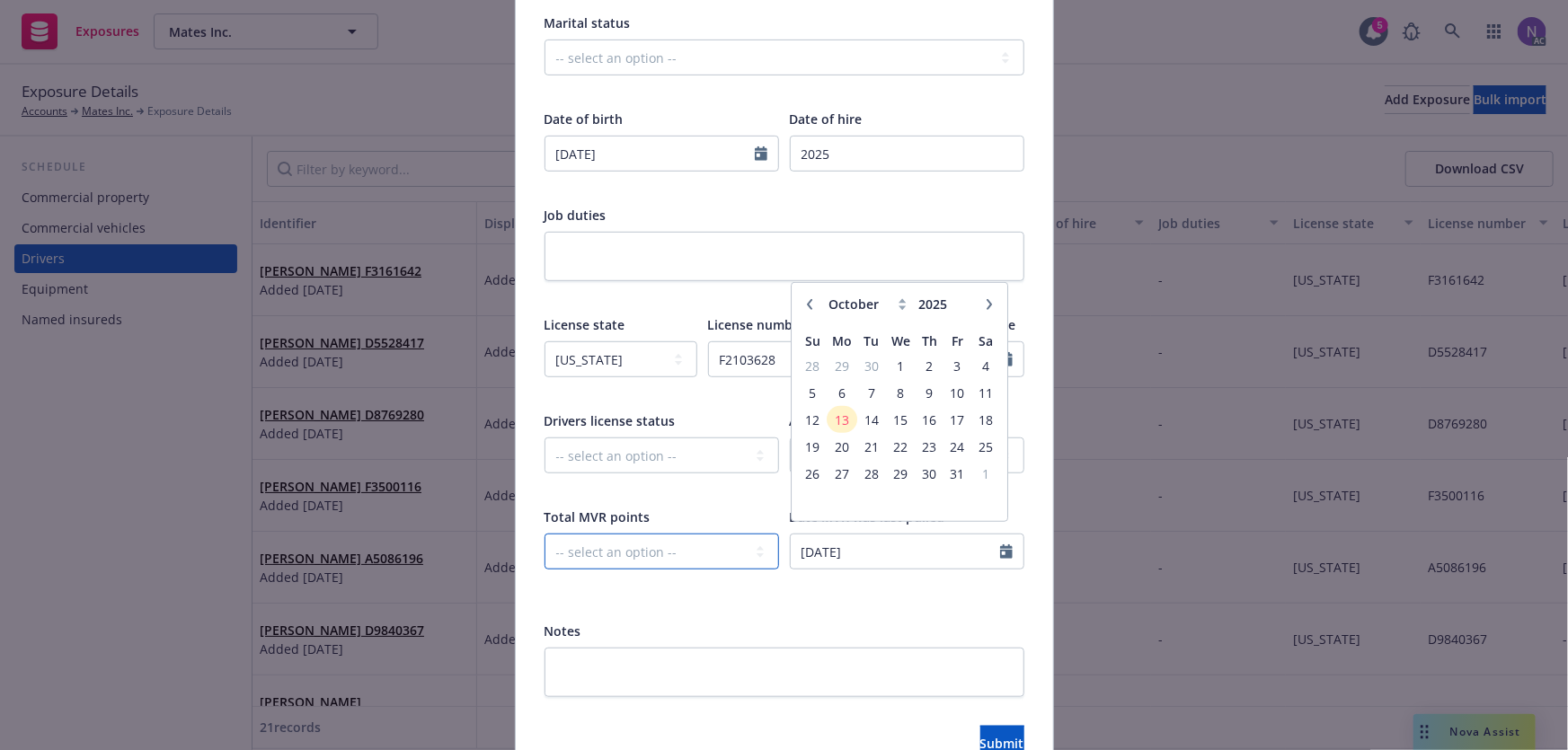
click at [704, 551] on select "-- select an option -- 0 1 2 3 4 5+ N/A" at bounding box center [662, 552] width 235 height 36
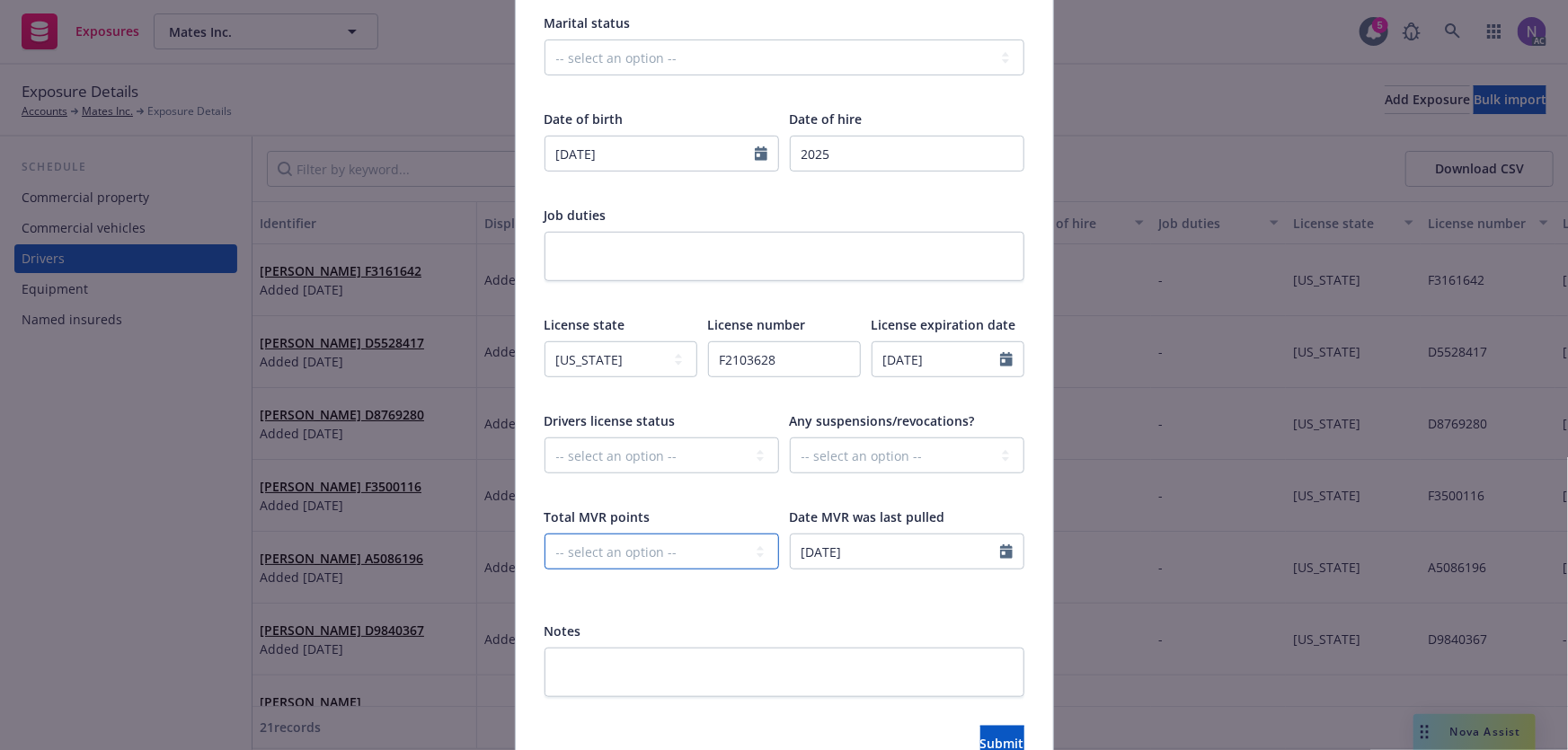
select select "ZERO"
click at [545, 534] on select "-- select an option -- 0 1 2 3 4 5+ N/A" at bounding box center [662, 552] width 235 height 36
click at [643, 449] on select "-- select an option -- Cancelled Denied Disqualified Expired Invalid Limited No…" at bounding box center [662, 456] width 235 height 36
select select "VALID"
click at [545, 438] on select "-- select an option -- Cancelled Denied Disqualified Expired Invalid Limited No…" at bounding box center [662, 456] width 235 height 36
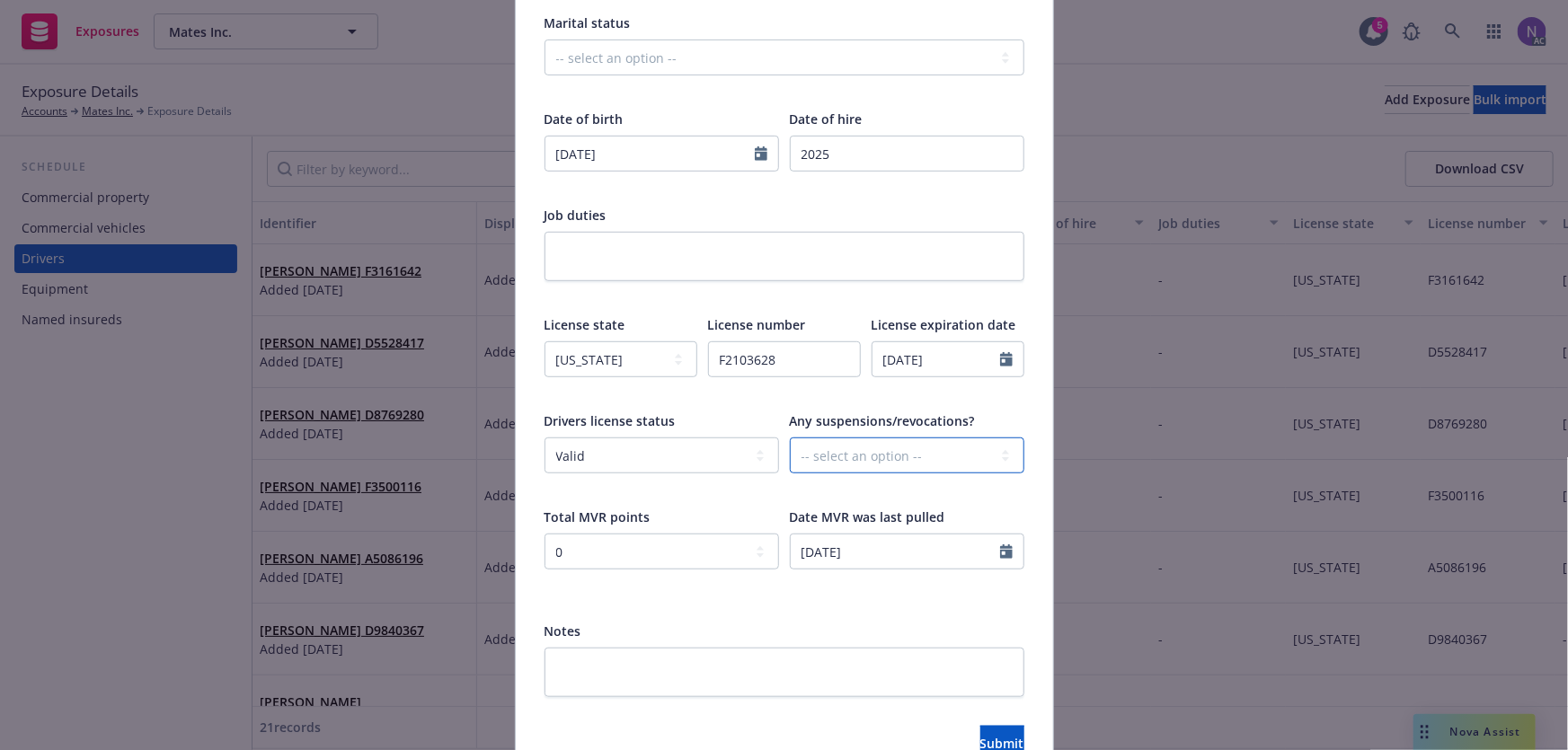
click at [888, 452] on select "-- select an option -- Unknown Yes No" at bounding box center [907, 456] width 235 height 36
select select "NO"
click at [789, 438] on select "-- select an option -- Unknown Yes No" at bounding box center [907, 456] width 235 height 36
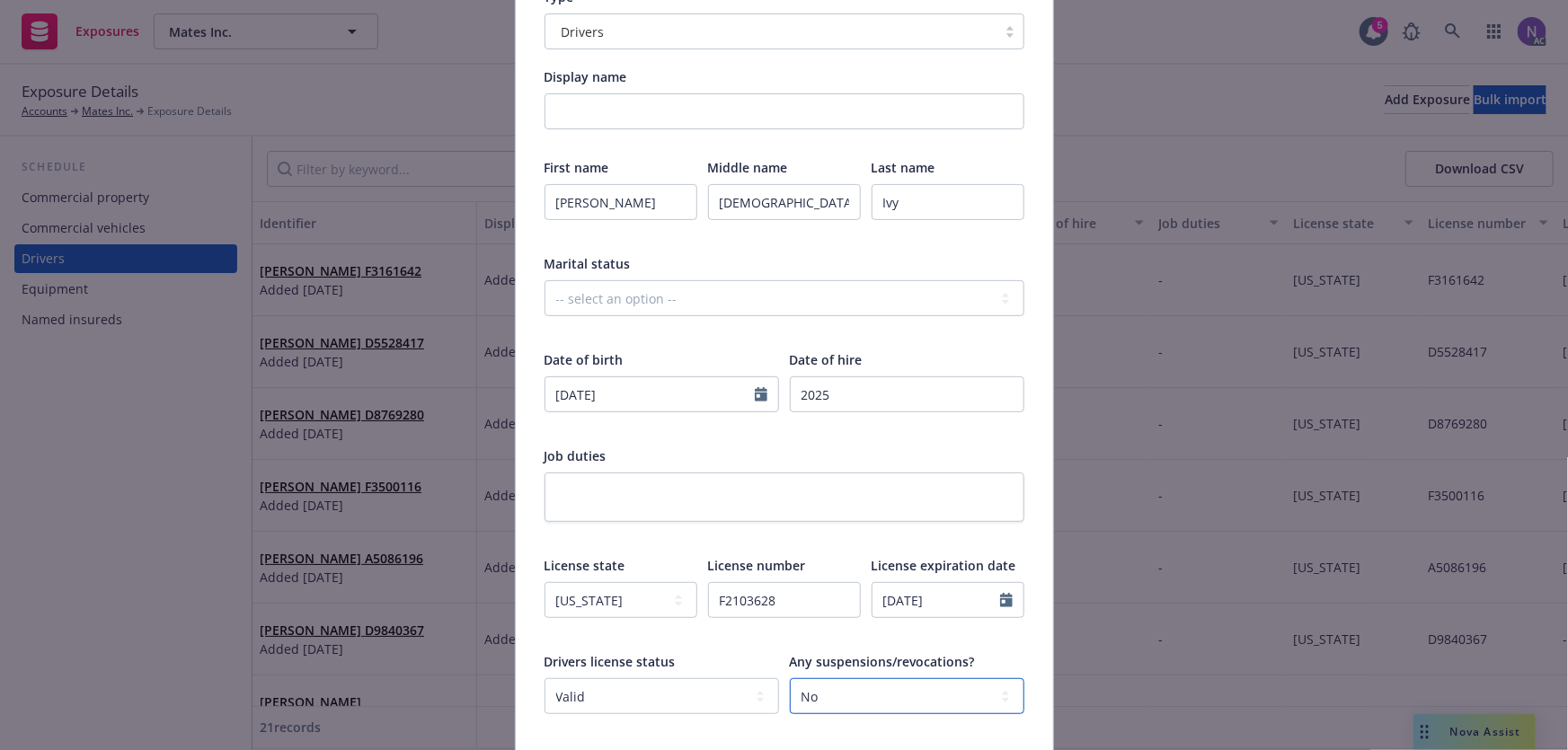
scroll to position [81, 0]
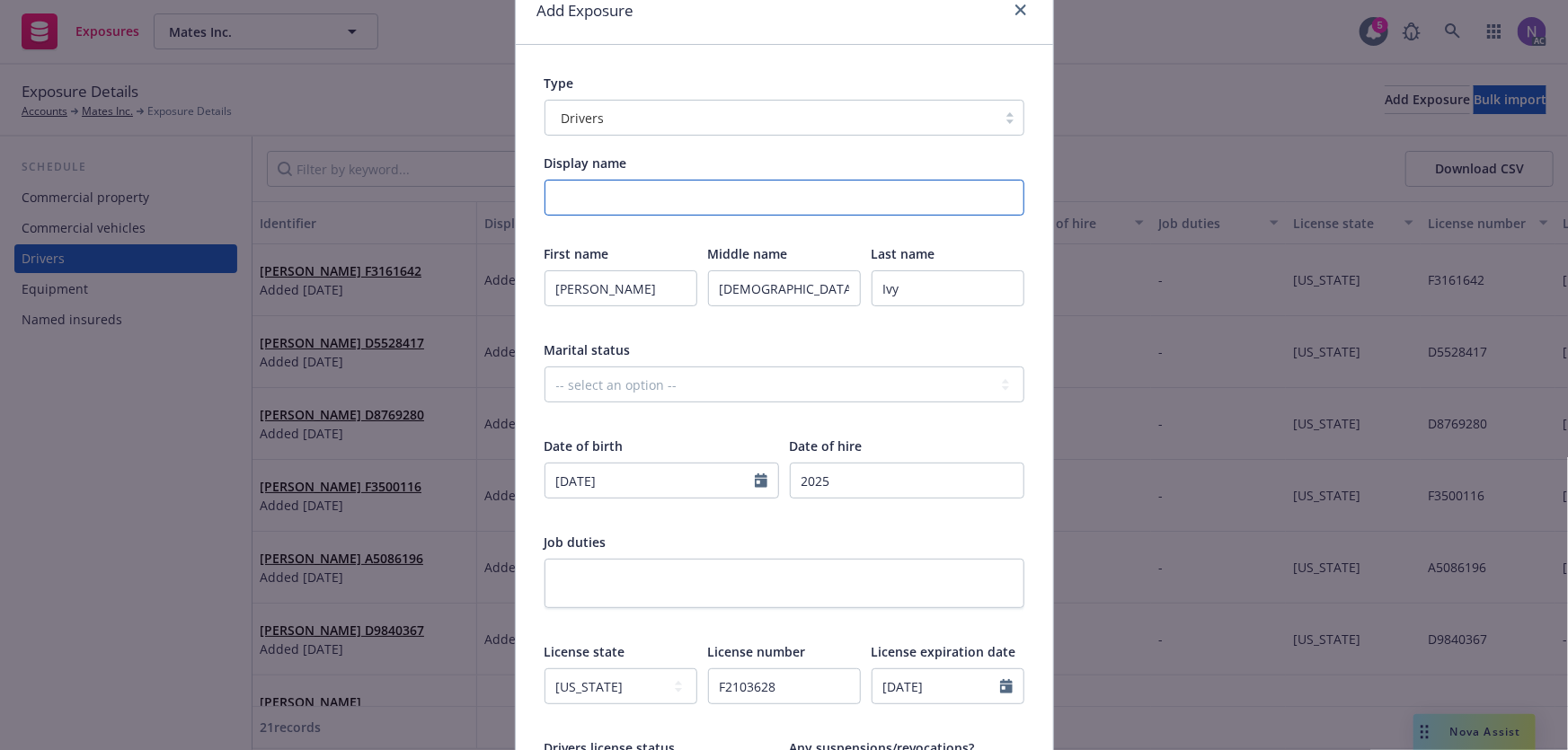
click at [672, 194] on input "Display name" at bounding box center [784, 198] width 479 height 36
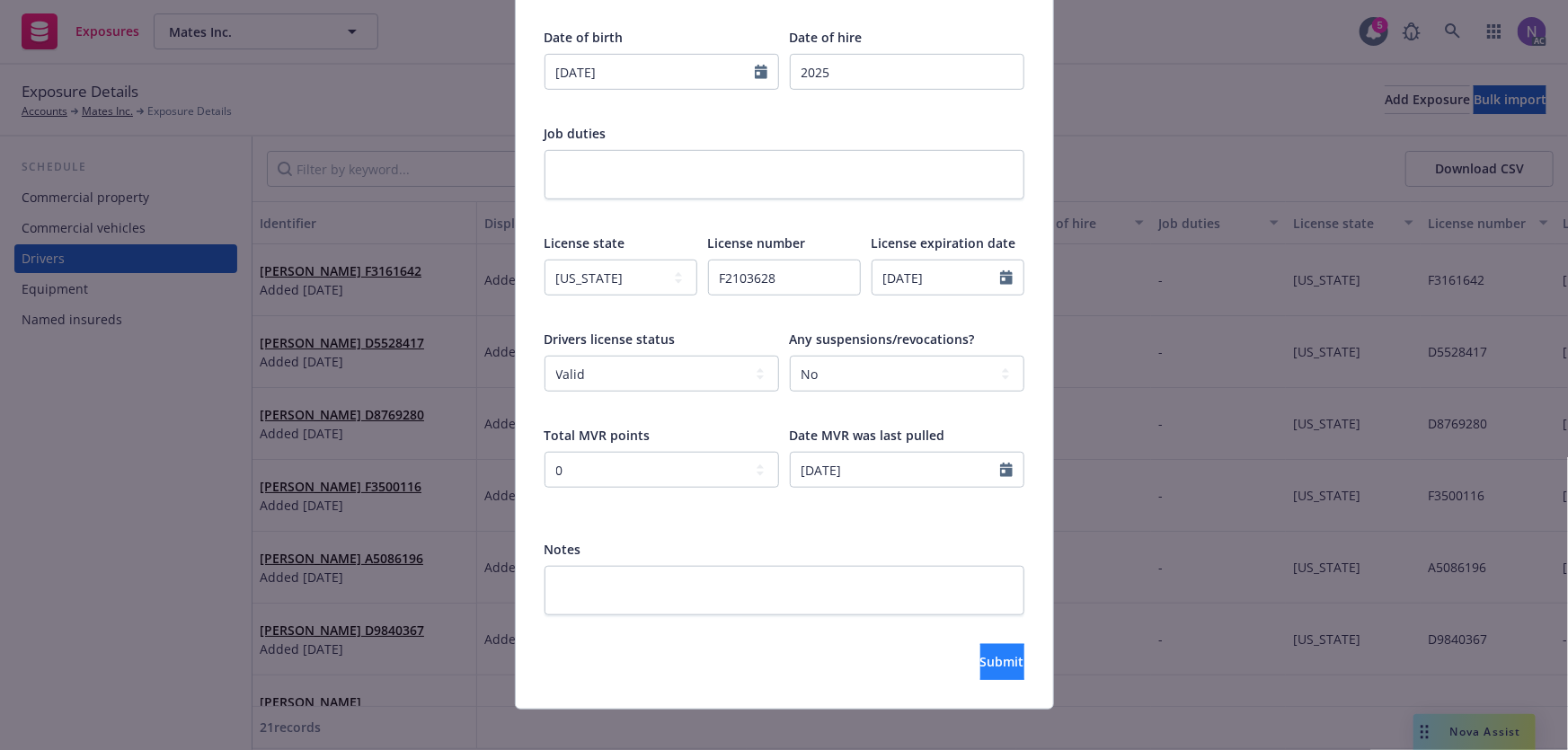
type input "Added: [DATE]"
click at [996, 658] on button "Submit" at bounding box center [1002, 662] width 44 height 36
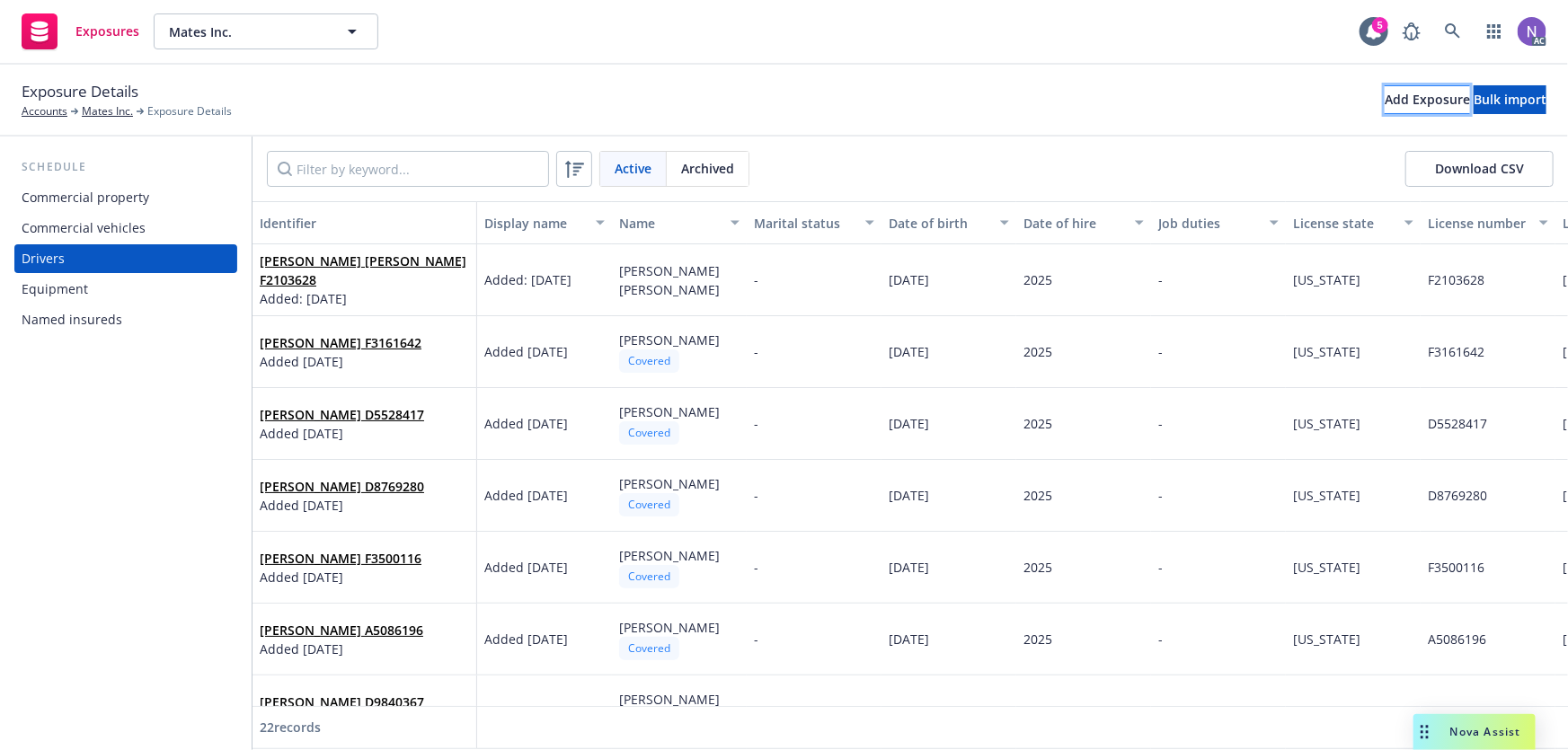
click at [1384, 95] on div "Add Exposure" at bounding box center [1427, 99] width 86 height 27
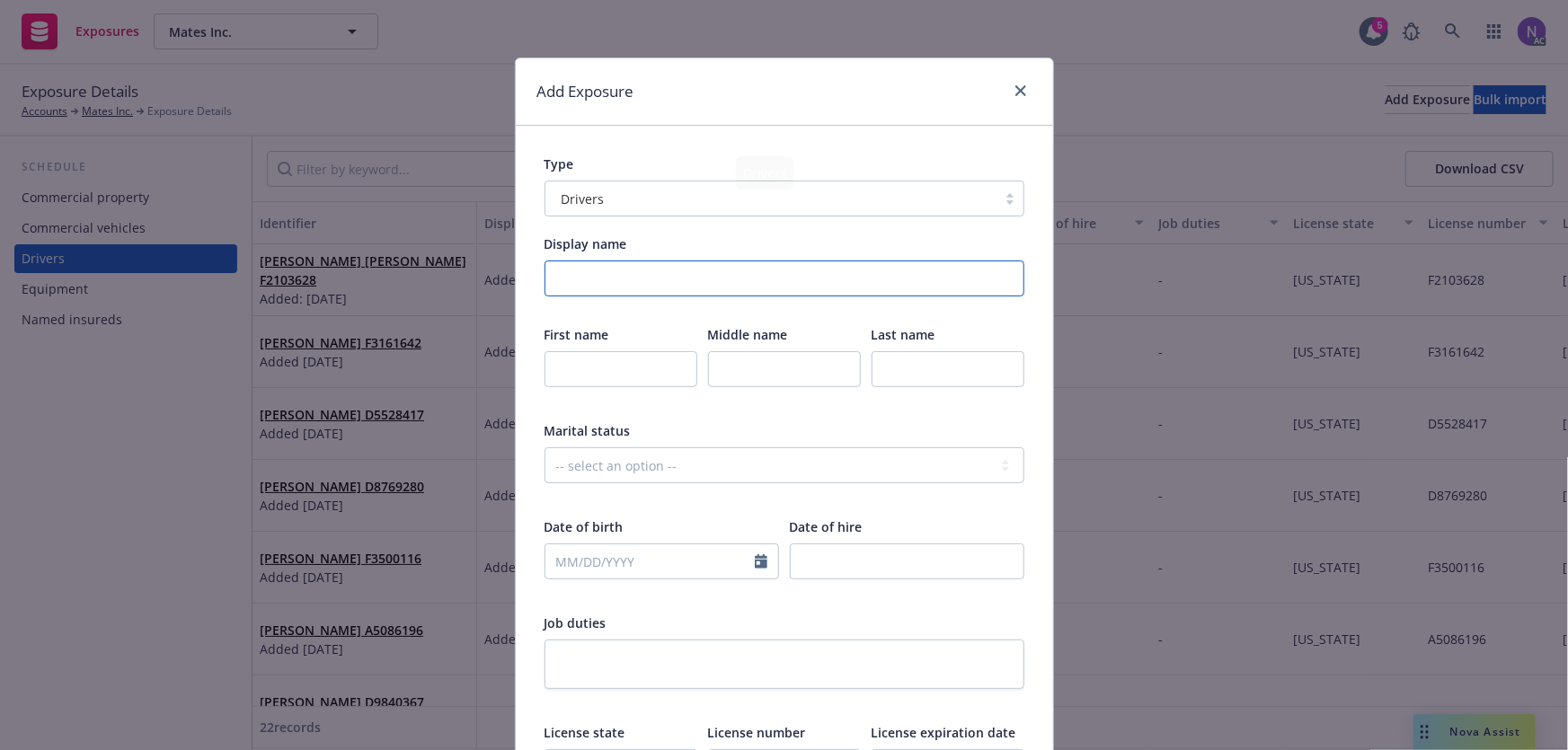
click at [699, 284] on input "Display name" at bounding box center [784, 279] width 479 height 36
type input "Added: [DATE]"
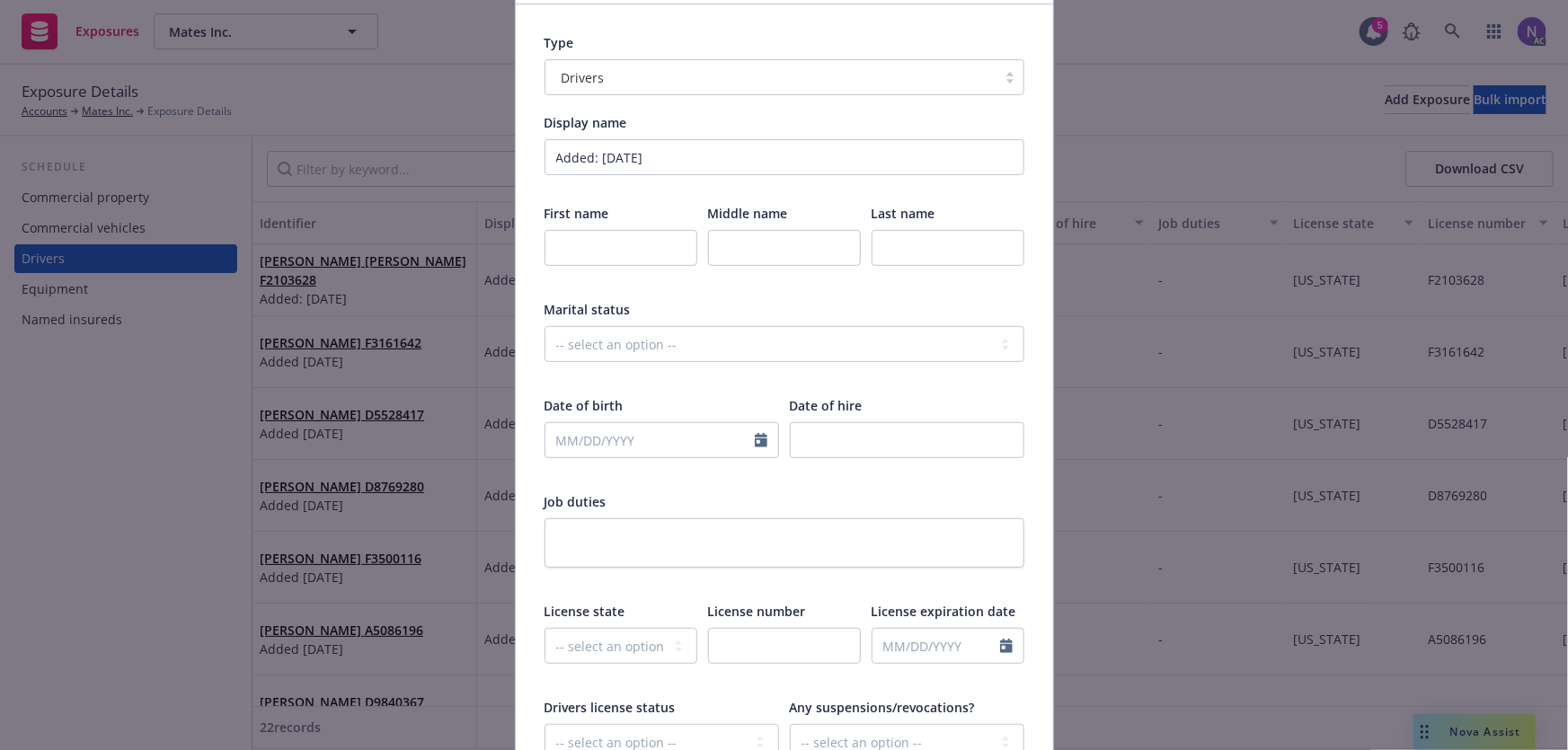
scroll to position [163, 0]
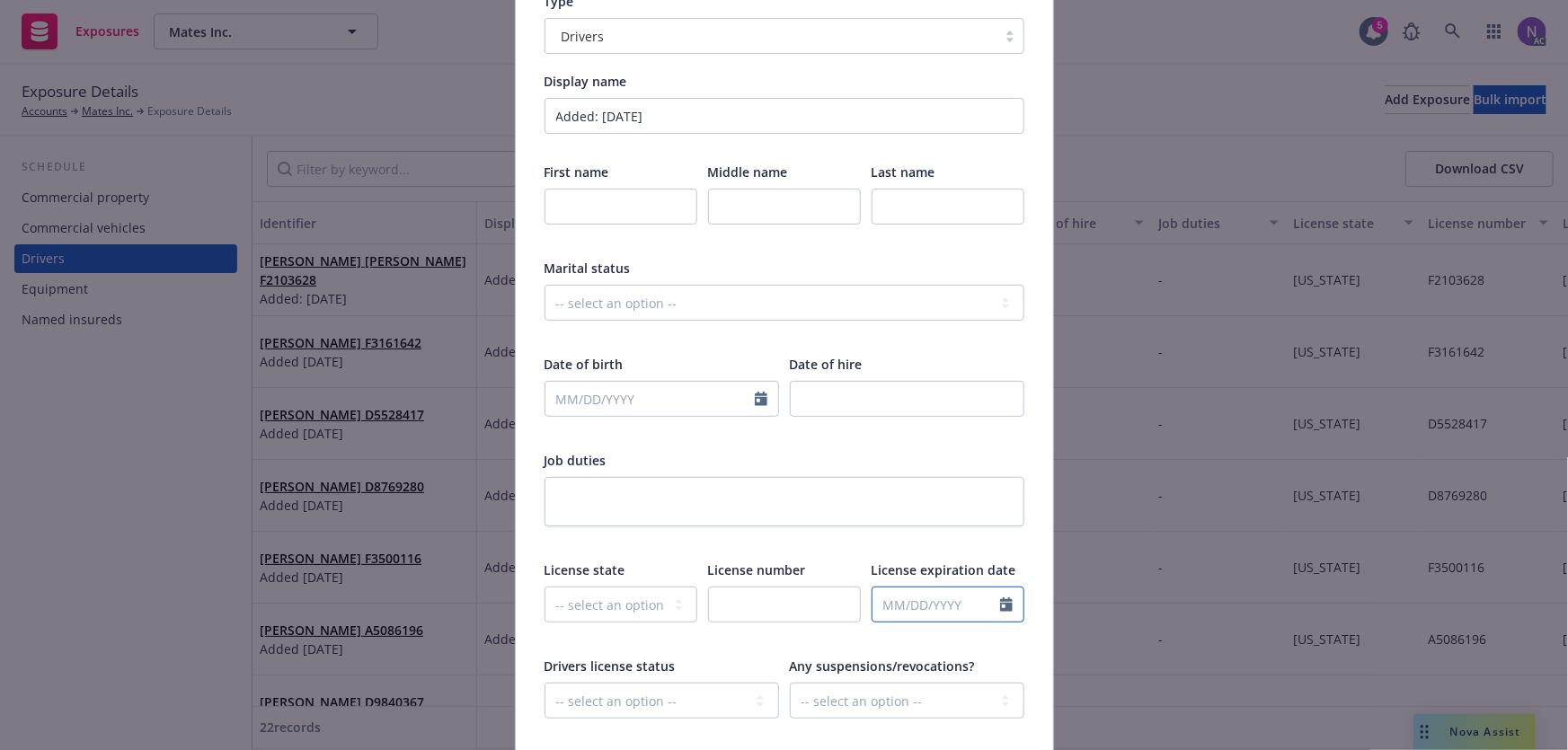
click at [912, 603] on input "text" at bounding box center [936, 605] width 127 height 34
select select "10"
paste input "[DATE]"
type input "[DATE]"
click at [600, 606] on select "-- select an option -- [US_STATE] [US_STATE] [US_STATE] [US_STATE] [US_STATE] […" at bounding box center [621, 605] width 153 height 36
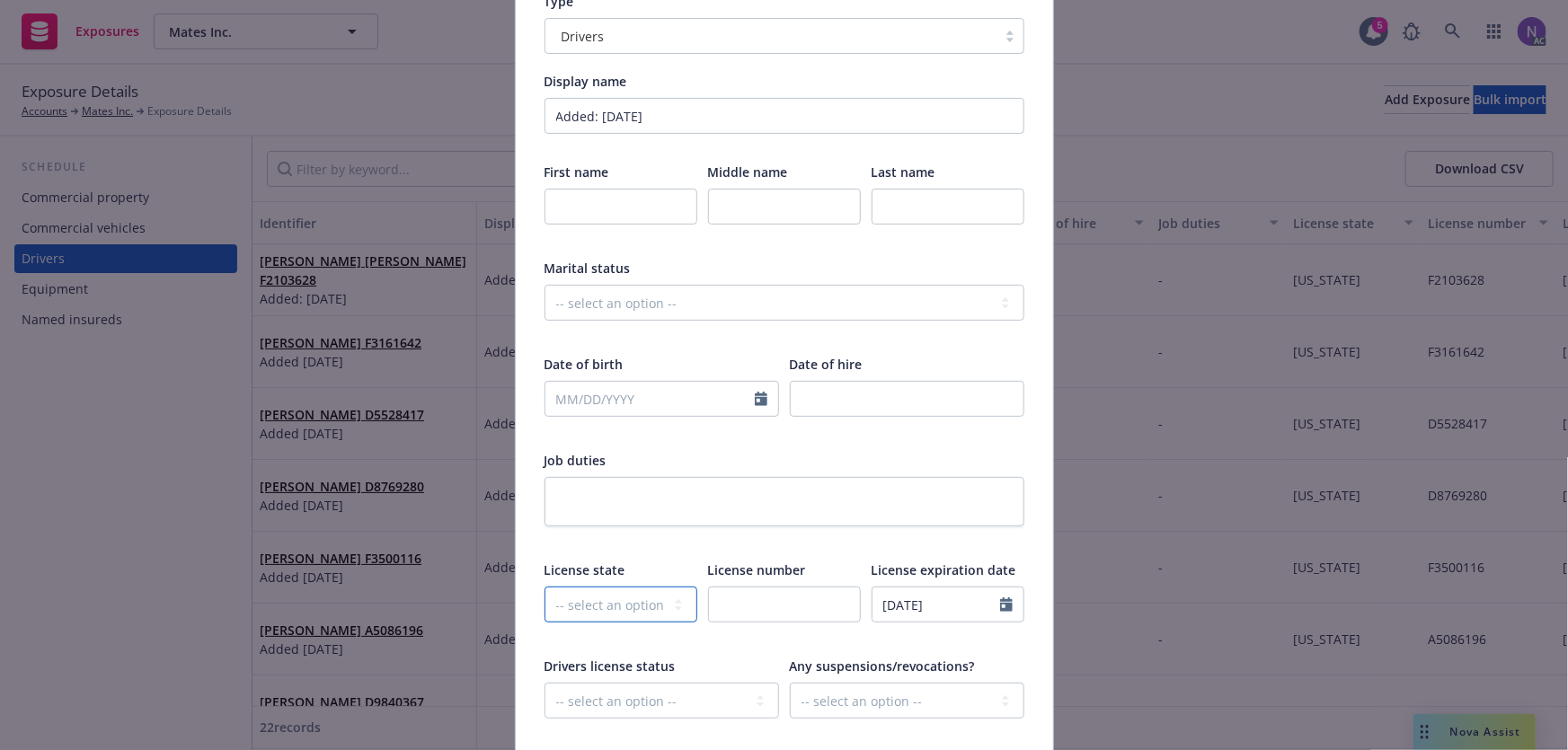
select select "IN"
click at [545, 587] on select "-- select an option -- [US_STATE] [US_STATE] [US_STATE] [US_STATE] [US_STATE] […" at bounding box center [621, 605] width 153 height 36
click at [818, 608] on input "text" at bounding box center [784, 605] width 153 height 36
paste input "A5980153"
type input "A5980153"
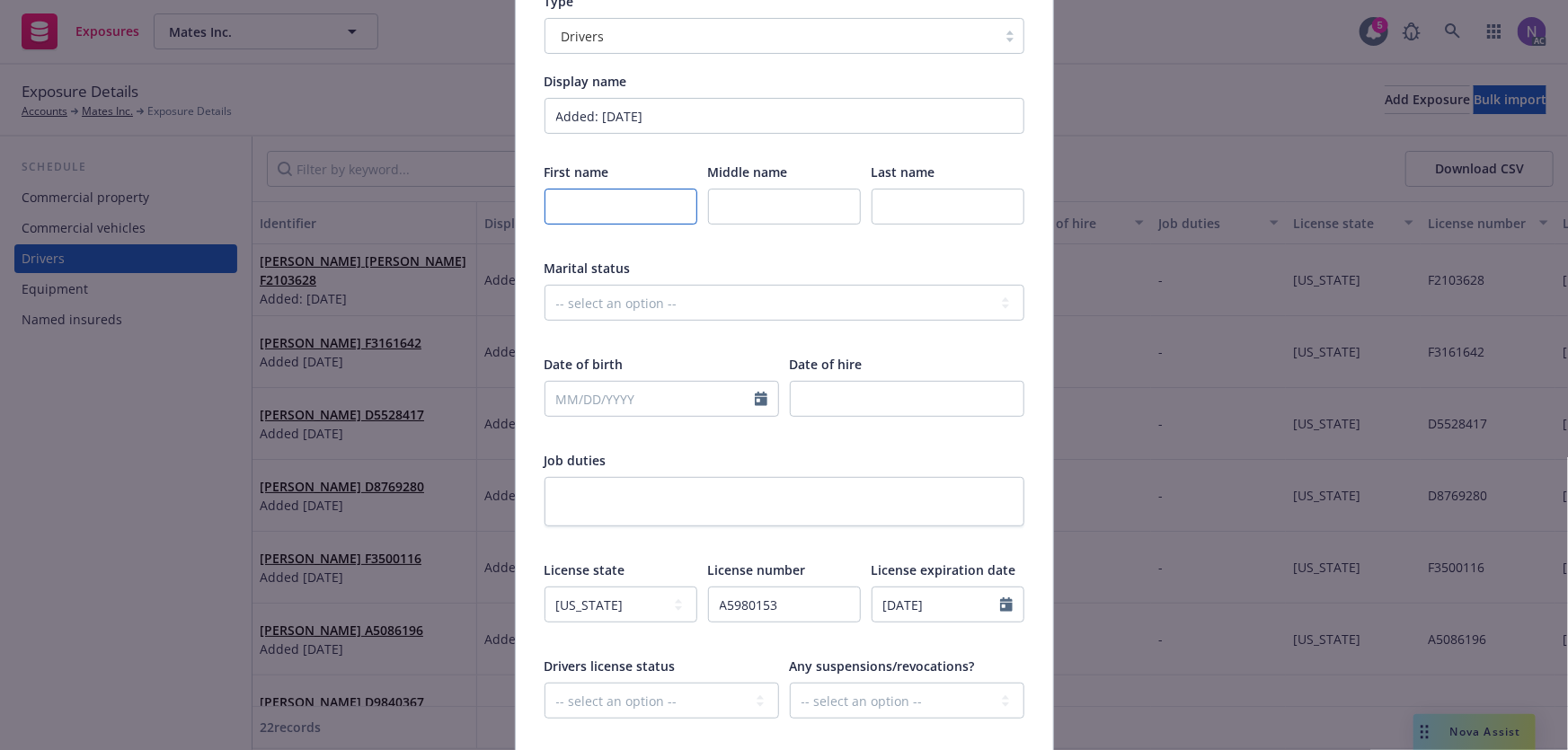
click at [634, 206] on input "text" at bounding box center [621, 207] width 153 height 36
paste input "[PERSON_NAME]"
type input "[PERSON_NAME]"
click at [909, 201] on input "text" at bounding box center [948, 207] width 153 height 36
paste input "[PERSON_NAME]"
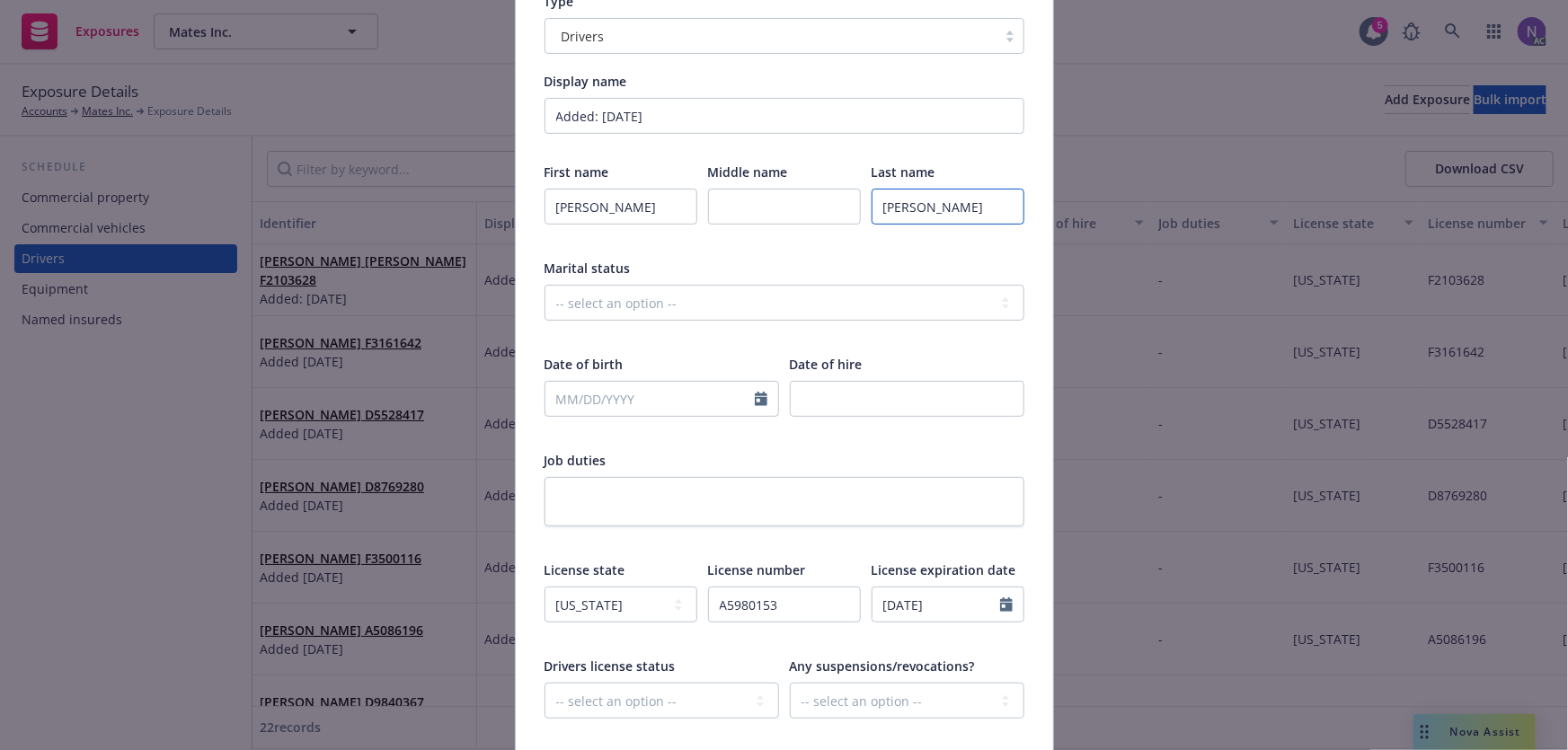
type input "[PERSON_NAME]"
click at [768, 206] on input "text" at bounding box center [784, 207] width 153 height 36
paste input "[PERSON_NAME]"
type input "[PERSON_NAME]"
drag, startPoint x: 675, startPoint y: 387, endPoint x: 761, endPoint y: 387, distance: 86.0
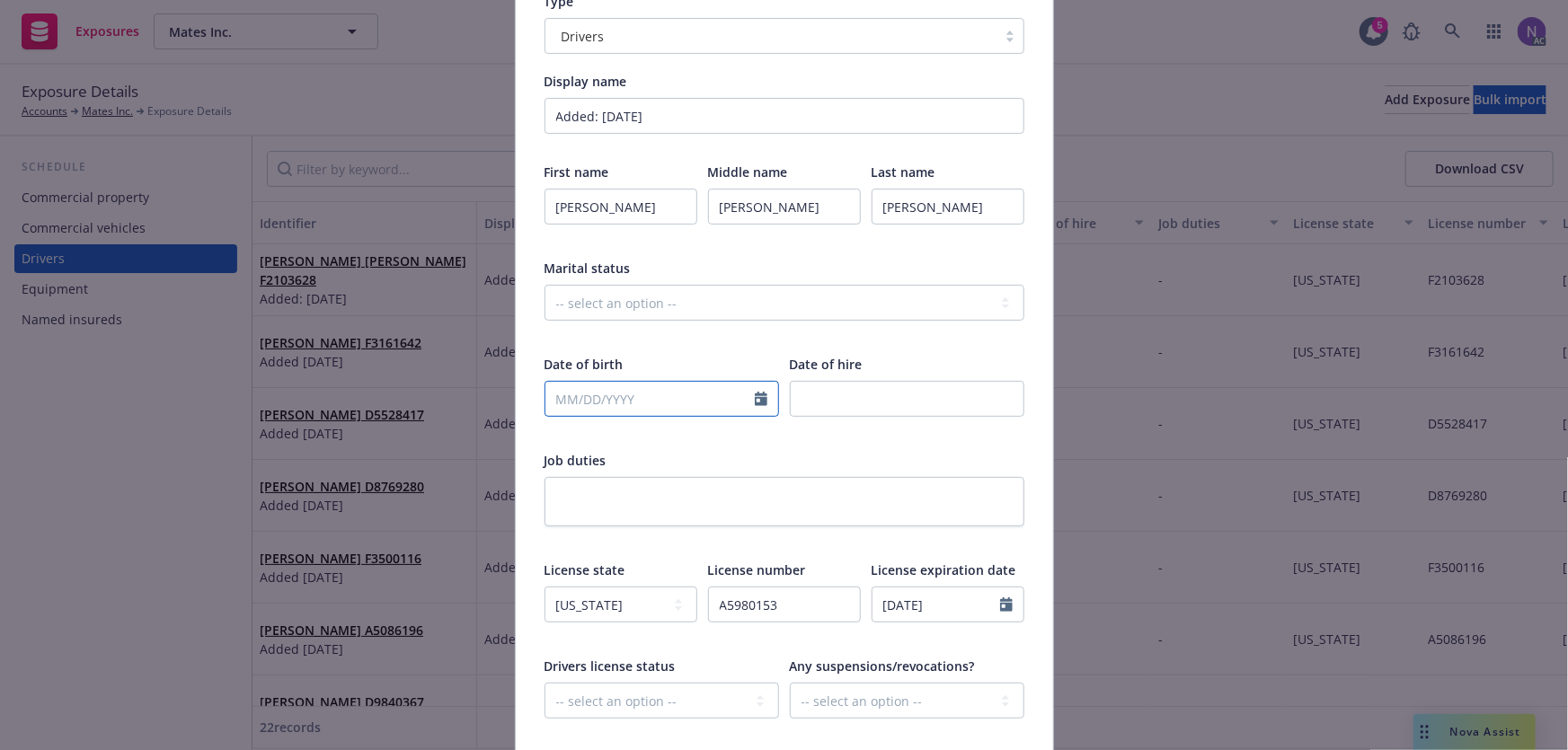
click at [675, 387] on input "text" at bounding box center [649, 399] width 210 height 34
paste input "[DATE]"
type input "[DATE]"
select select "10"
type input "[DATE]"
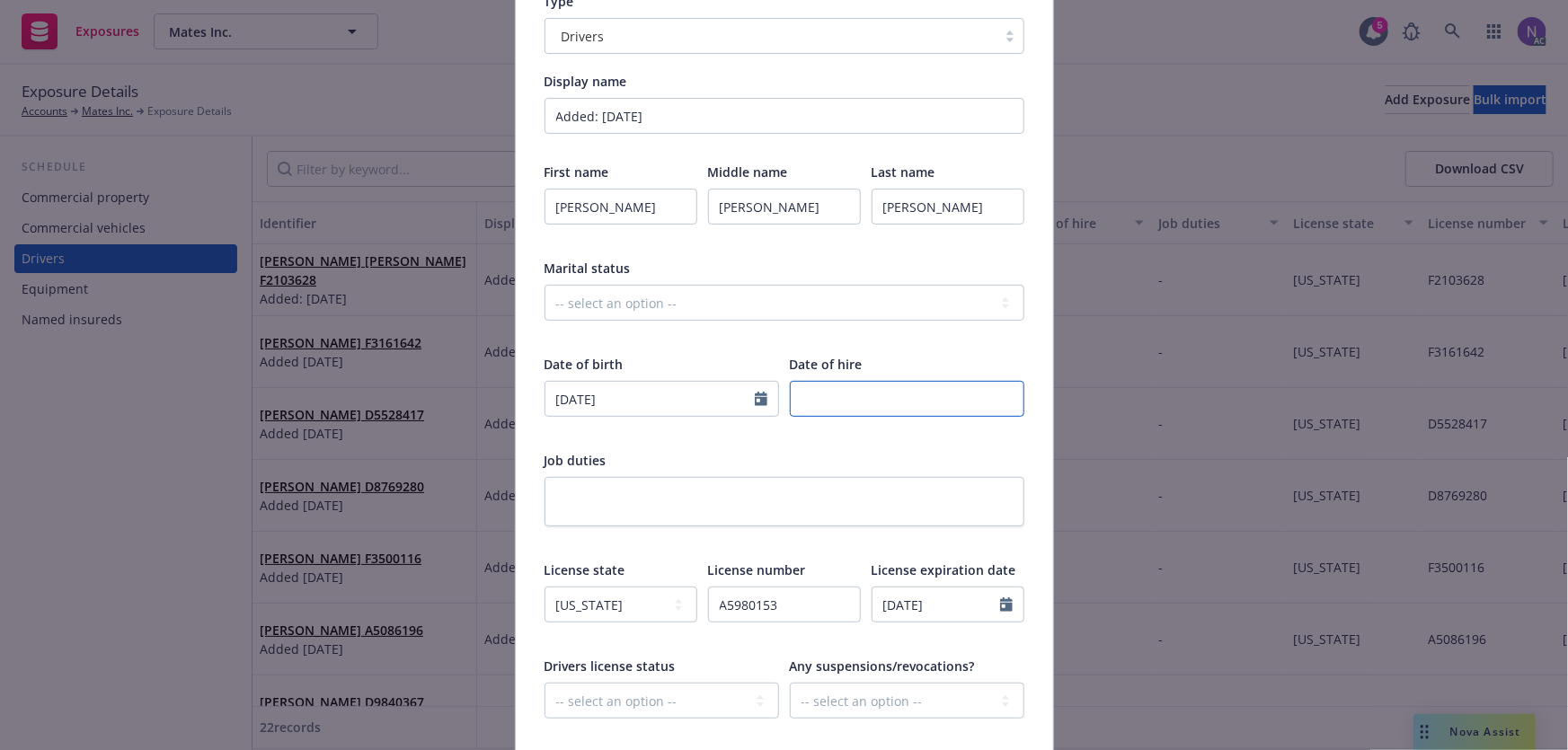
click at [807, 386] on input "number" at bounding box center [907, 399] width 235 height 36
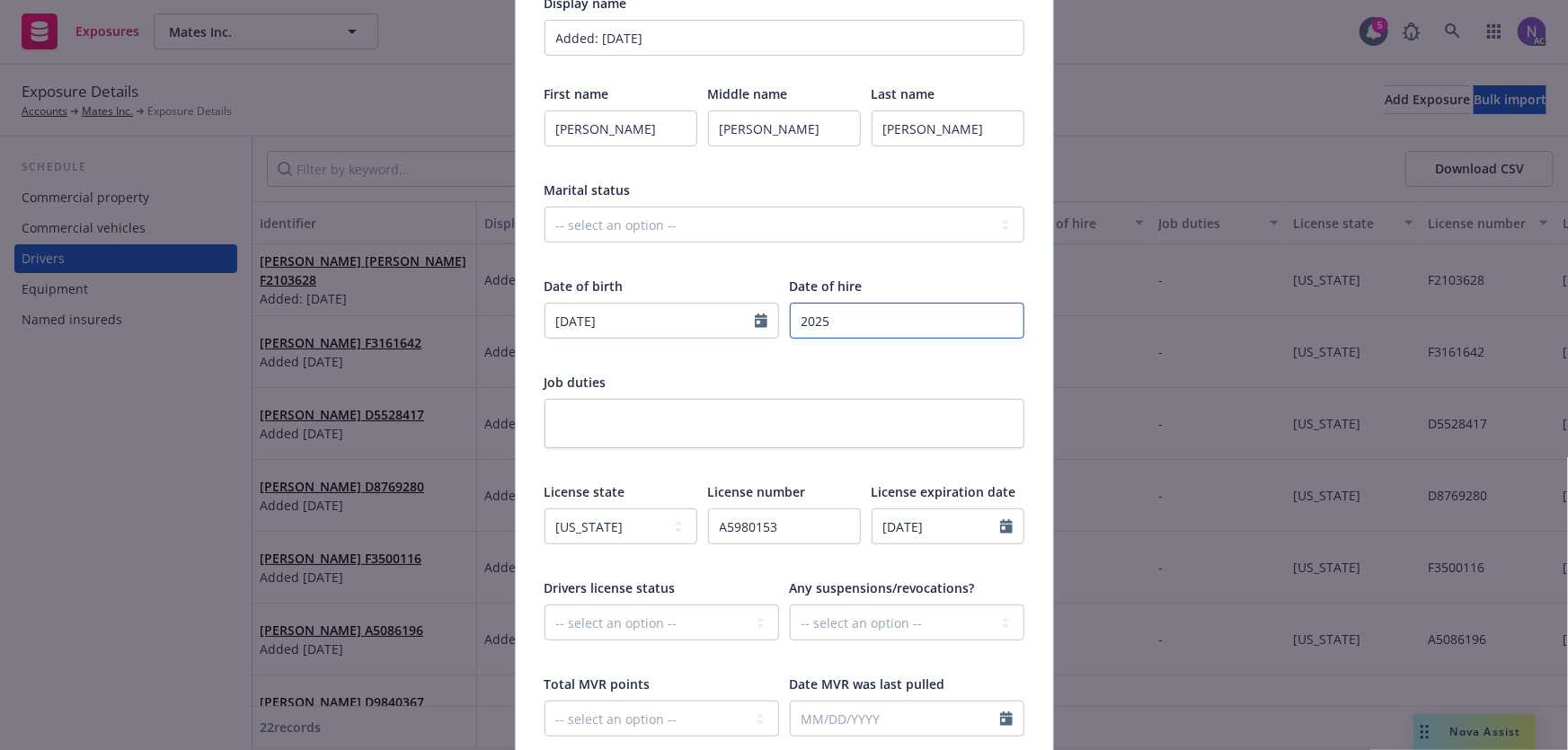
scroll to position [245, 0]
type input "2025"
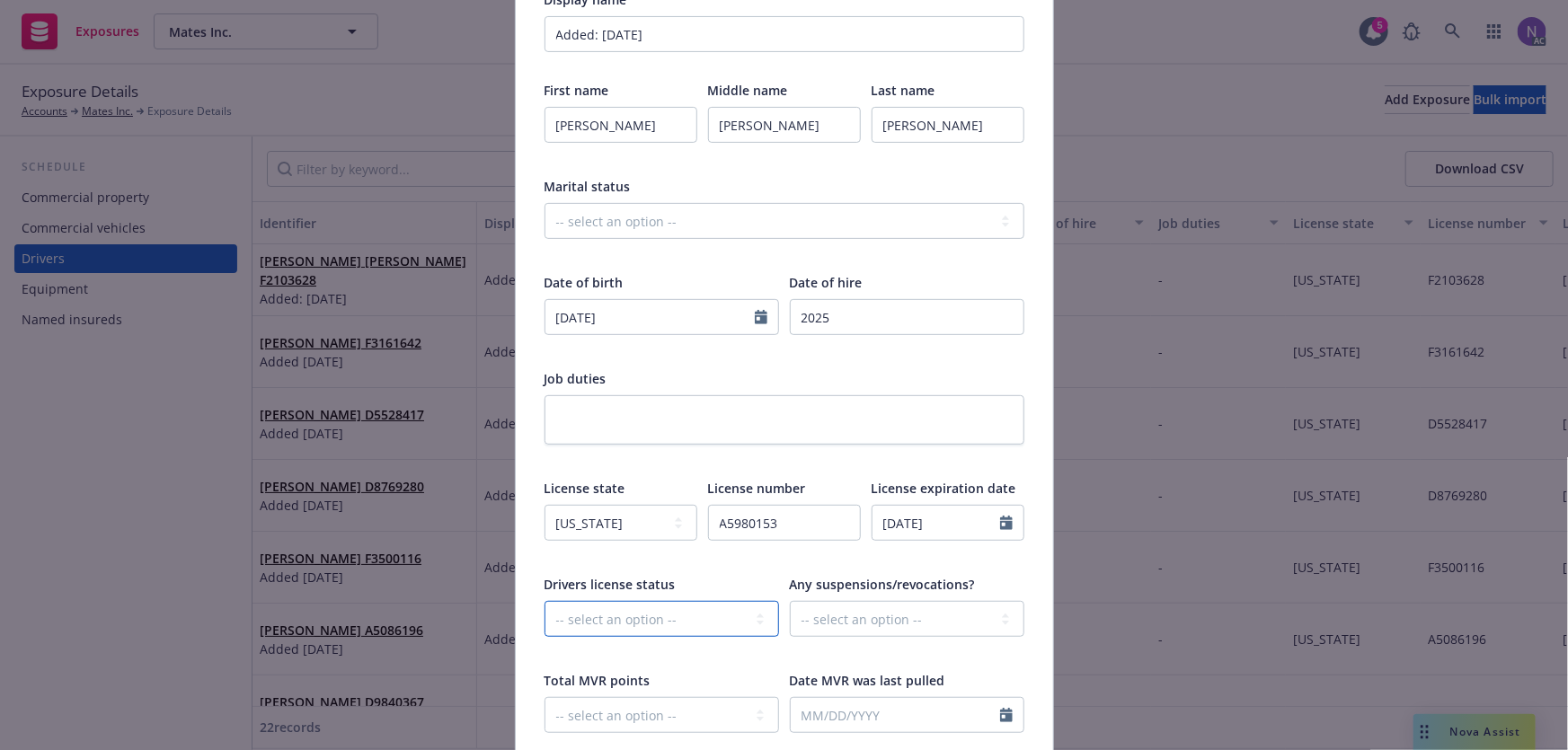
click at [661, 607] on select "-- select an option -- Cancelled Denied Disqualified Expired Invalid Limited No…" at bounding box center [662, 619] width 235 height 36
click at [642, 622] on select "-- select an option -- Cancelled Denied Disqualified Expired Invalid Limited No…" at bounding box center [662, 619] width 235 height 36
select select "VALID"
click at [545, 601] on select "-- select an option -- Cancelled Denied Disqualified Expired Invalid Limited No…" at bounding box center [662, 619] width 235 height 36
click at [835, 615] on select "-- select an option -- Unknown Yes No" at bounding box center [907, 619] width 235 height 36
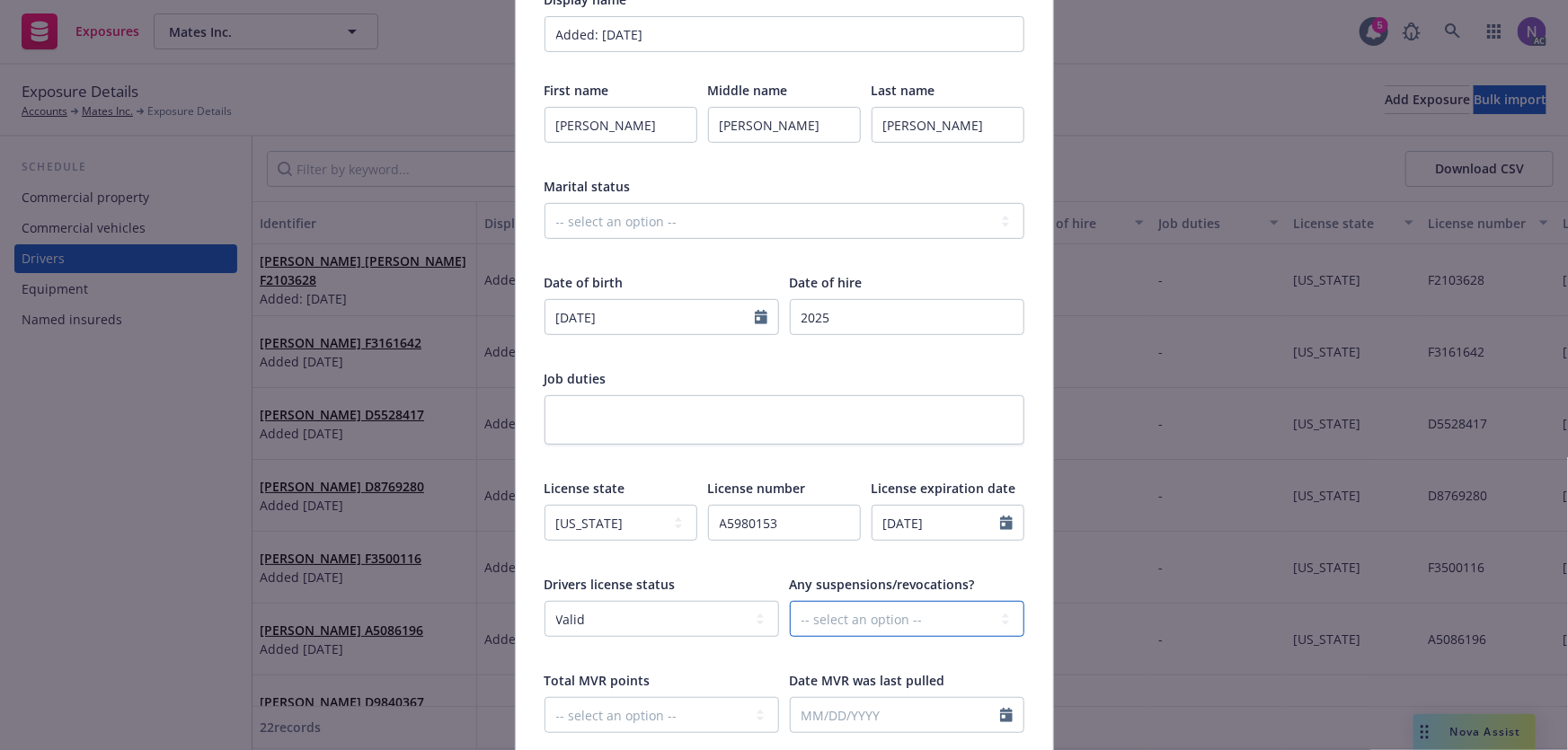
select select "NO"
click at [789, 601] on select "-- select an option -- Unknown Yes No" at bounding box center [907, 619] width 235 height 36
click at [670, 738] on div "-- select an option -- 0 1 2 3 4 5+ N/A" at bounding box center [662, 727] width 235 height 60
click at [656, 721] on select "-- select an option -- 0 1 2 3 4 5+ N/A" at bounding box center [662, 715] width 235 height 36
select select "ZERO"
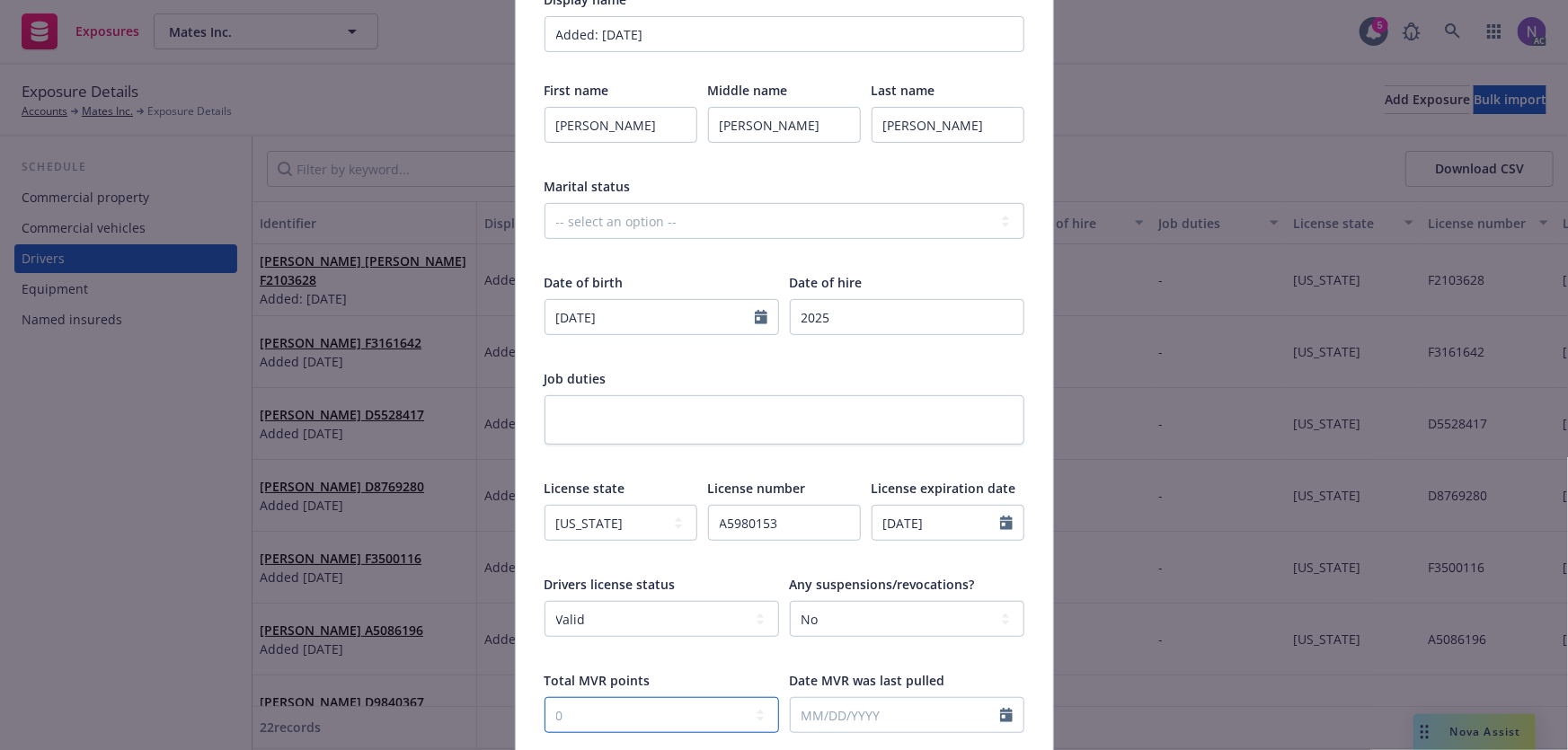
click at [545, 697] on select "-- select an option -- 0 1 2 3 4 5+ N/A" at bounding box center [662, 715] width 235 height 36
click at [852, 698] on input "text" at bounding box center [895, 715] width 210 height 34
select select "10"
click at [836, 591] on span "13" at bounding box center [841, 593] width 27 height 23
type input "[DATE]"
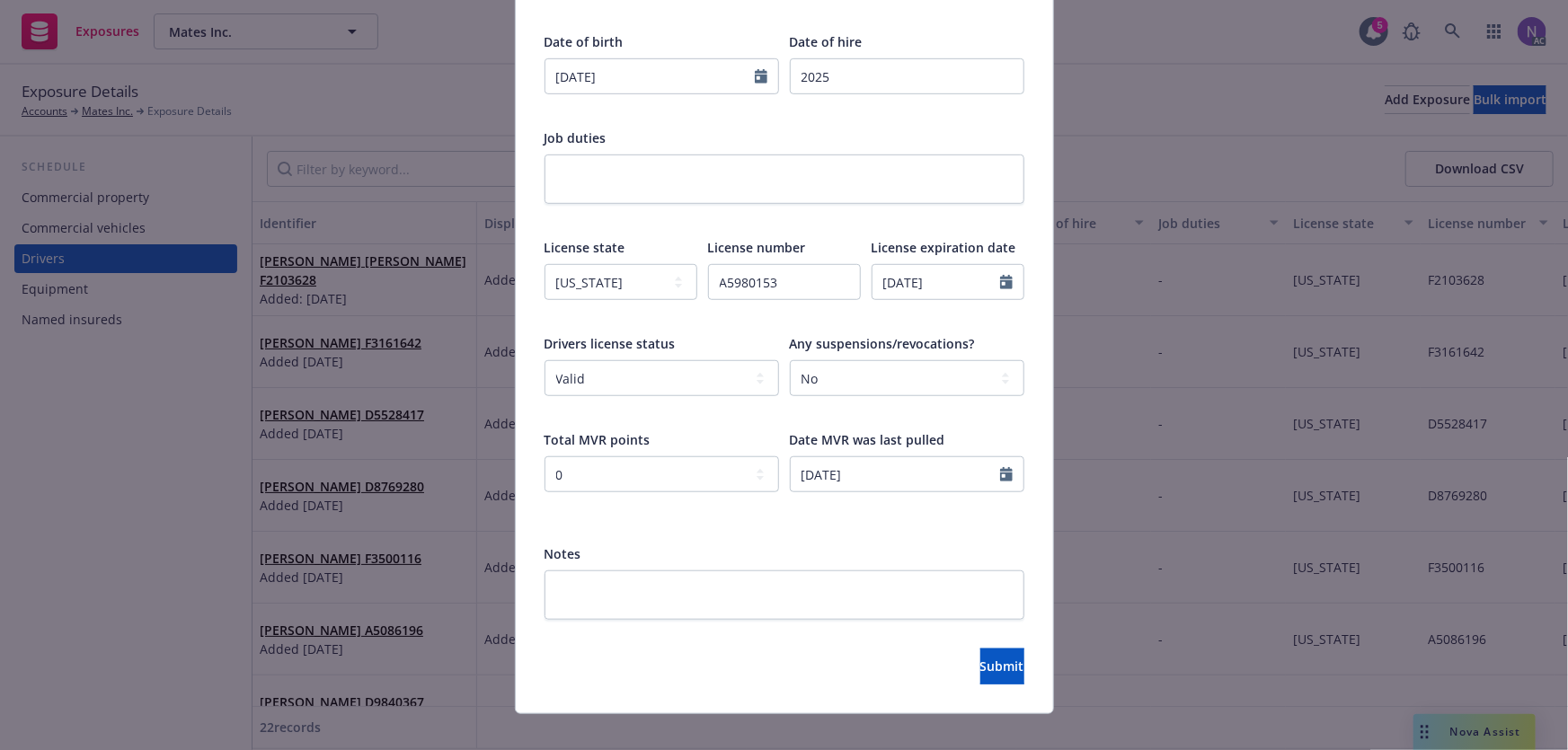
scroll to position [506, 0]
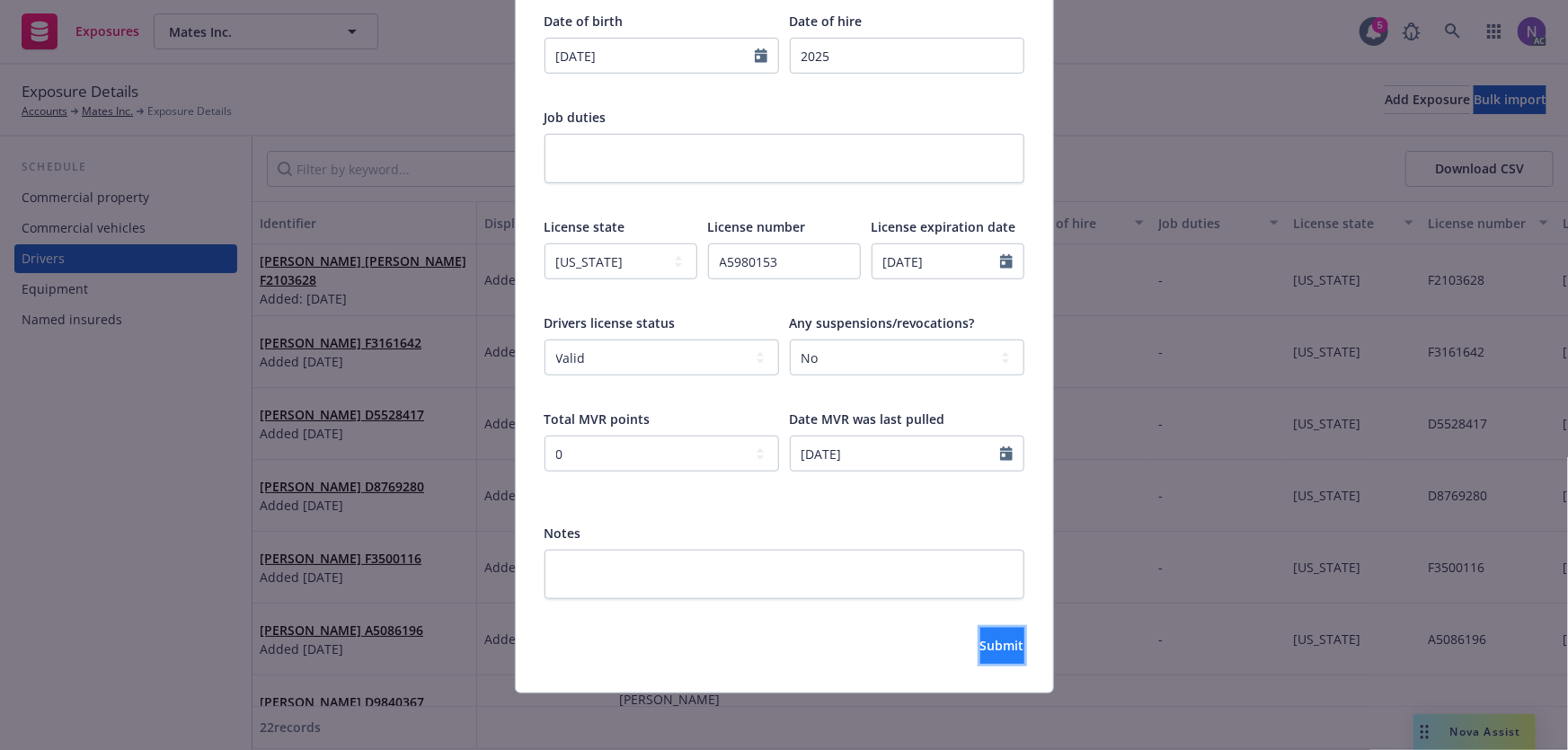
click at [980, 647] on span "Submit" at bounding box center [1002, 646] width 44 height 17
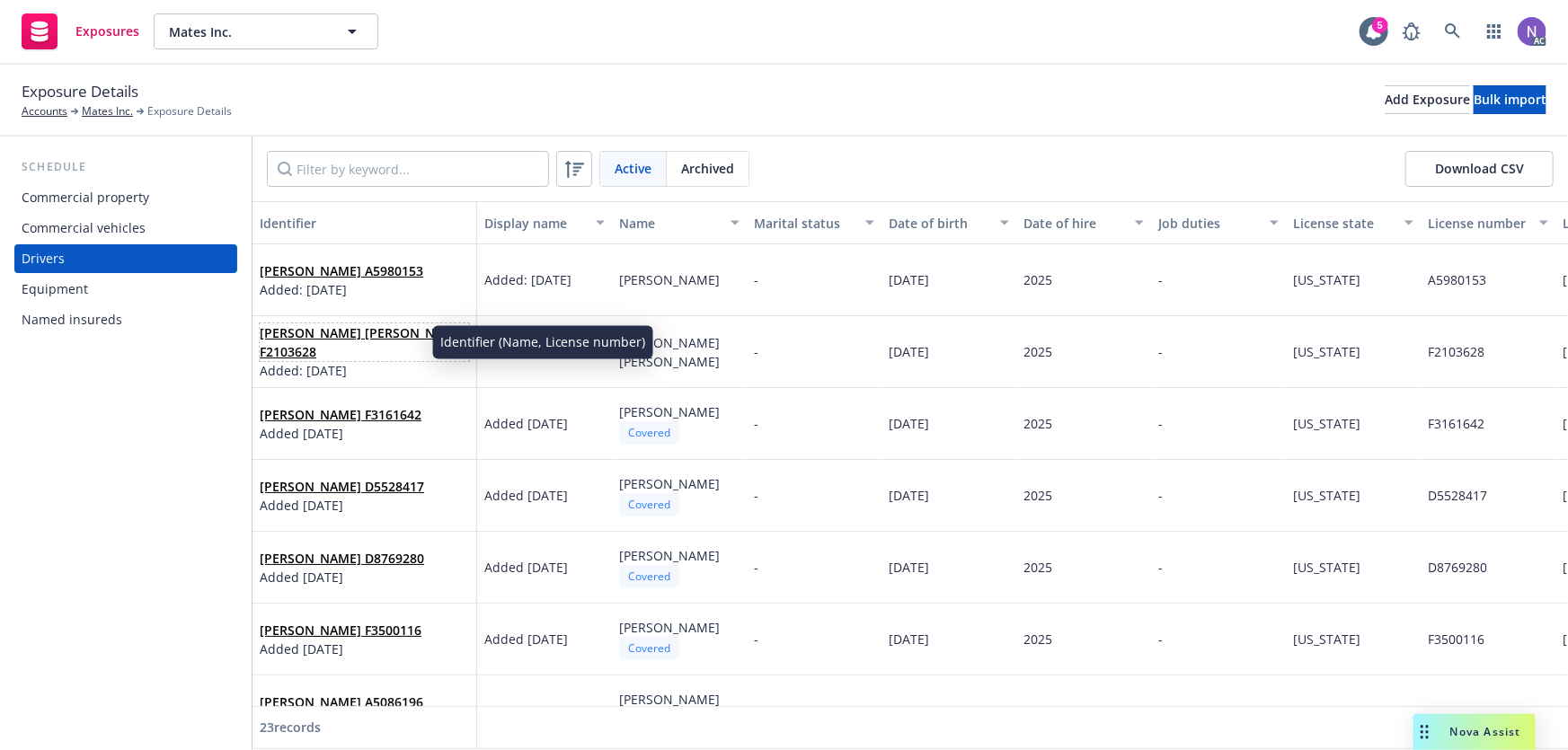
click at [293, 339] on link "[PERSON_NAME] [PERSON_NAME] F2103628" at bounding box center [363, 342] width 207 height 36
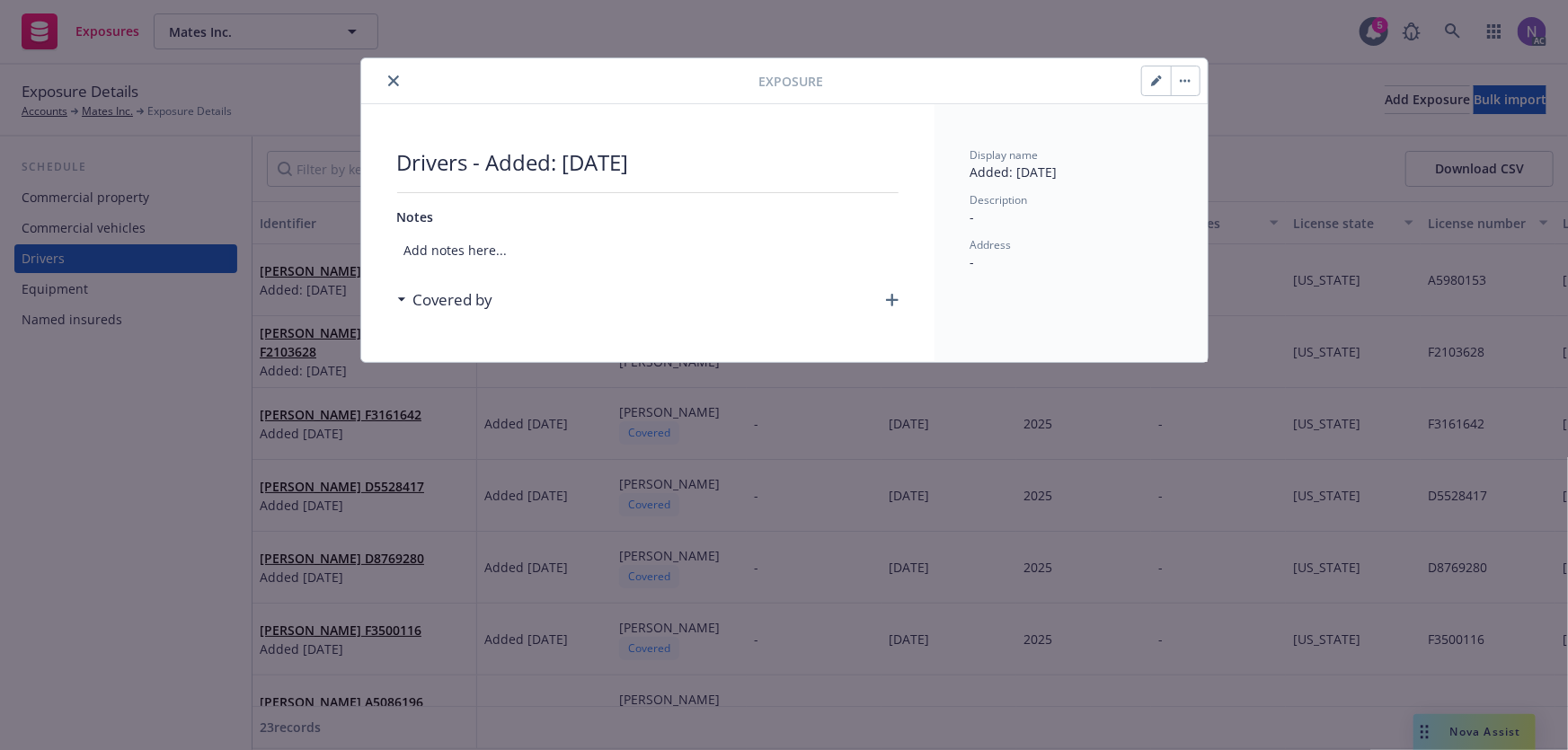
click at [890, 293] on icon "button" at bounding box center [892, 299] width 13 height 13
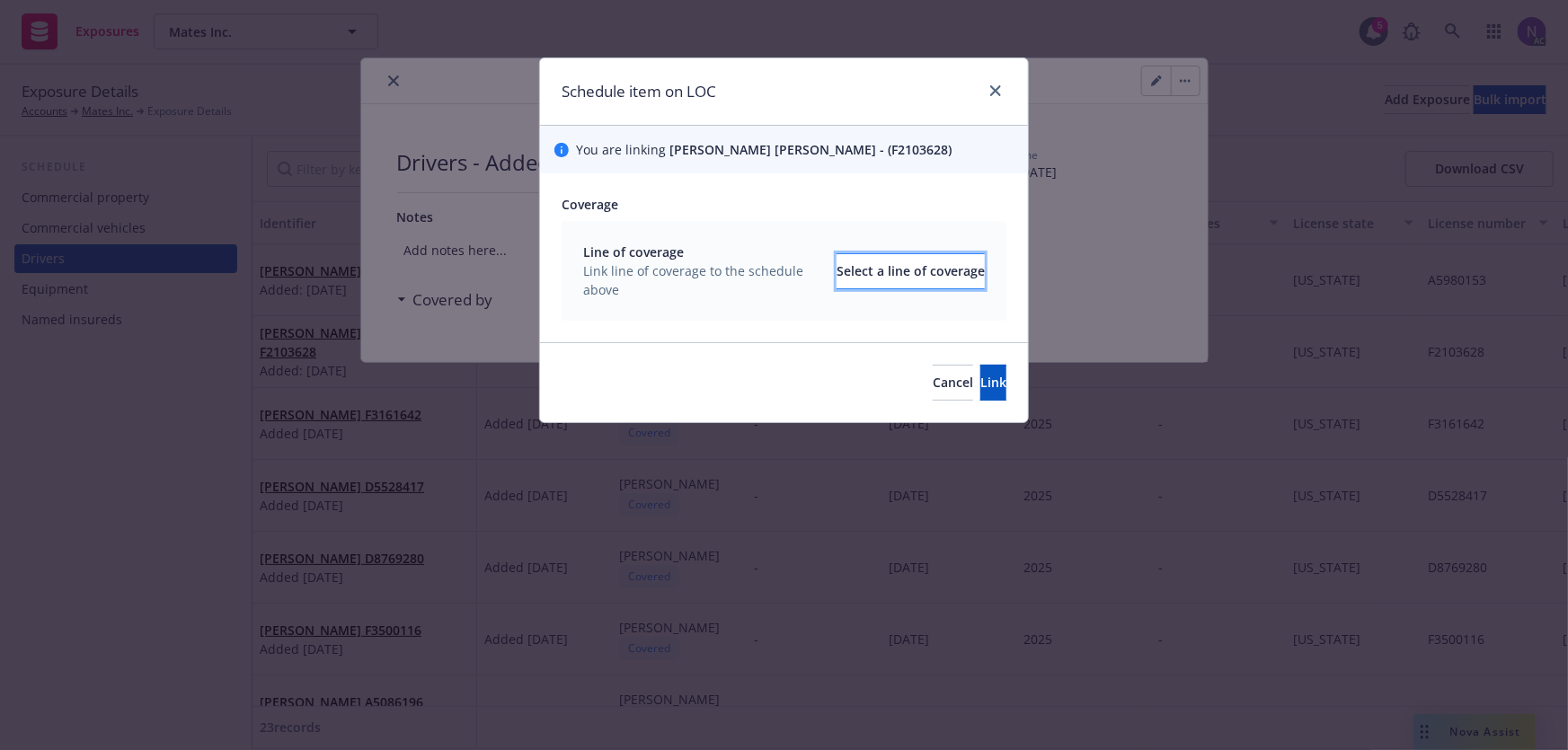
click at [878, 275] on div "Select a line of coverage" at bounding box center [910, 272] width 148 height 34
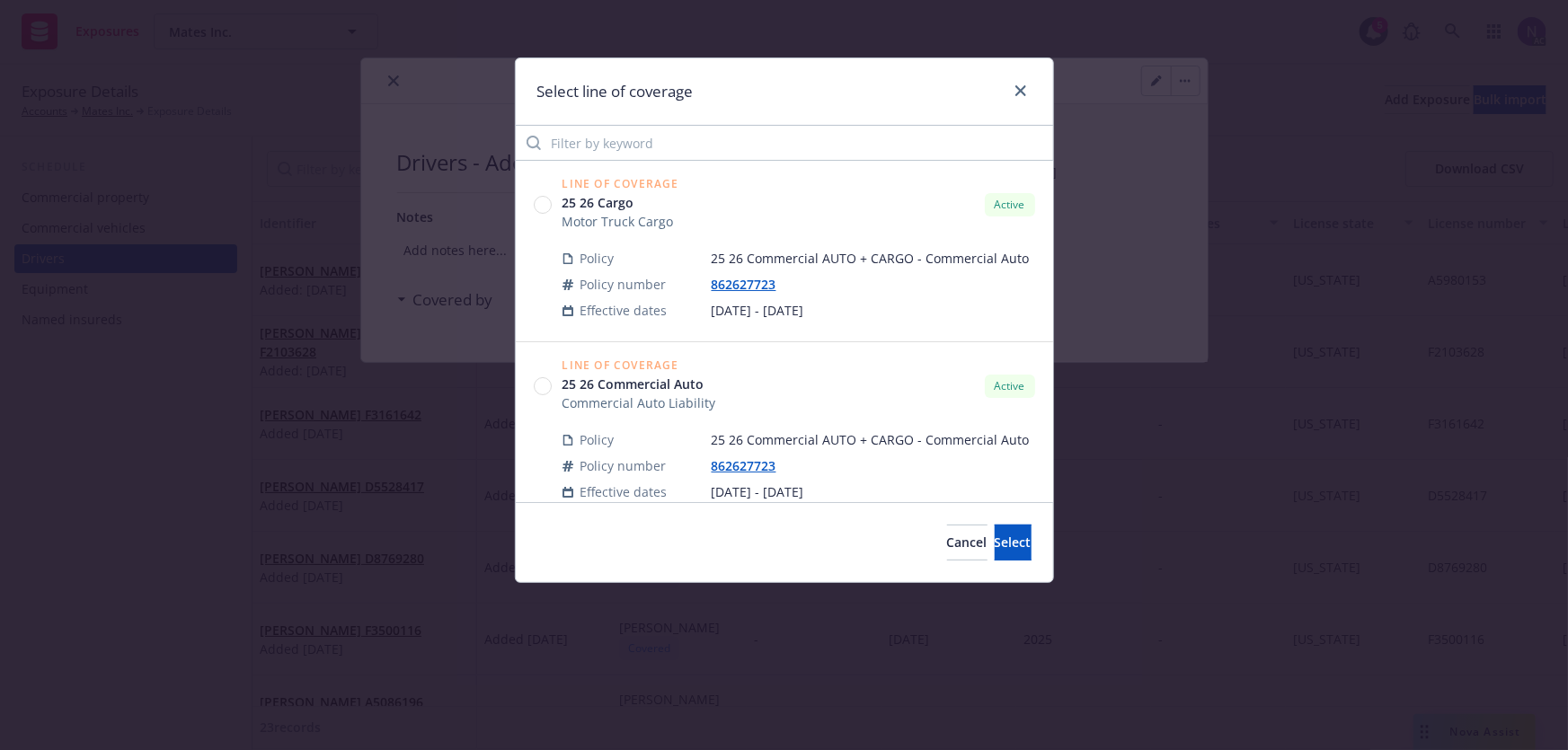
click at [536, 386] on circle at bounding box center [542, 386] width 17 height 17
click at [994, 543] on span "Select" at bounding box center [1012, 542] width 37 height 17
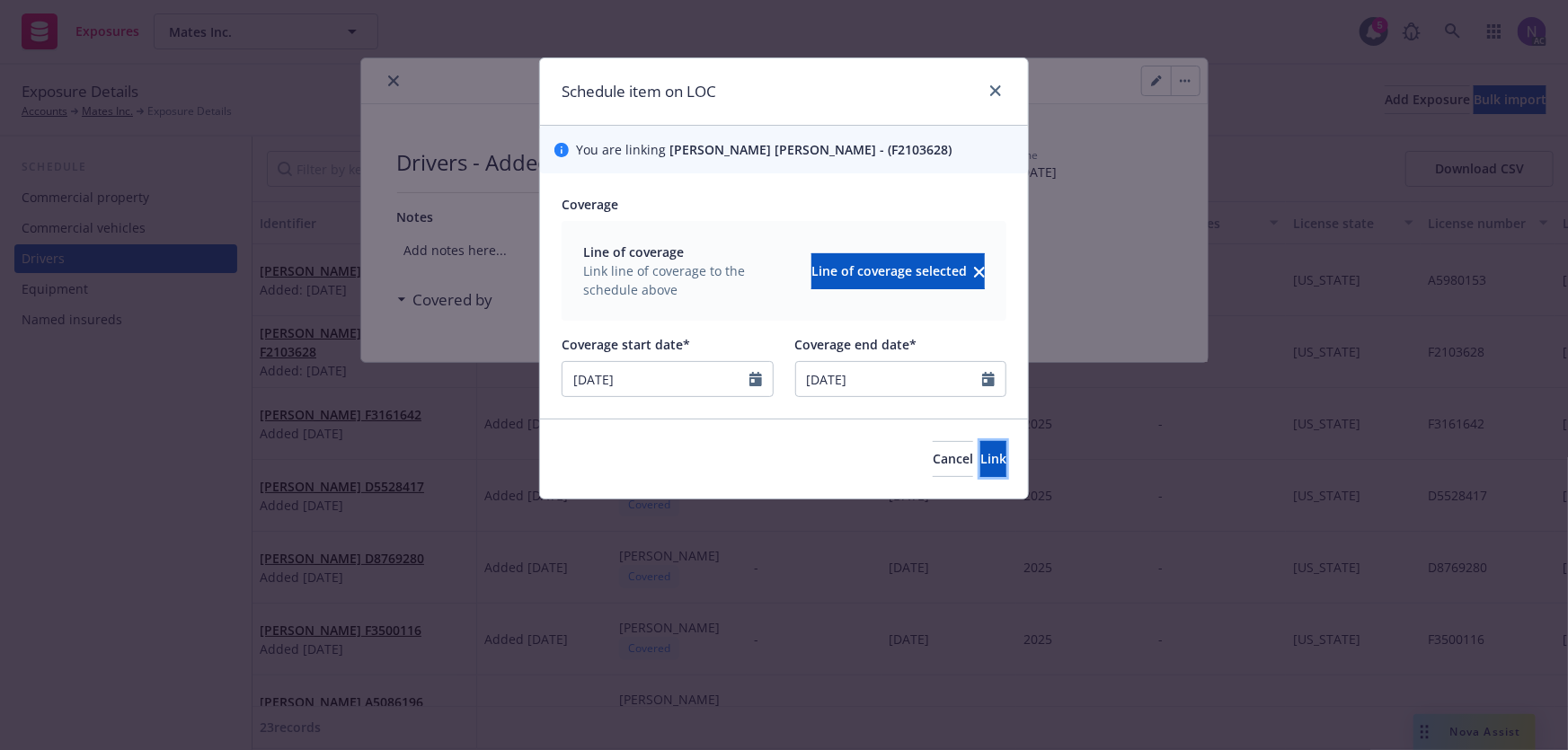
drag, startPoint x: 958, startPoint y: 469, endPoint x: 693, endPoint y: 397, distance: 274.6
click at [693, 399] on form "You are linking [PERSON_NAME] [PERSON_NAME] - (F2103628) Coverage Line of cover…" at bounding box center [784, 311] width 488 height 373
click at [752, 380] on icon "Calendar" at bounding box center [756, 379] width 13 height 14
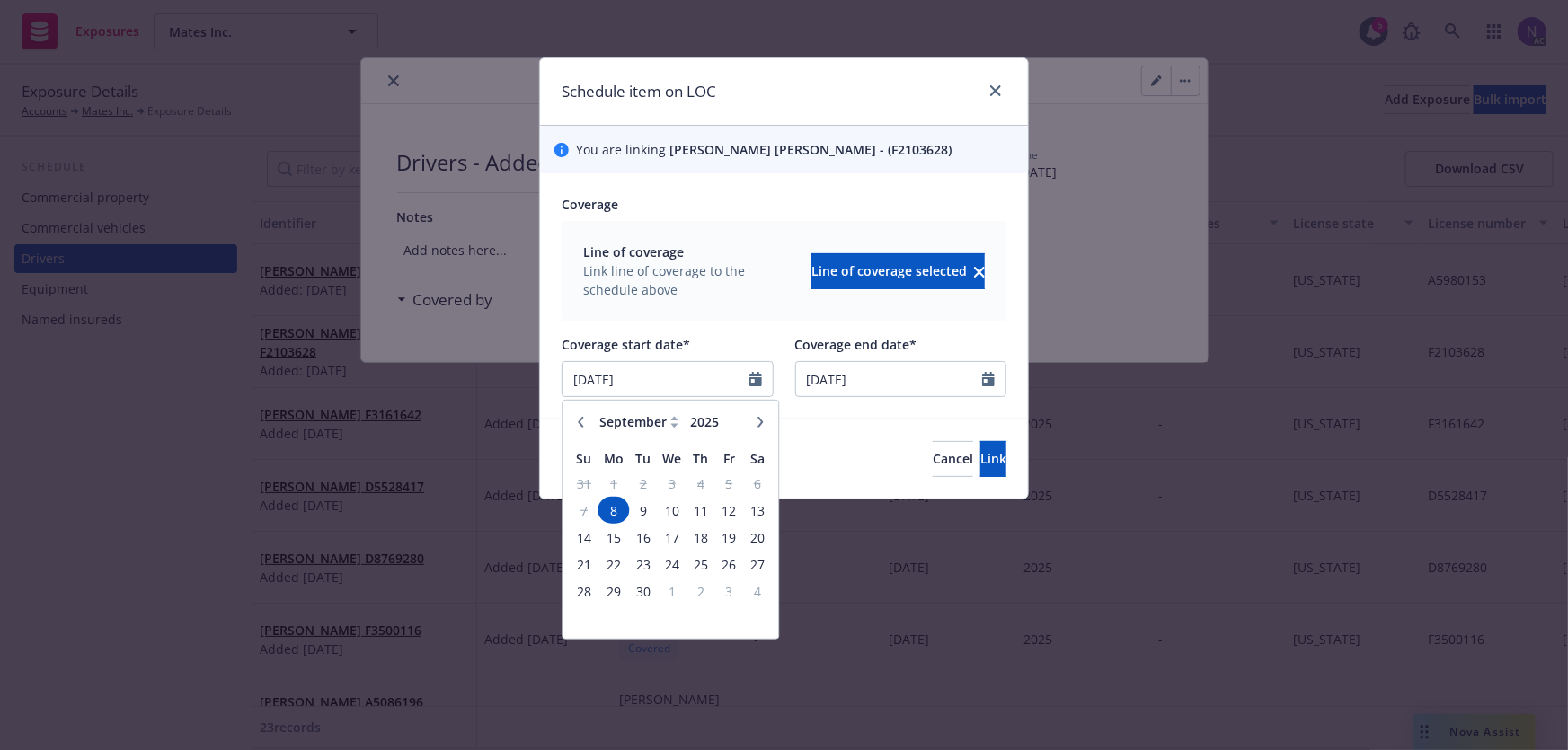
click at [753, 421] on button "button" at bounding box center [761, 422] width 22 height 22
select select "10"
click at [619, 539] on span "13" at bounding box center [613, 537] width 27 height 23
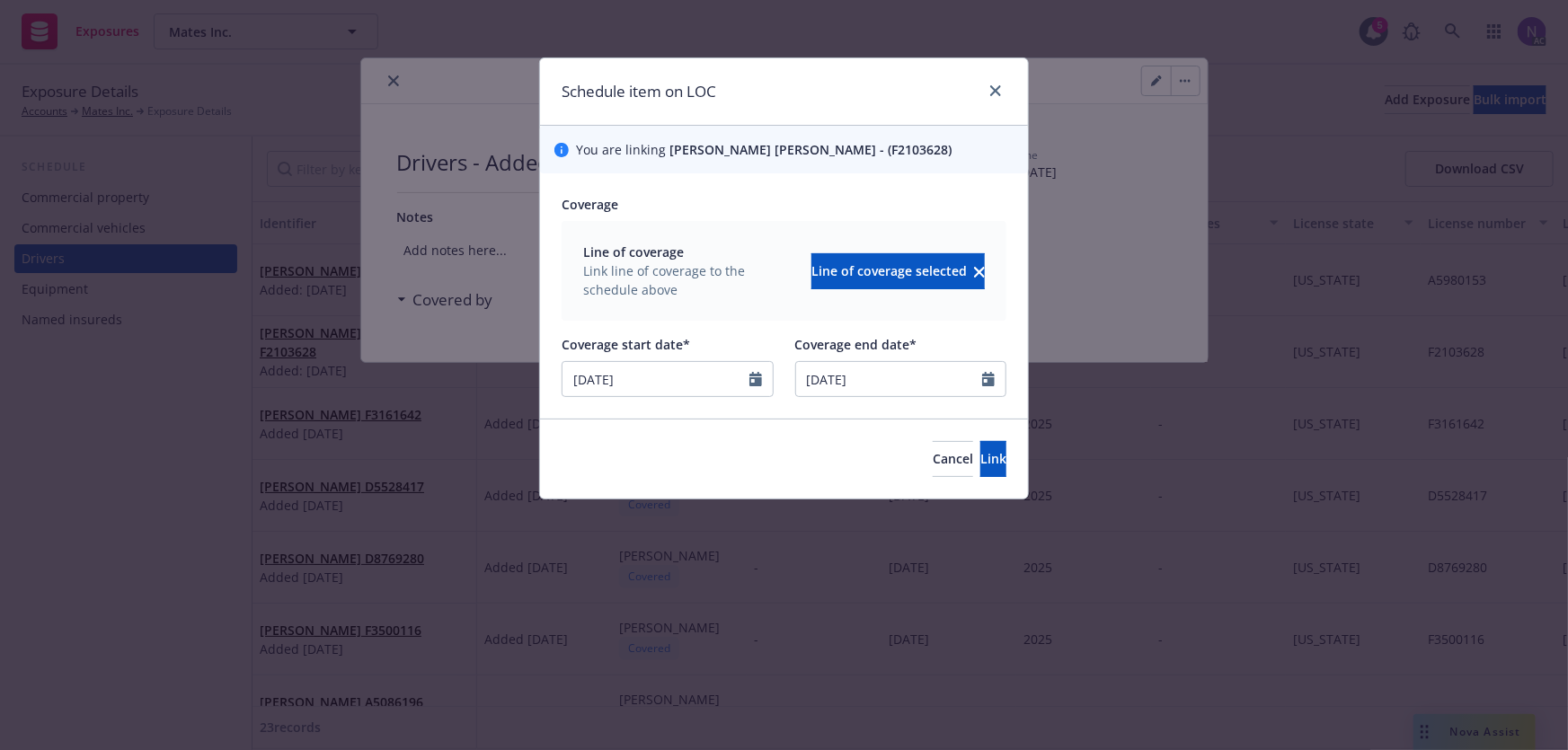
type input "[DATE]"
click at [980, 461] on button "Link" at bounding box center [993, 460] width 26 height 36
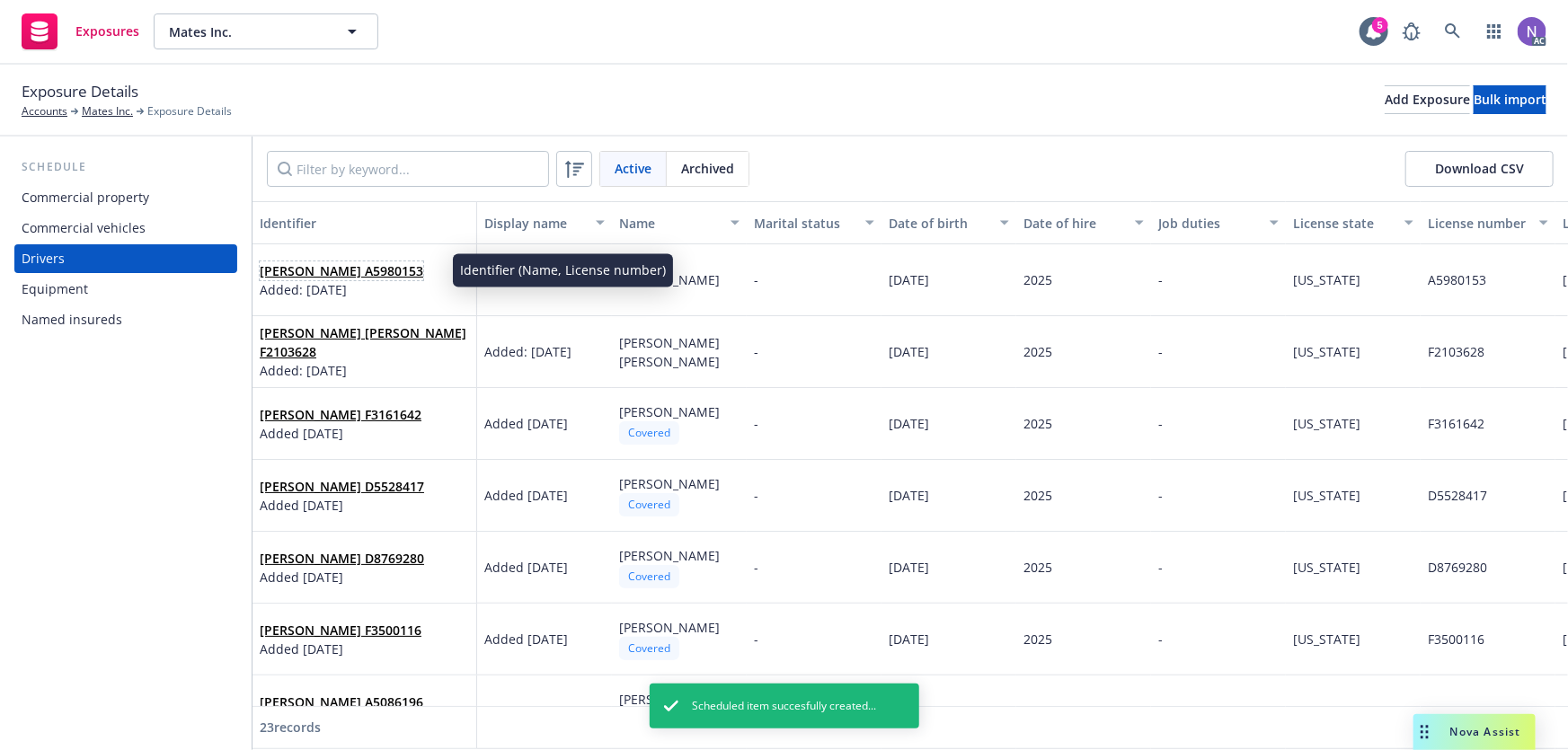
click at [355, 263] on link "[PERSON_NAME] A5980153" at bounding box center [341, 271] width 163 height 17
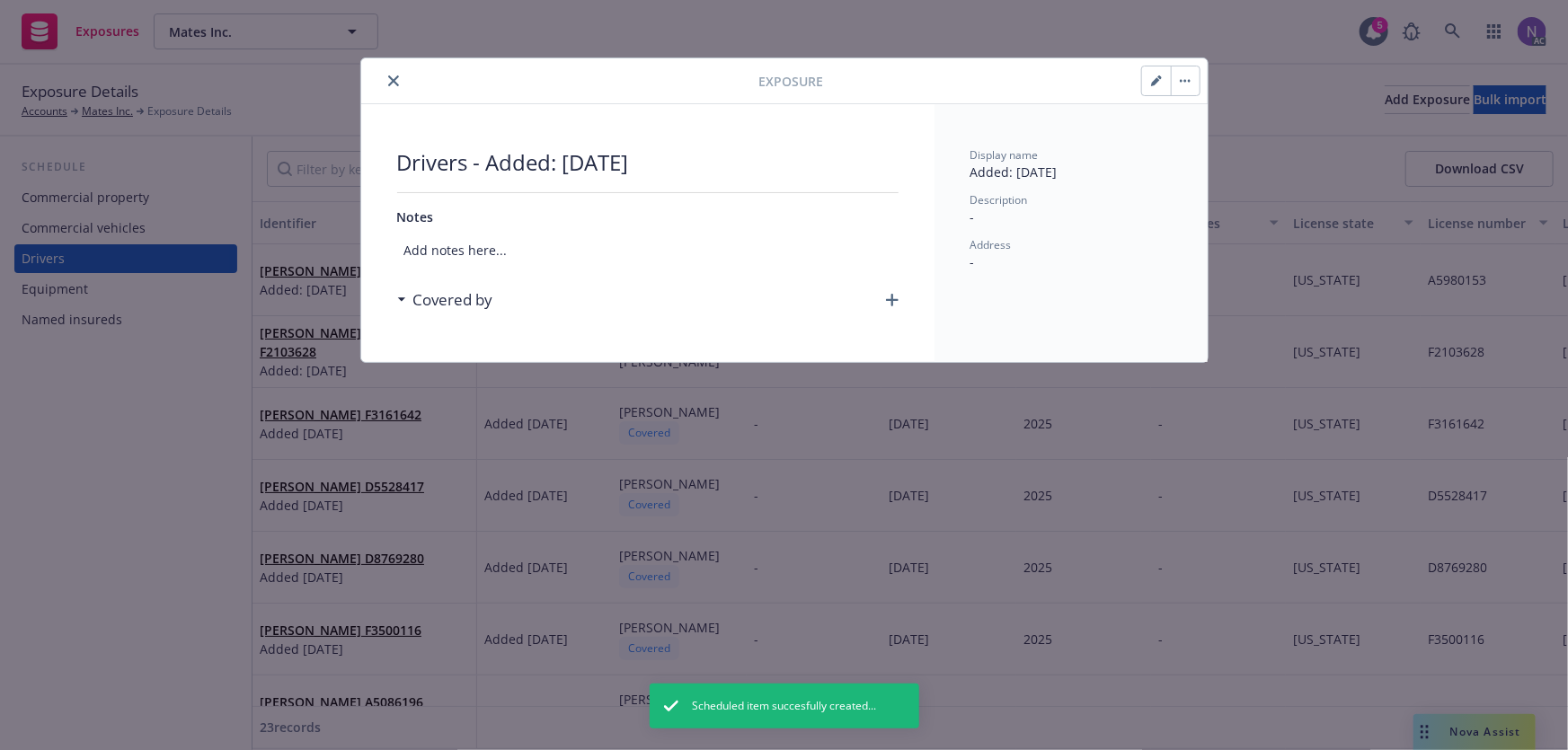
click at [896, 295] on icon "button" at bounding box center [892, 299] width 13 height 13
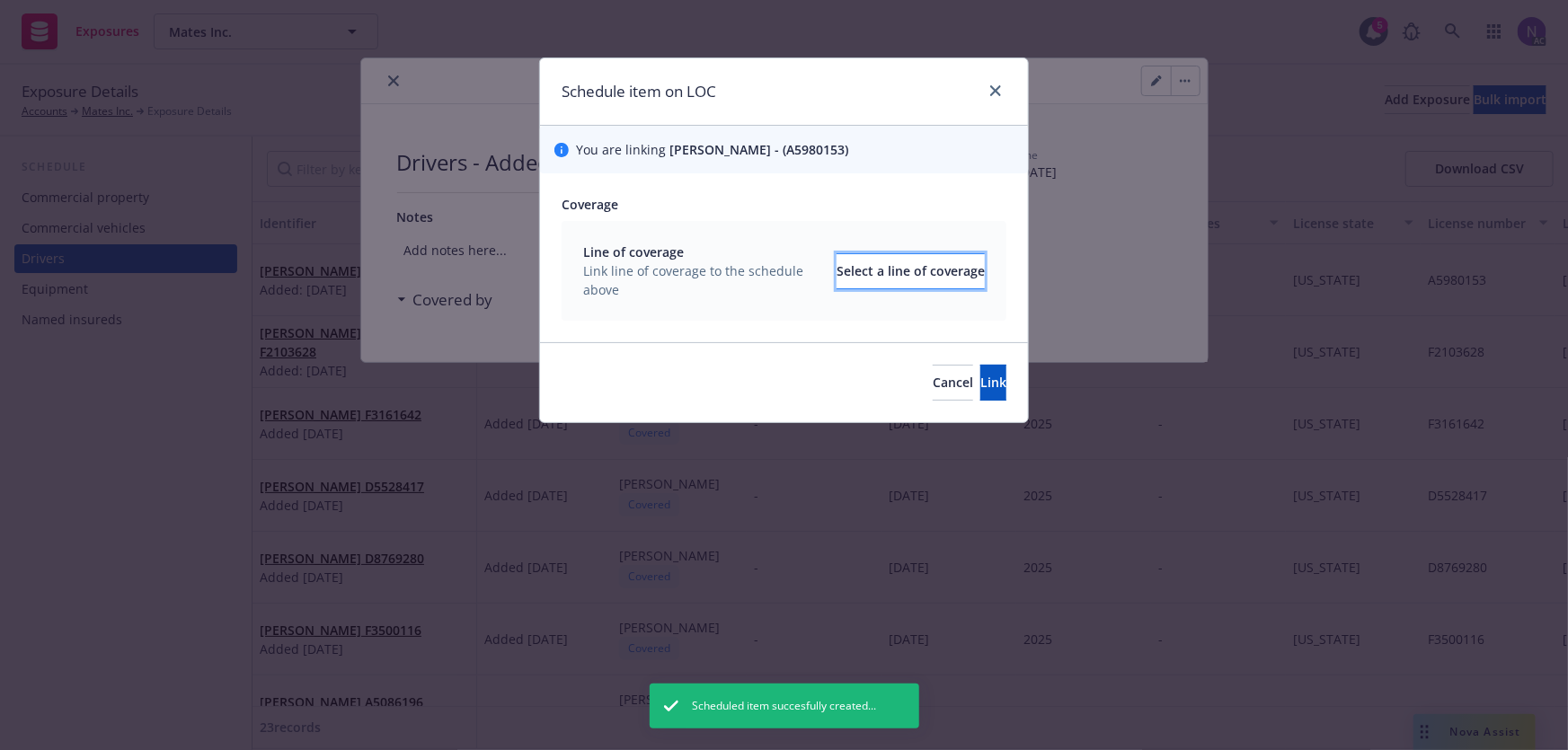
click at [868, 269] on div "Select a line of coverage" at bounding box center [910, 272] width 148 height 34
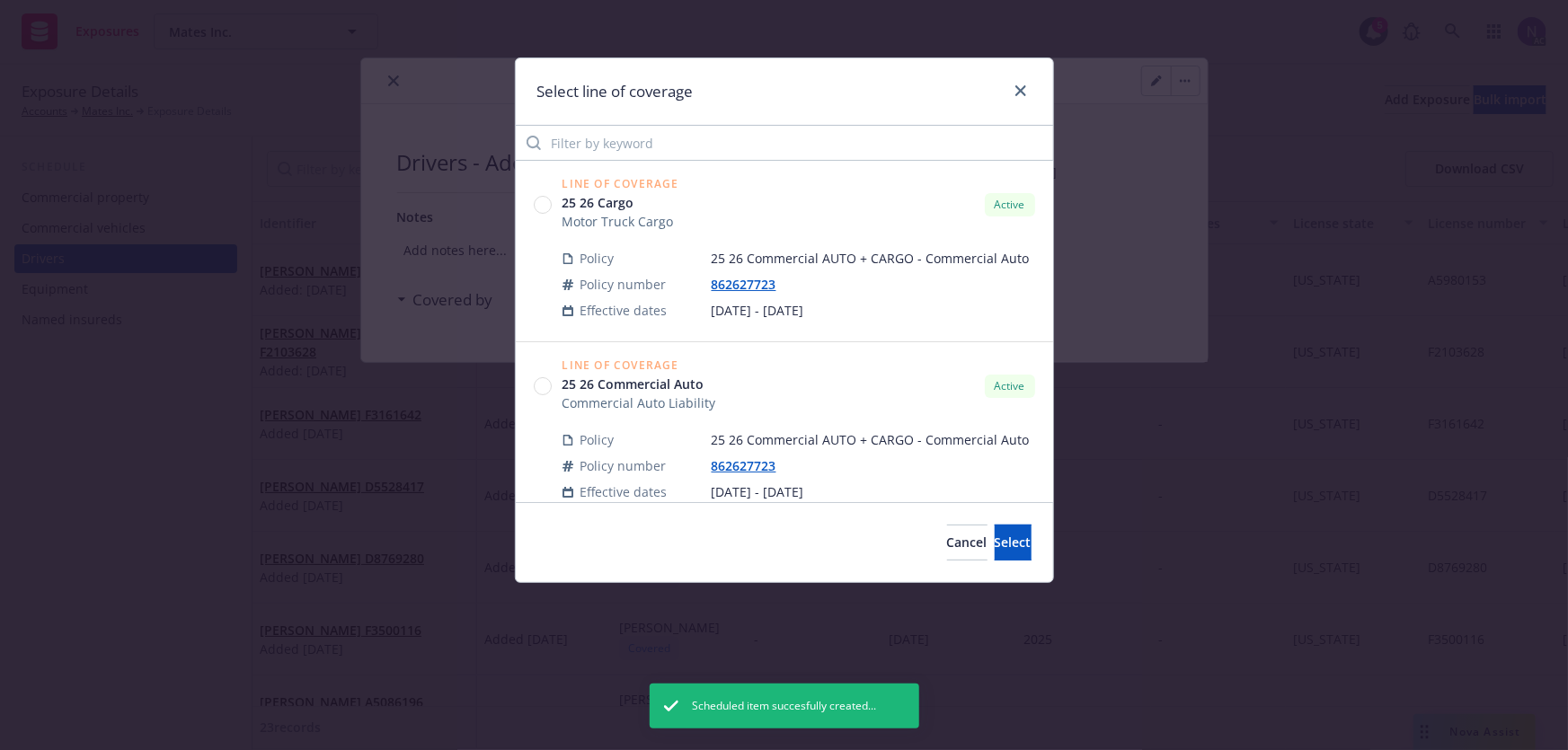
click at [545, 387] on circle at bounding box center [542, 386] width 17 height 17
click at [994, 538] on span "Select" at bounding box center [1012, 542] width 37 height 17
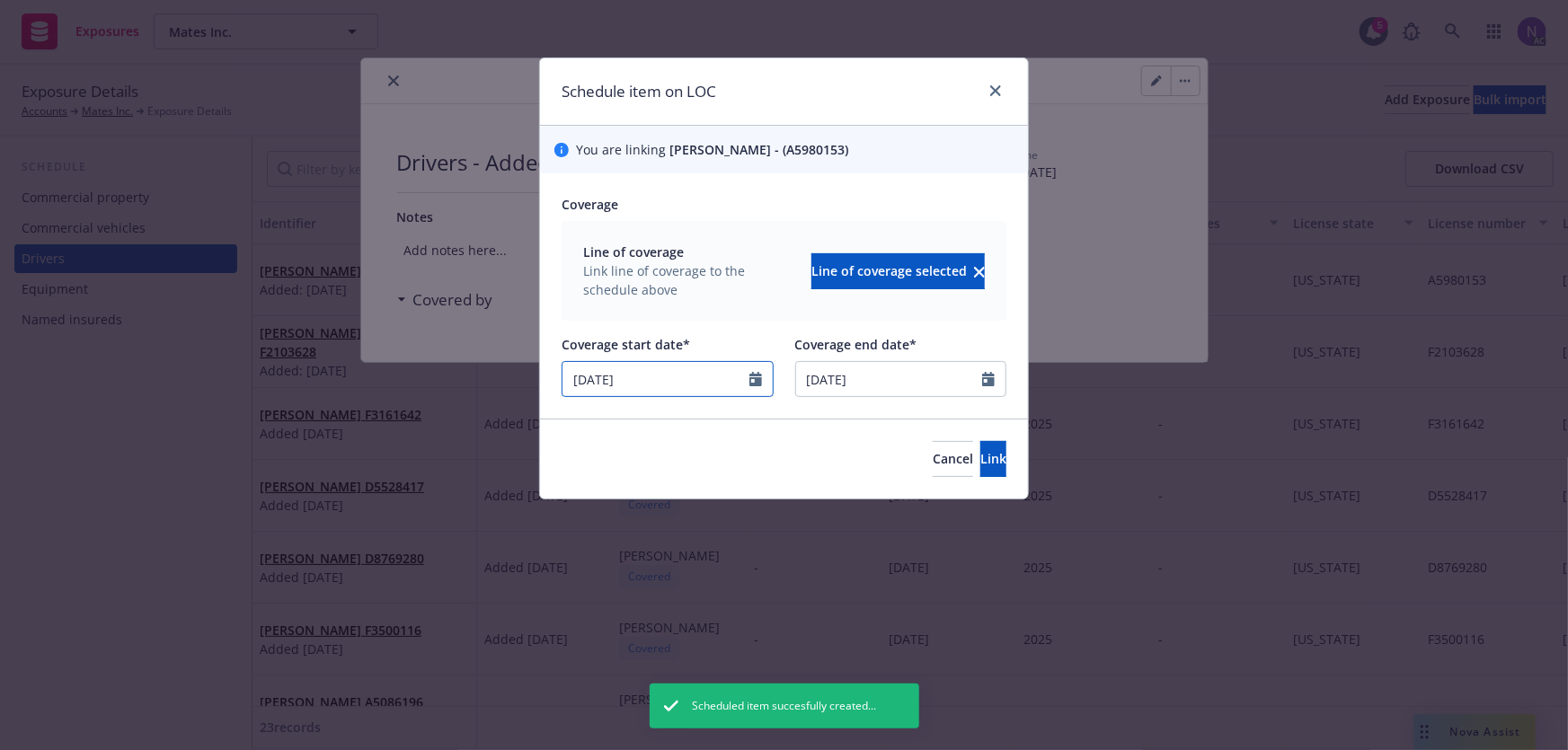
click at [746, 386] on input "[DATE]" at bounding box center [656, 379] width 187 height 34
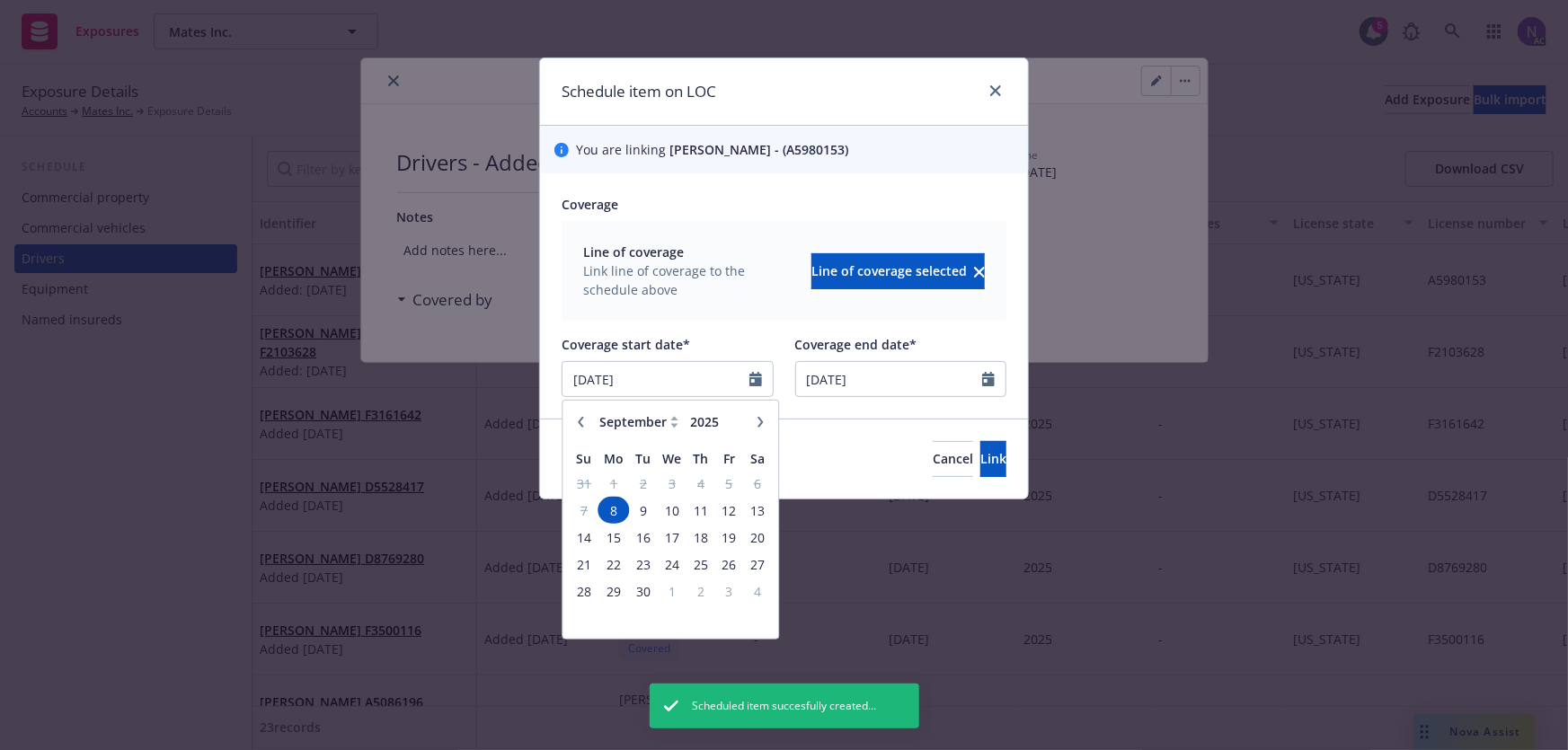
click at [755, 423] on icon "button" at bounding box center [760, 421] width 11 height 11
select select "10"
click at [619, 539] on span "13" at bounding box center [613, 537] width 27 height 23
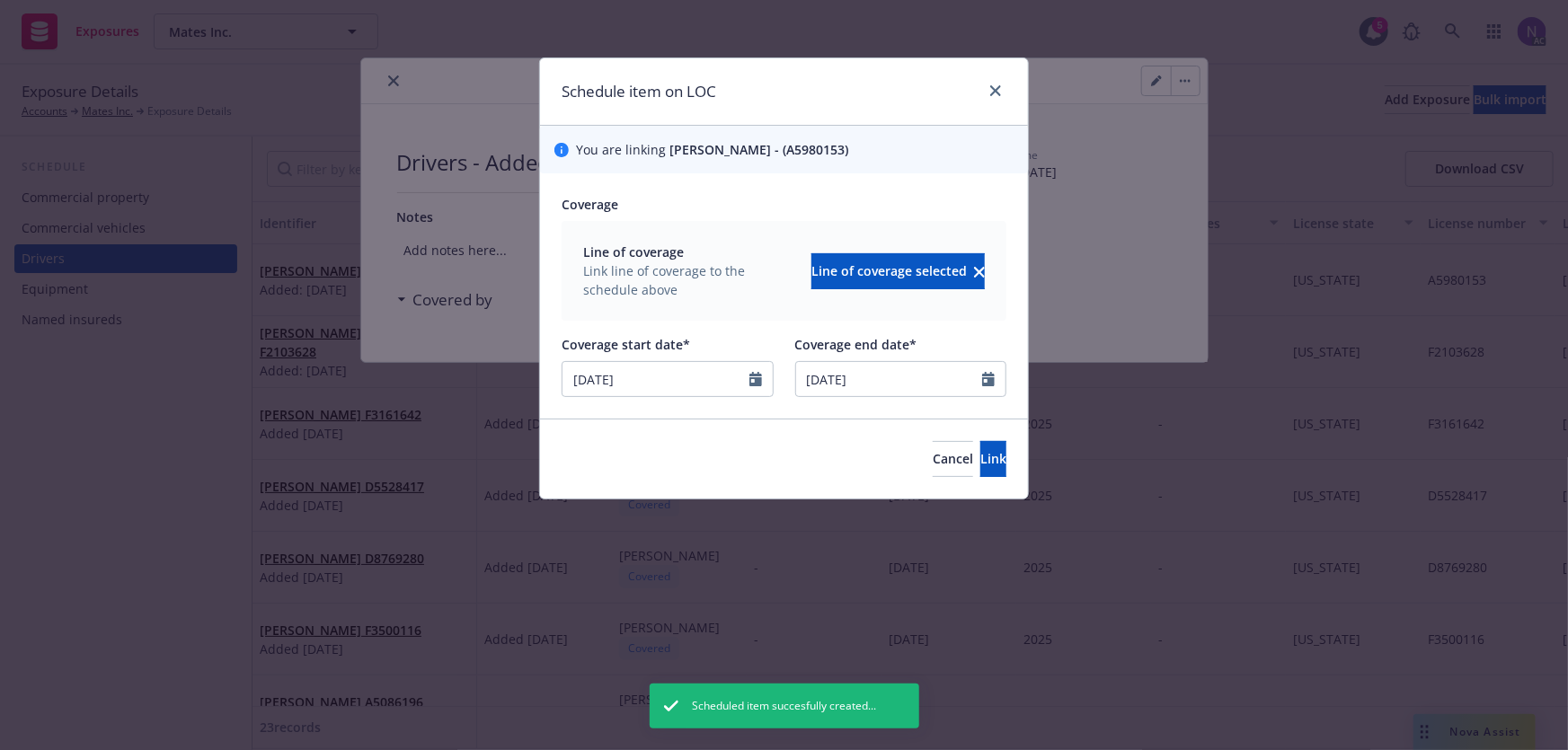
type input "[DATE]"
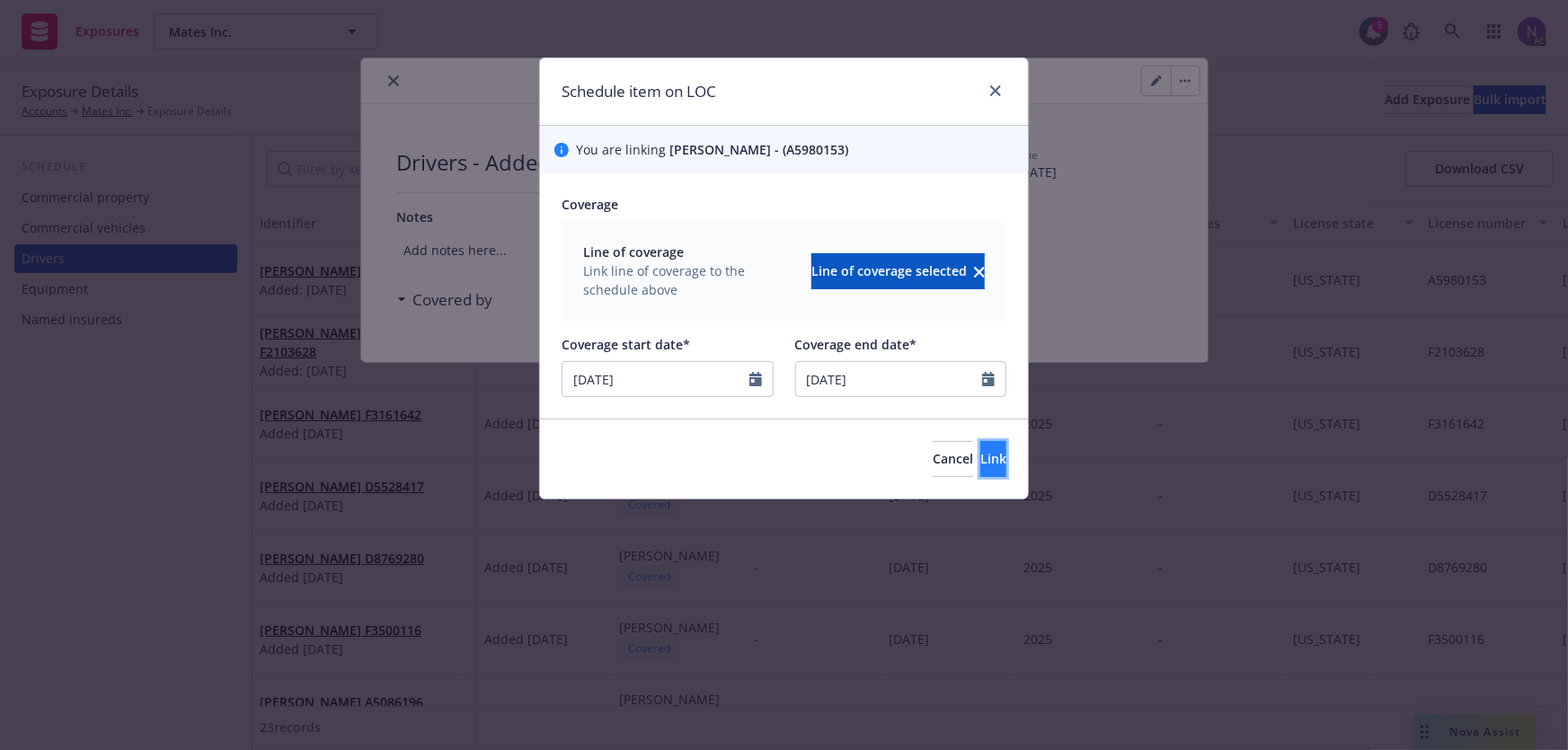
click at [980, 457] on button "Link" at bounding box center [993, 460] width 26 height 36
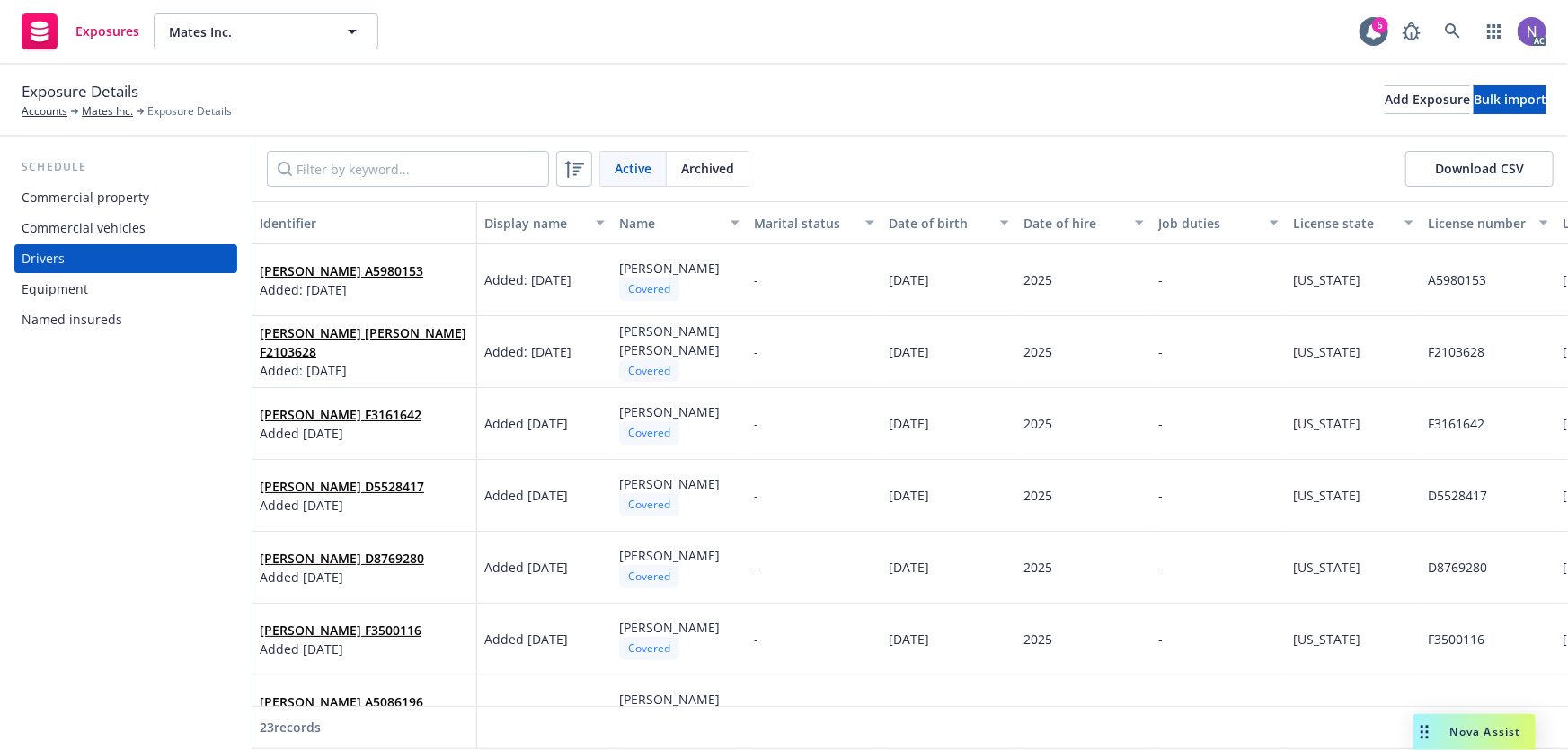
drag, startPoint x: 1276, startPoint y: 184, endPoint x: 1005, endPoint y: 347, distance: 316.2
